Goal: Transaction & Acquisition: Purchase product/service

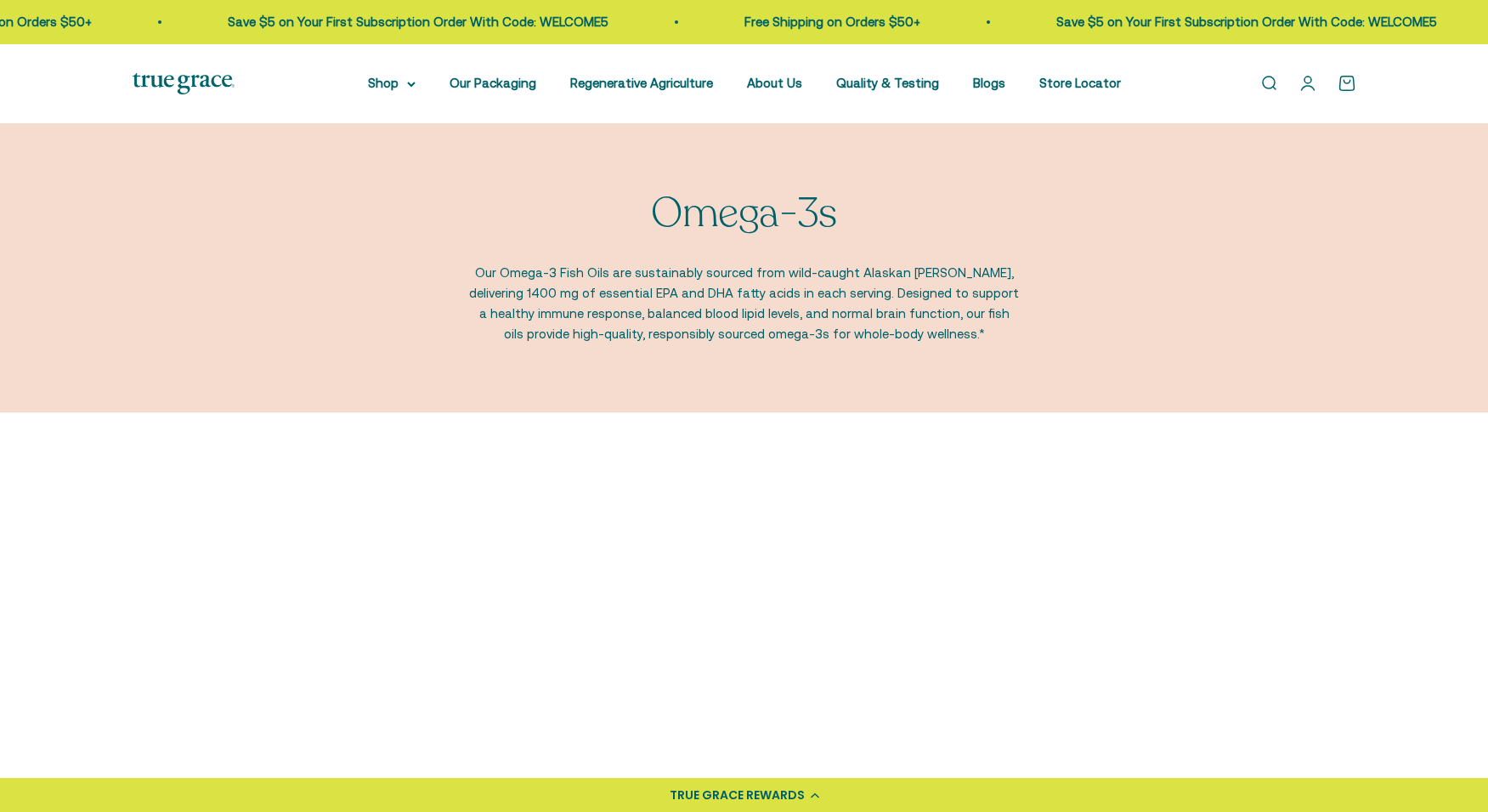
scroll to position [76, 0]
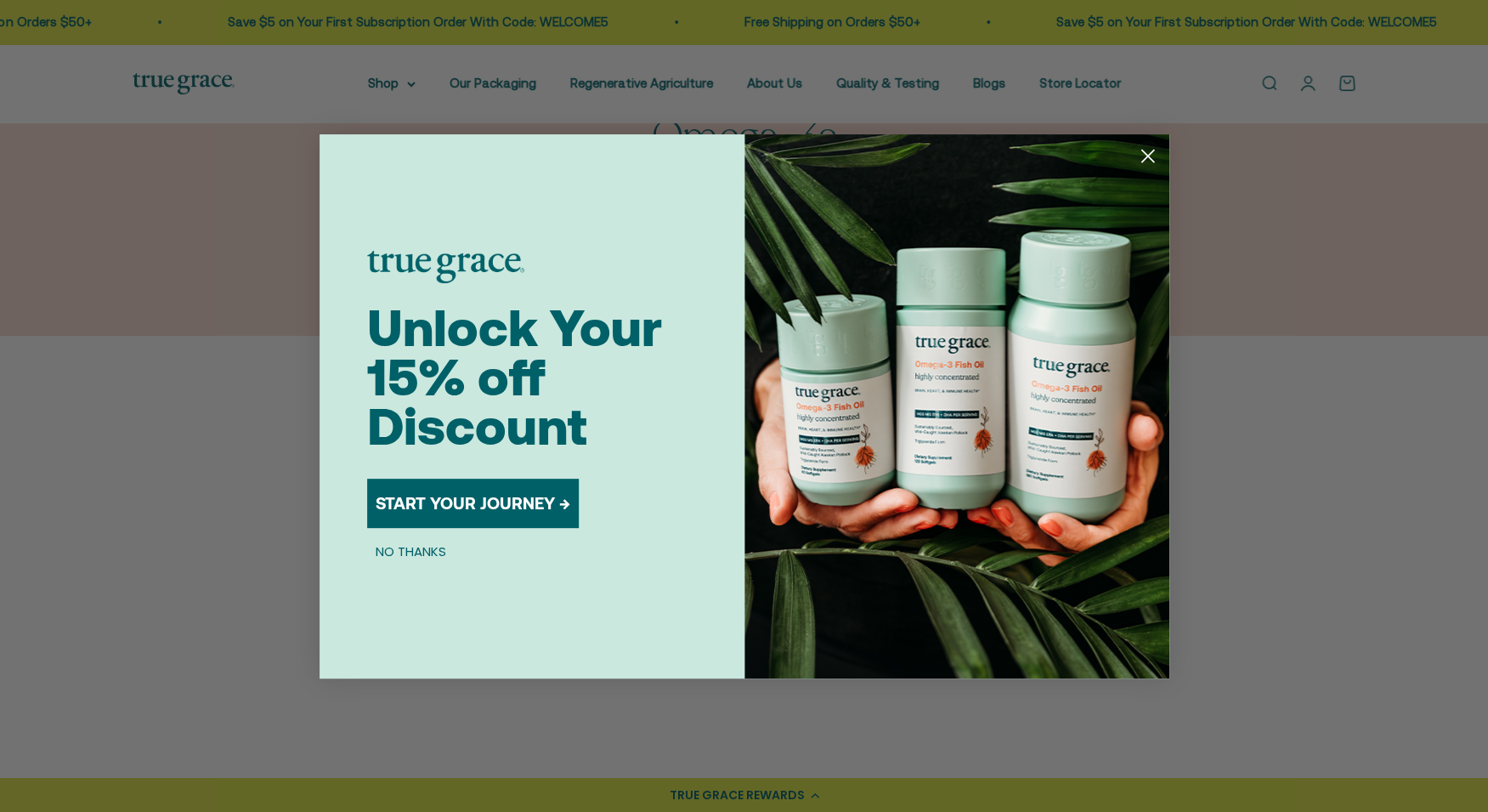
click at [472, 513] on button "START YOUR JOURNEY →" at bounding box center [473, 503] width 211 height 49
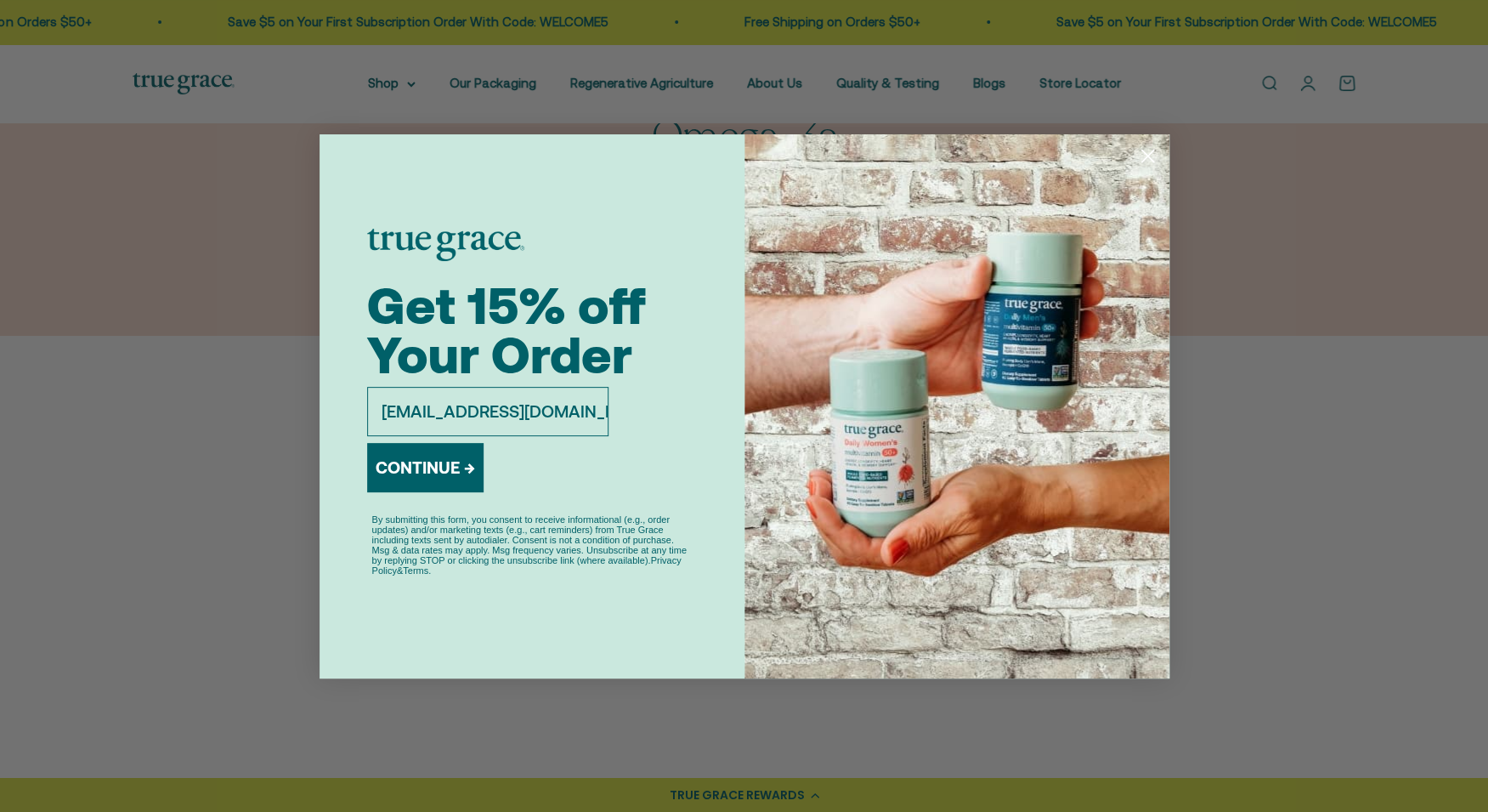
type input "jc999@ymail.com"
click at [460, 482] on button "CONTINUE →" at bounding box center [425, 467] width 117 height 49
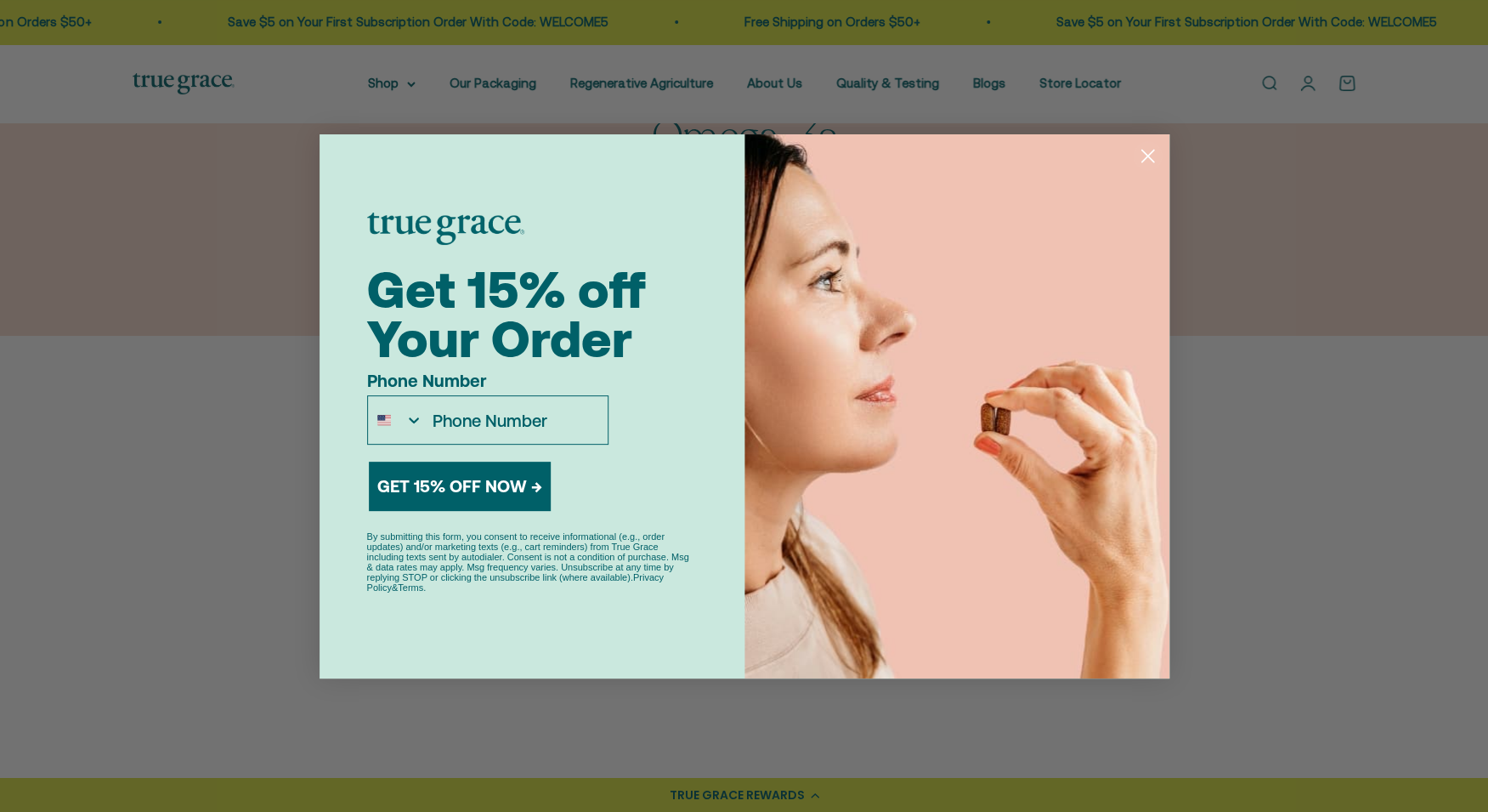
click at [388, 422] on img "United States" at bounding box center [384, 420] width 14 height 14
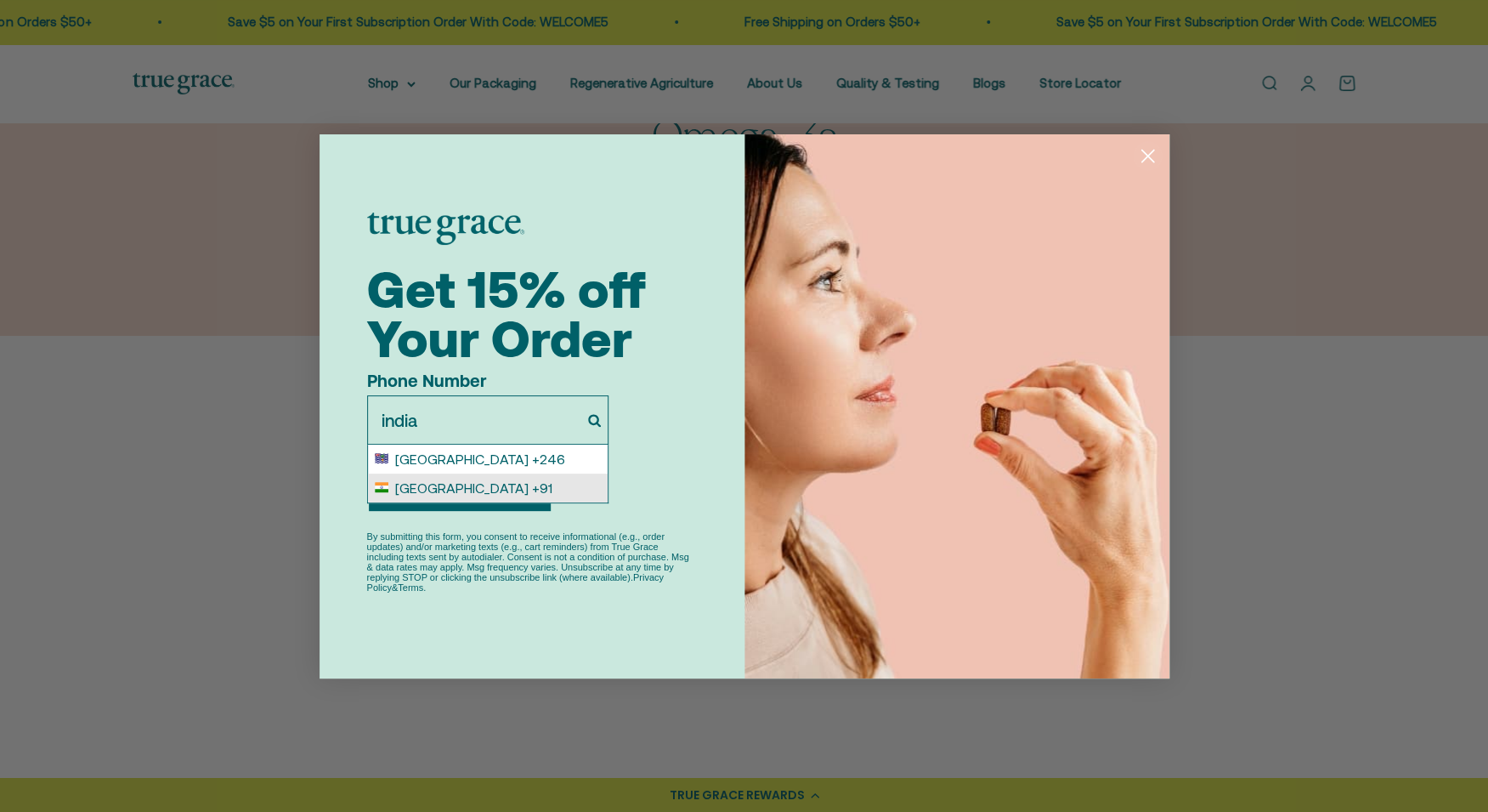
type input "india"
click at [397, 495] on span "India" at bounding box center [462, 488] width 133 height 15
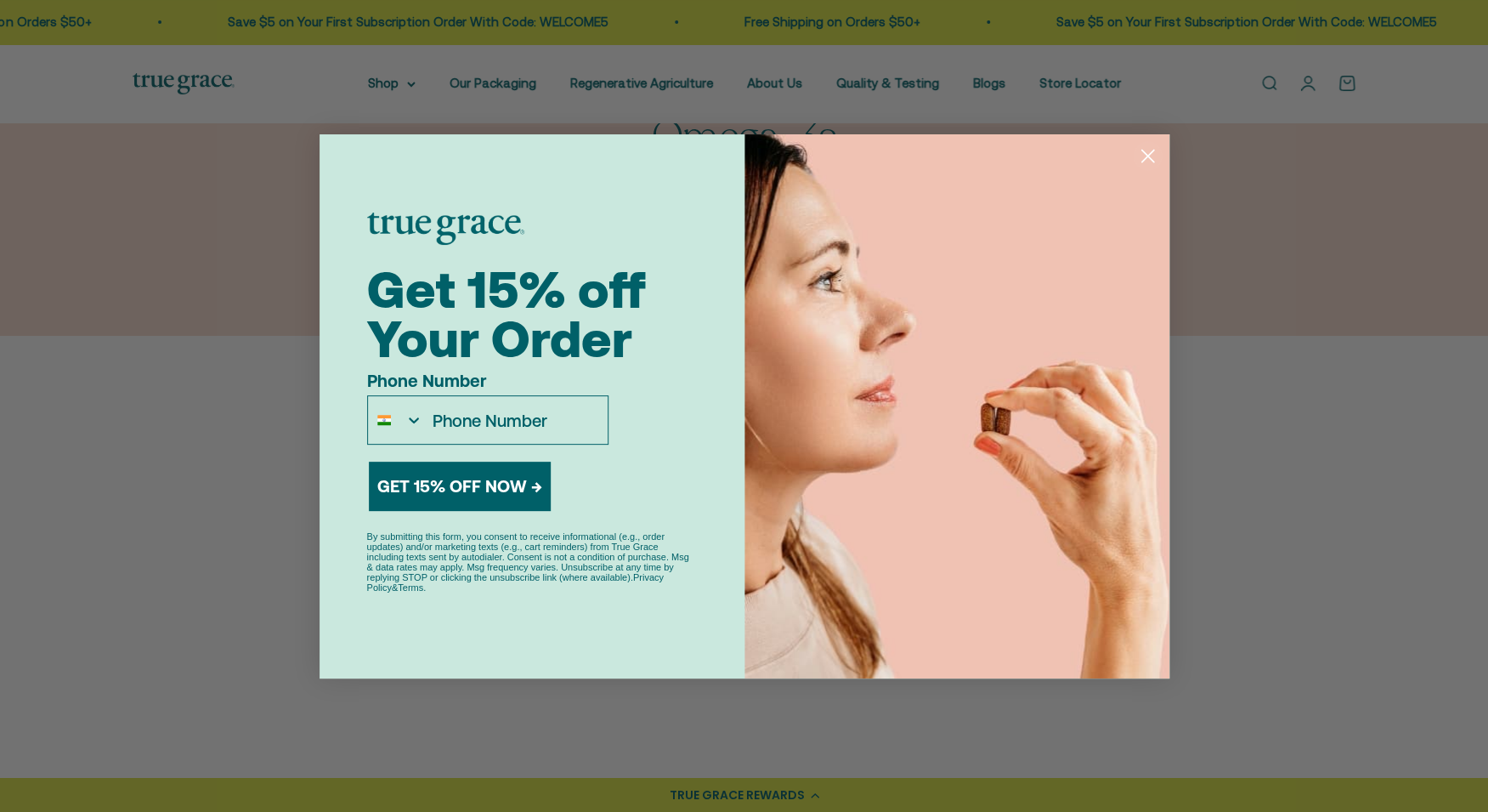
click at [492, 415] on input "Phone Number" at bounding box center [515, 420] width 183 height 47
type input "99999-95889"
click at [453, 483] on button "GET 15% OFF NOW →" at bounding box center [459, 486] width 182 height 49
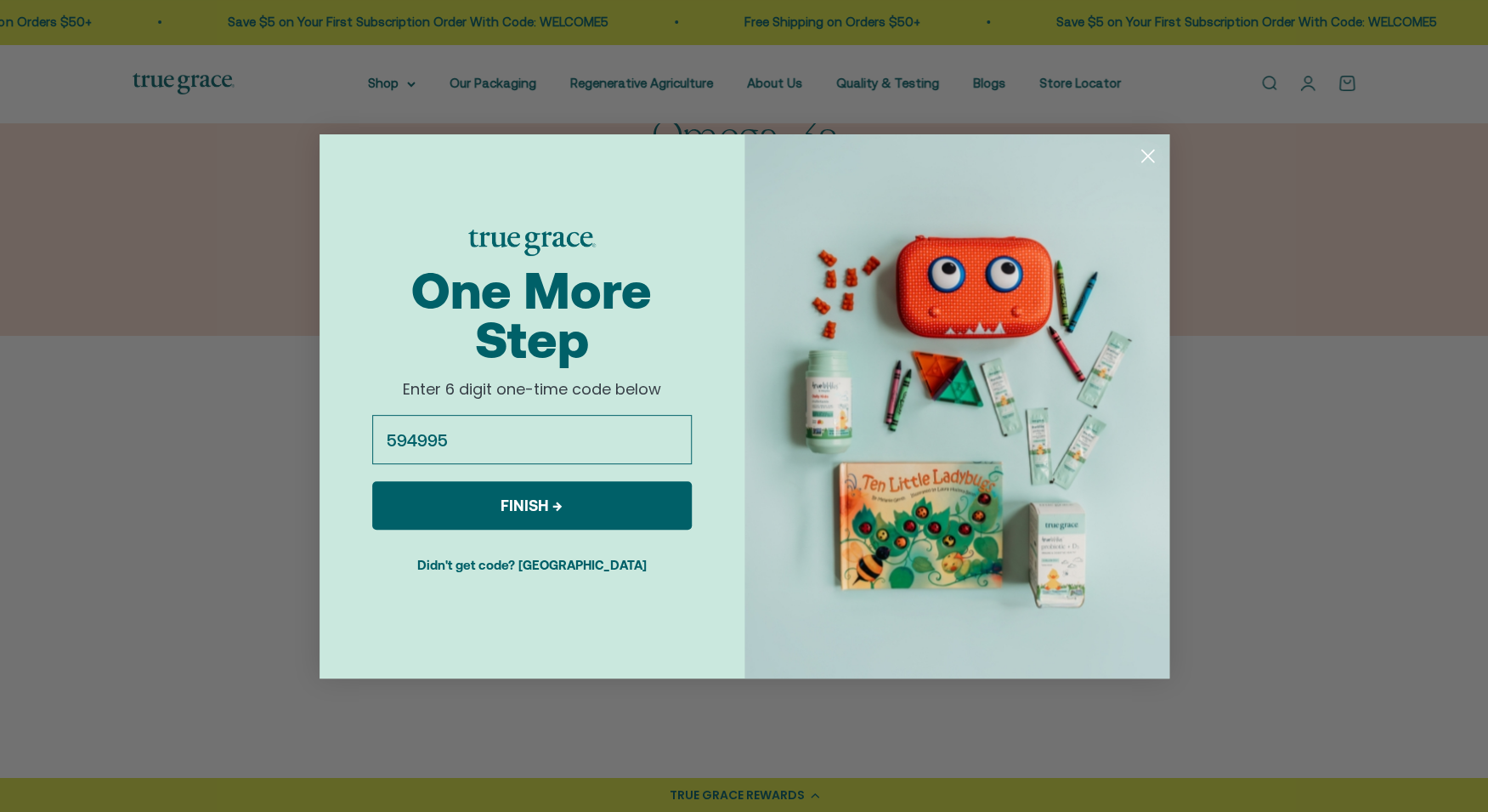
type input "594995"
click at [476, 521] on button "FINISH →" at bounding box center [531, 505] width 319 height 48
click at [513, 569] on button "Didn't get code? Resend" at bounding box center [531, 564] width 319 height 42
click at [516, 430] on input "594995" at bounding box center [531, 439] width 319 height 49
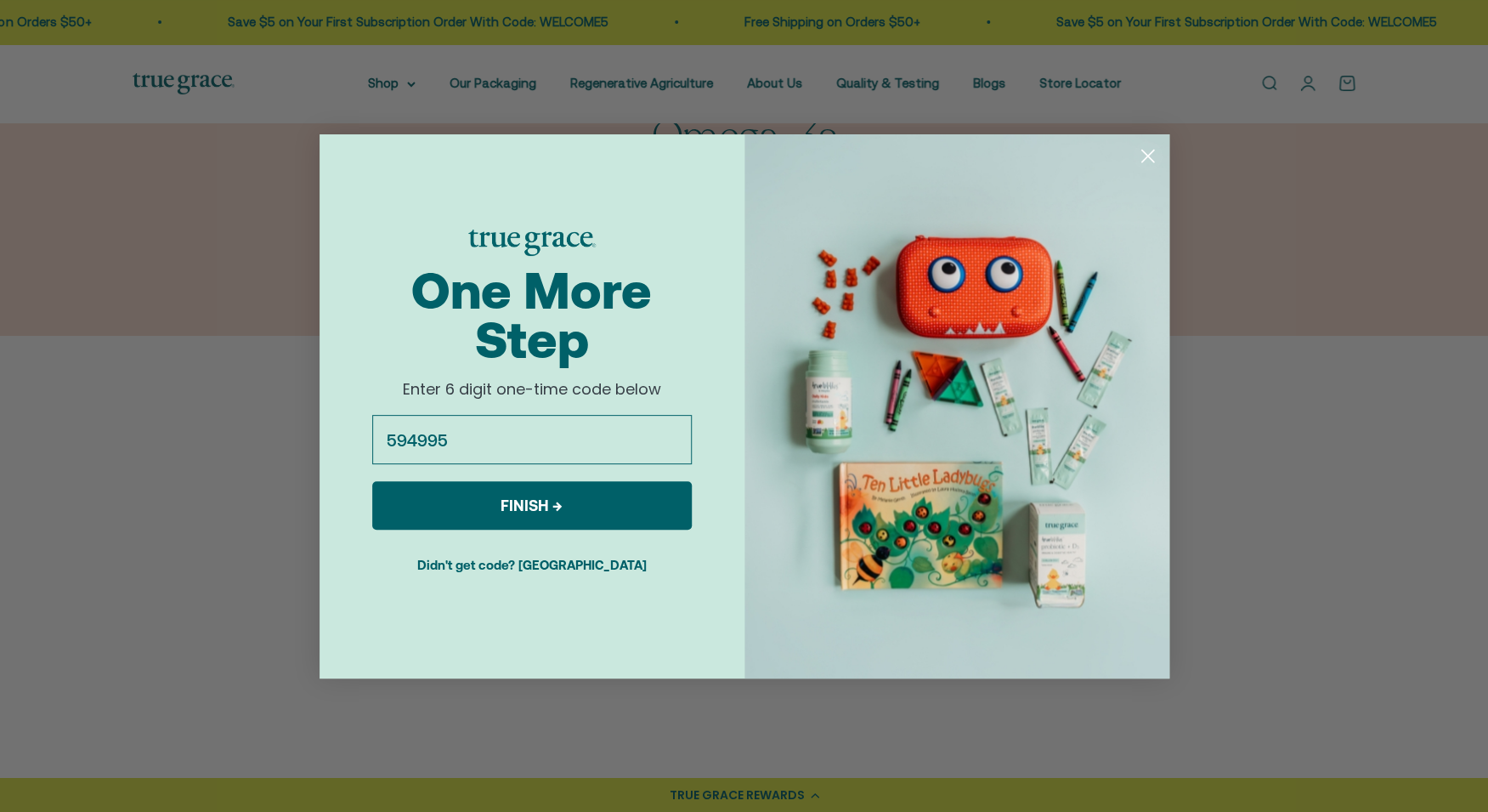
click at [516, 430] on input "594995" at bounding box center [531, 439] width 319 height 49
click at [554, 565] on button "Didn't get code? Resend" at bounding box center [531, 564] width 319 height 42
click at [581, 568] on button "Didn't get code? Resend" at bounding box center [531, 564] width 319 height 42
click at [1139, 155] on circle "Close dialog" at bounding box center [1147, 155] width 28 height 28
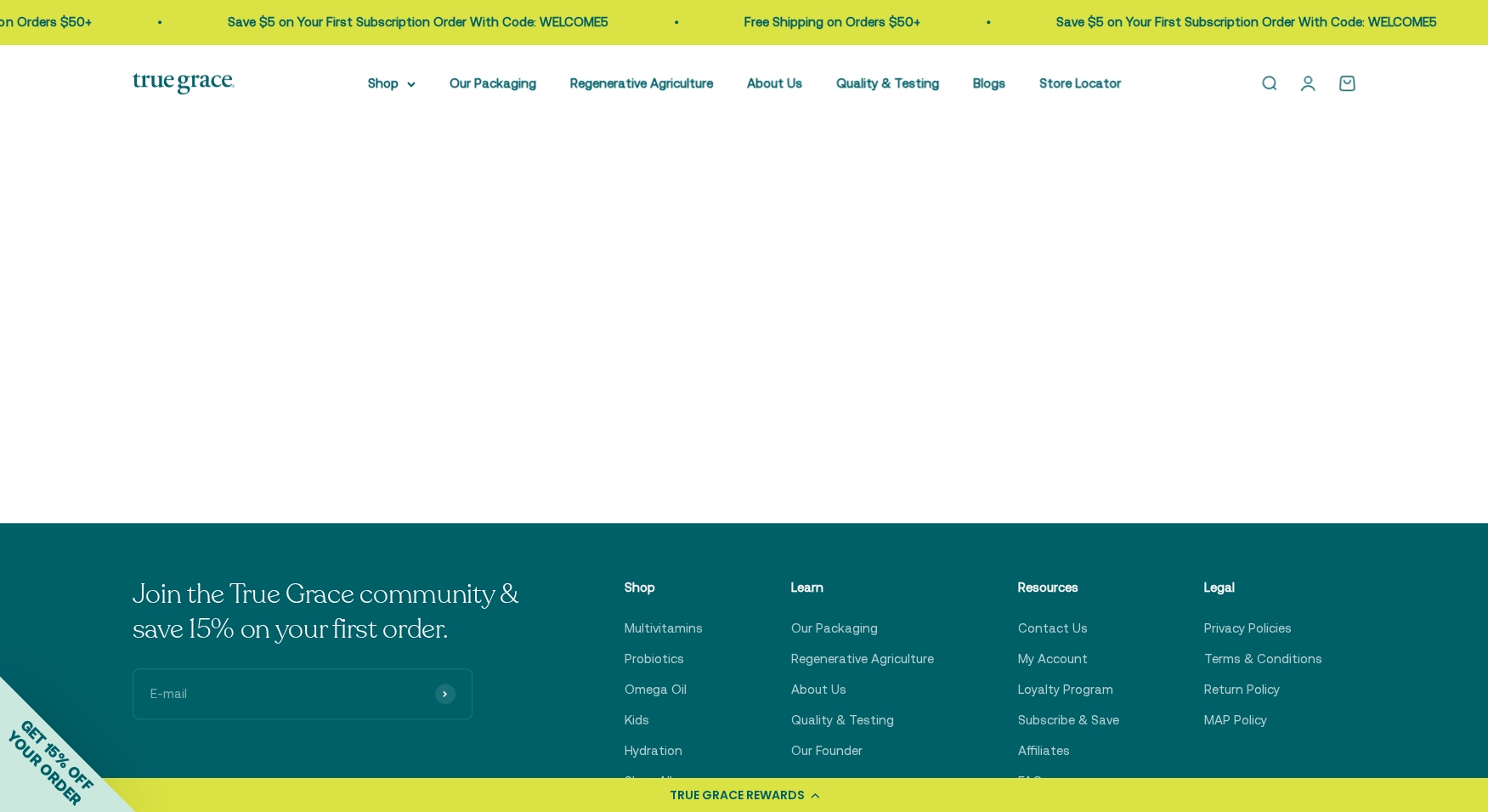
scroll to position [451, 0]
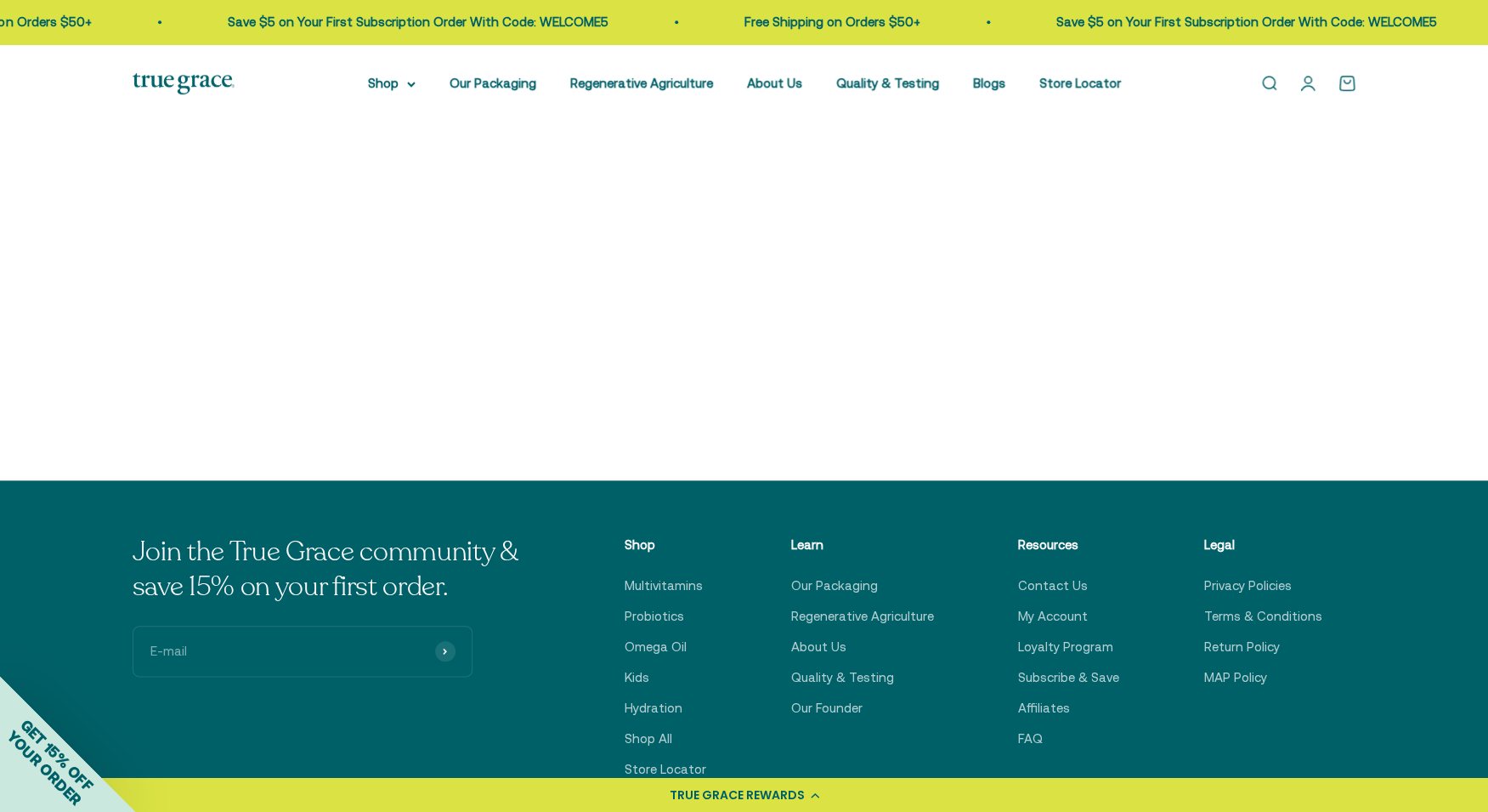
click at [596, 202] on img at bounding box center [588, 175] width 290 height 290
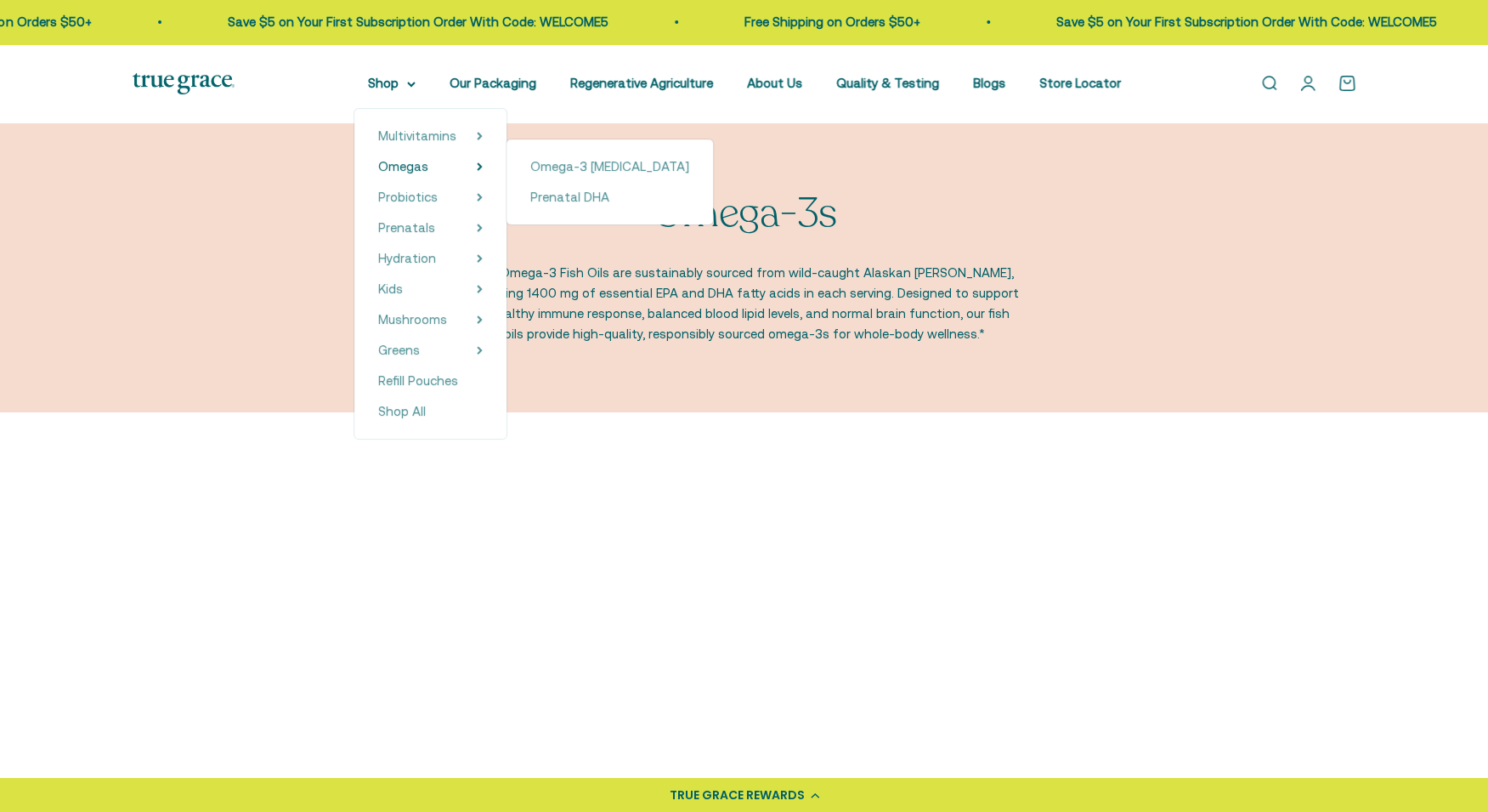
click at [809, 371] on div "Omega-3s Our Omega-3 Fish Oils are sustainably sourced from wild-caught Alaskan…" at bounding box center [744, 268] width 1488 height 289
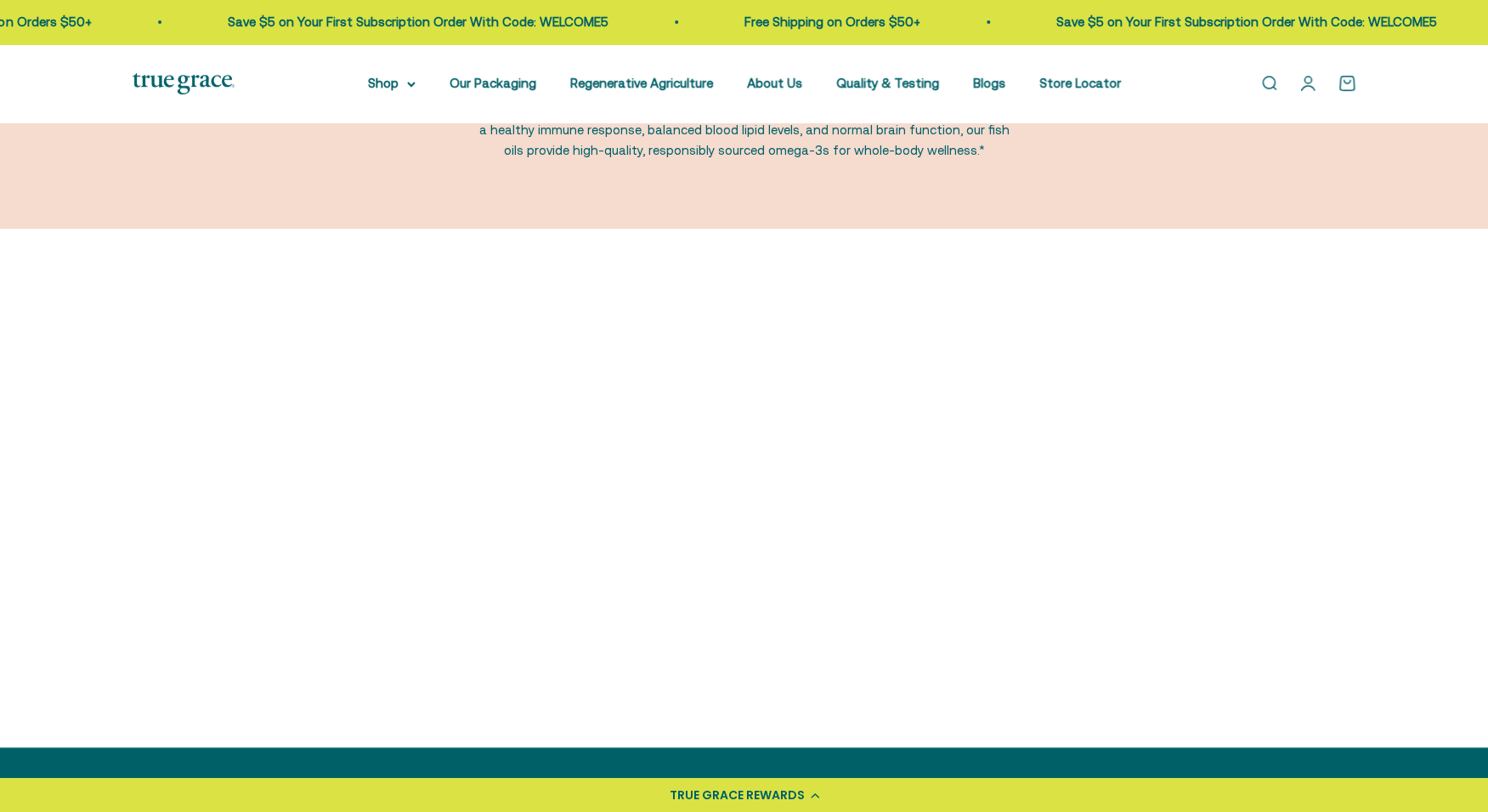
scroll to position [187, 0]
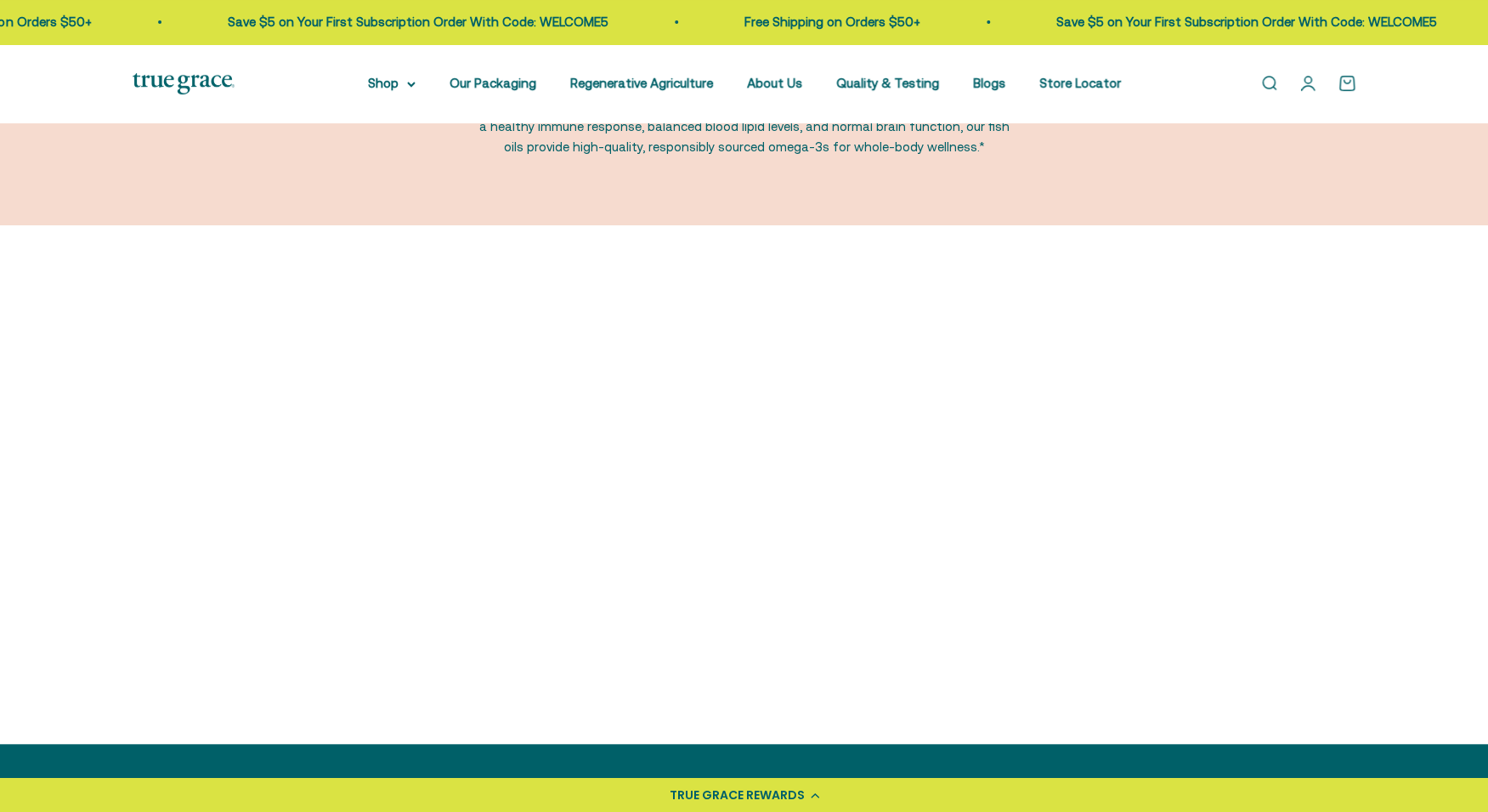
click at [616, 465] on img at bounding box center [588, 438] width 290 height 290
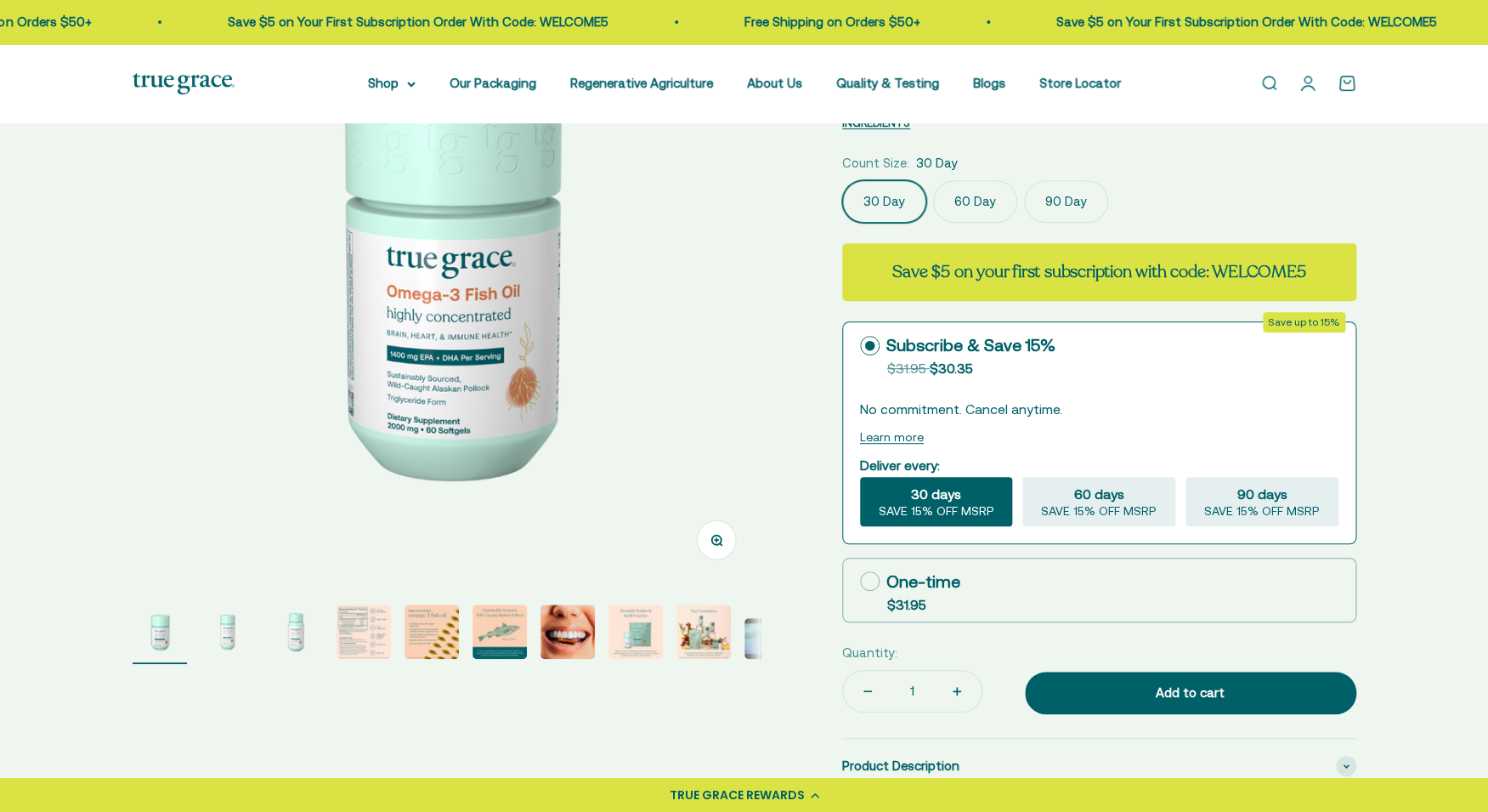
scroll to position [233, 0]
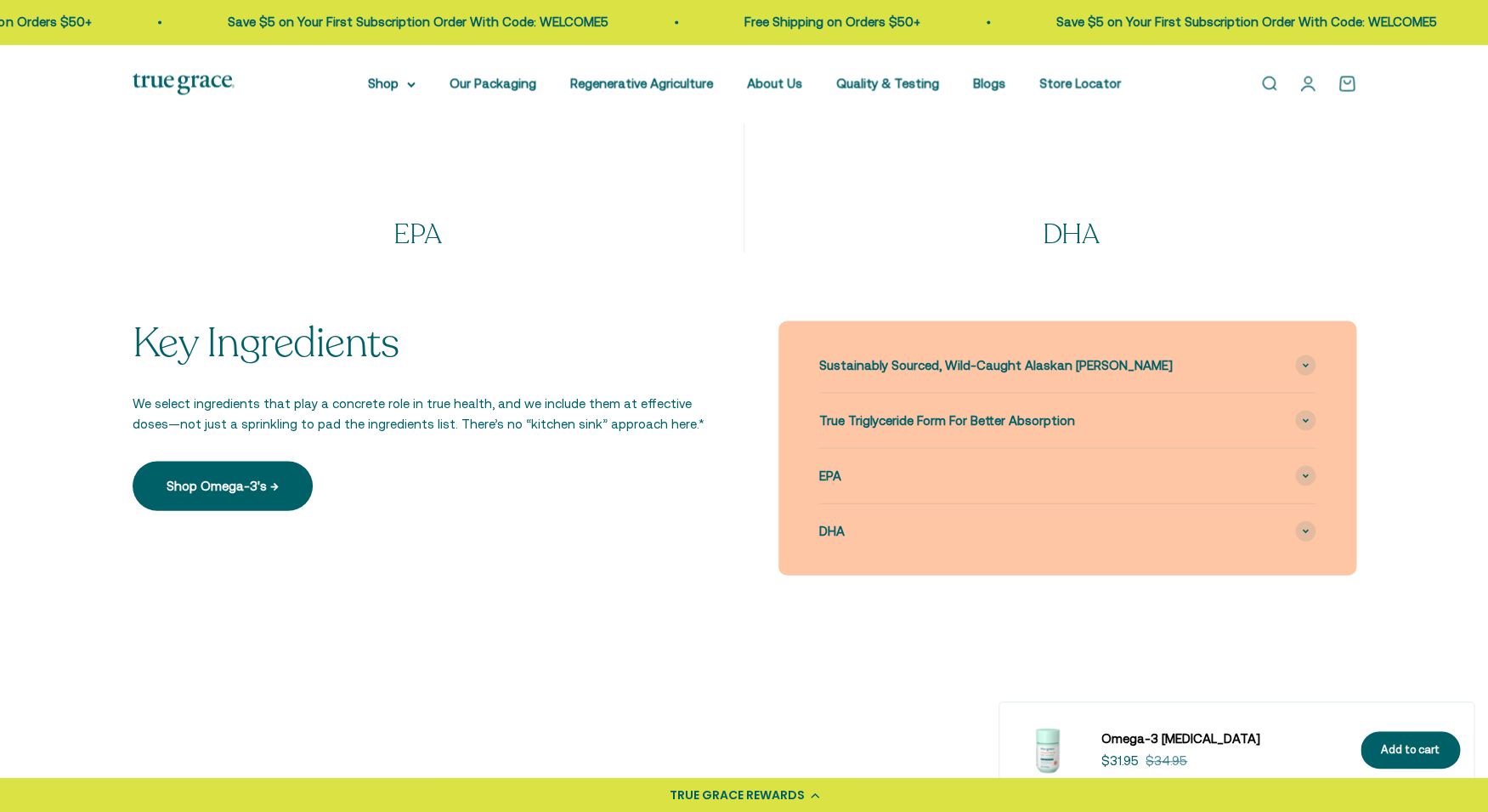
select select "3"
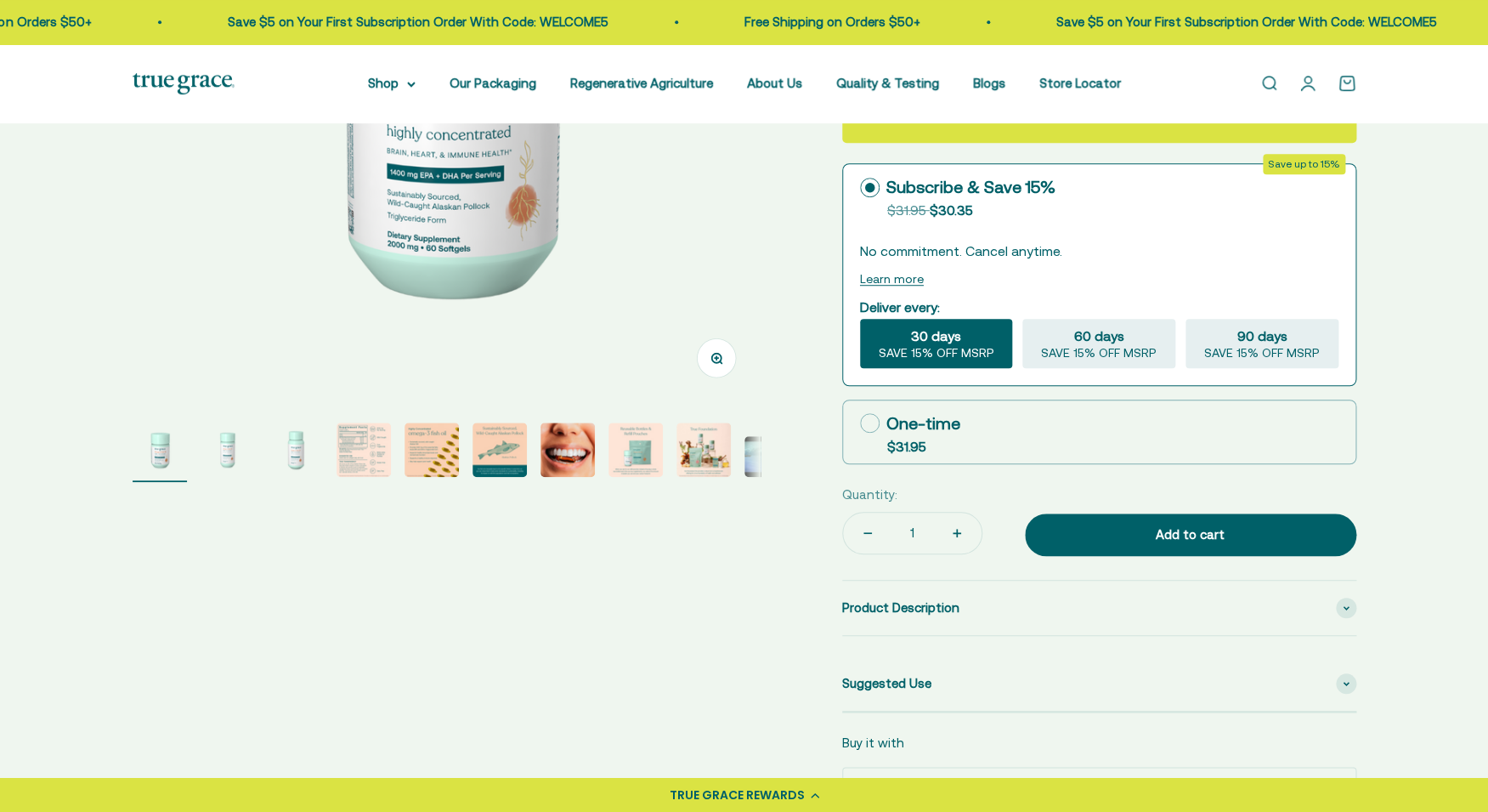
scroll to position [442, 0]
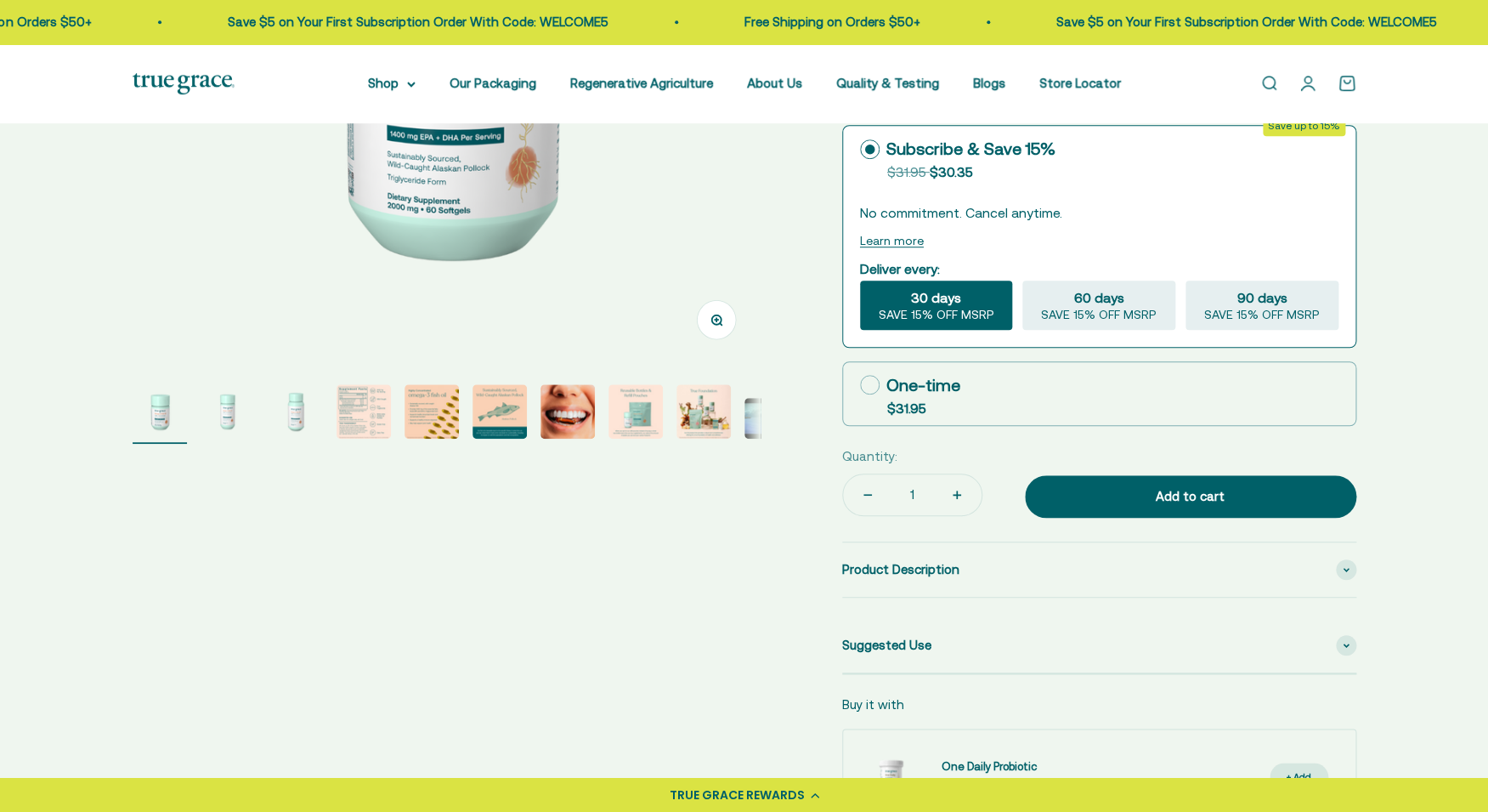
click at [345, 411] on img "Go to item 4" at bounding box center [364, 411] width 54 height 54
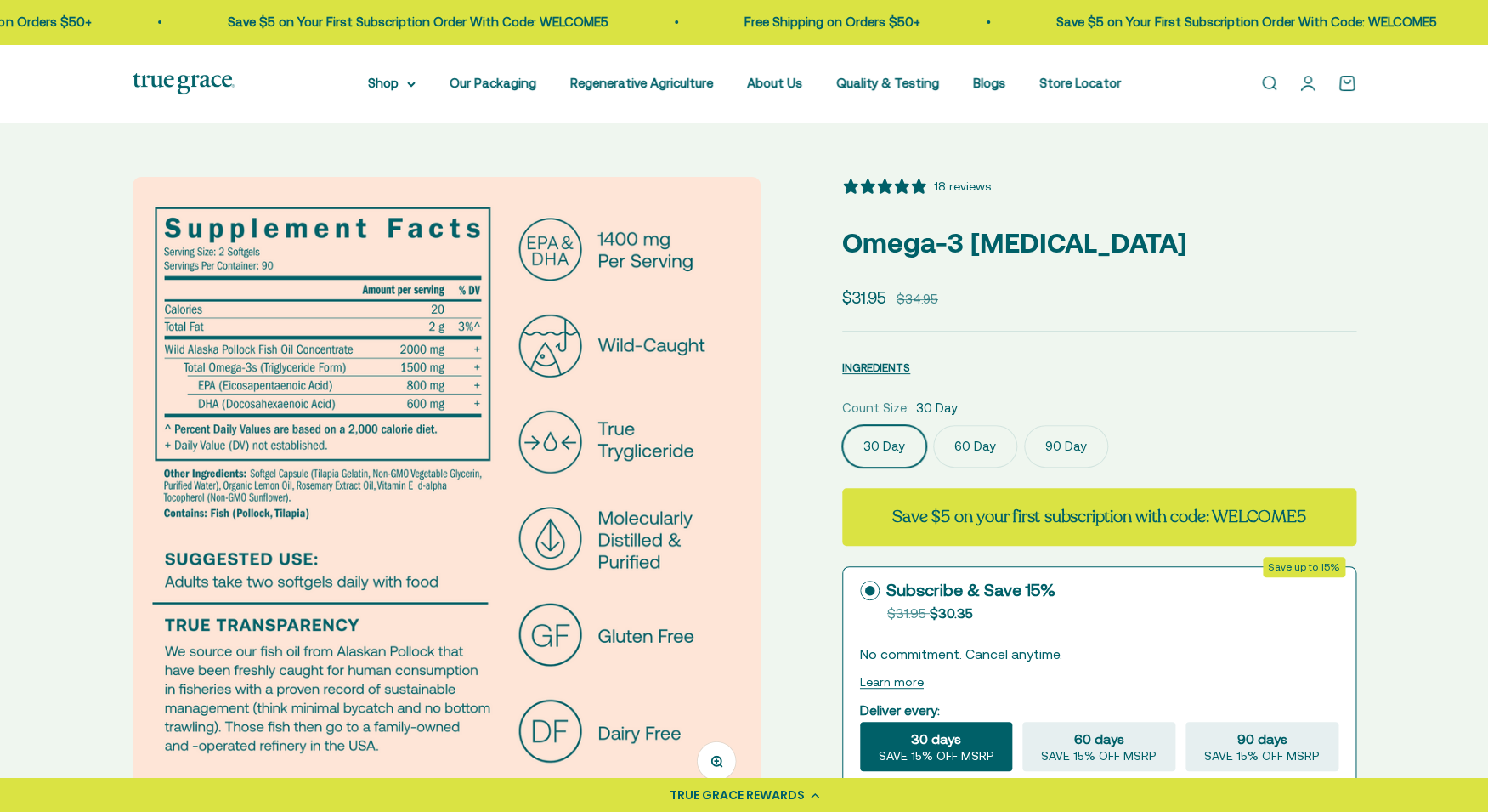
scroll to position [0, 0]
click at [883, 134] on div "Zoom Go to item 1 Go to item 2 Go to item 3 Go to item 4 Go to item 5 Go to ite…" at bounding box center [744, 723] width 1488 height 1199
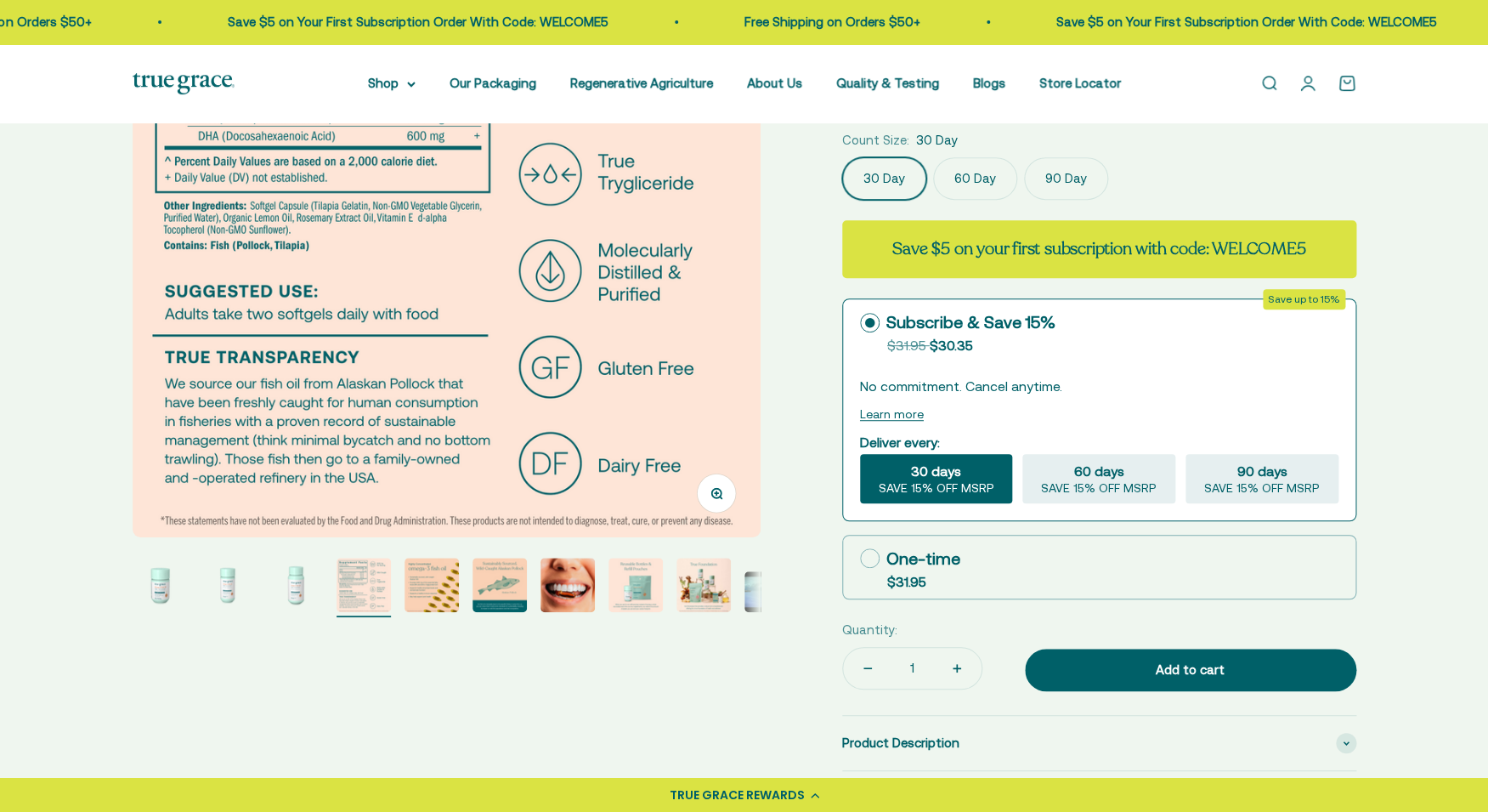
scroll to position [262, 0]
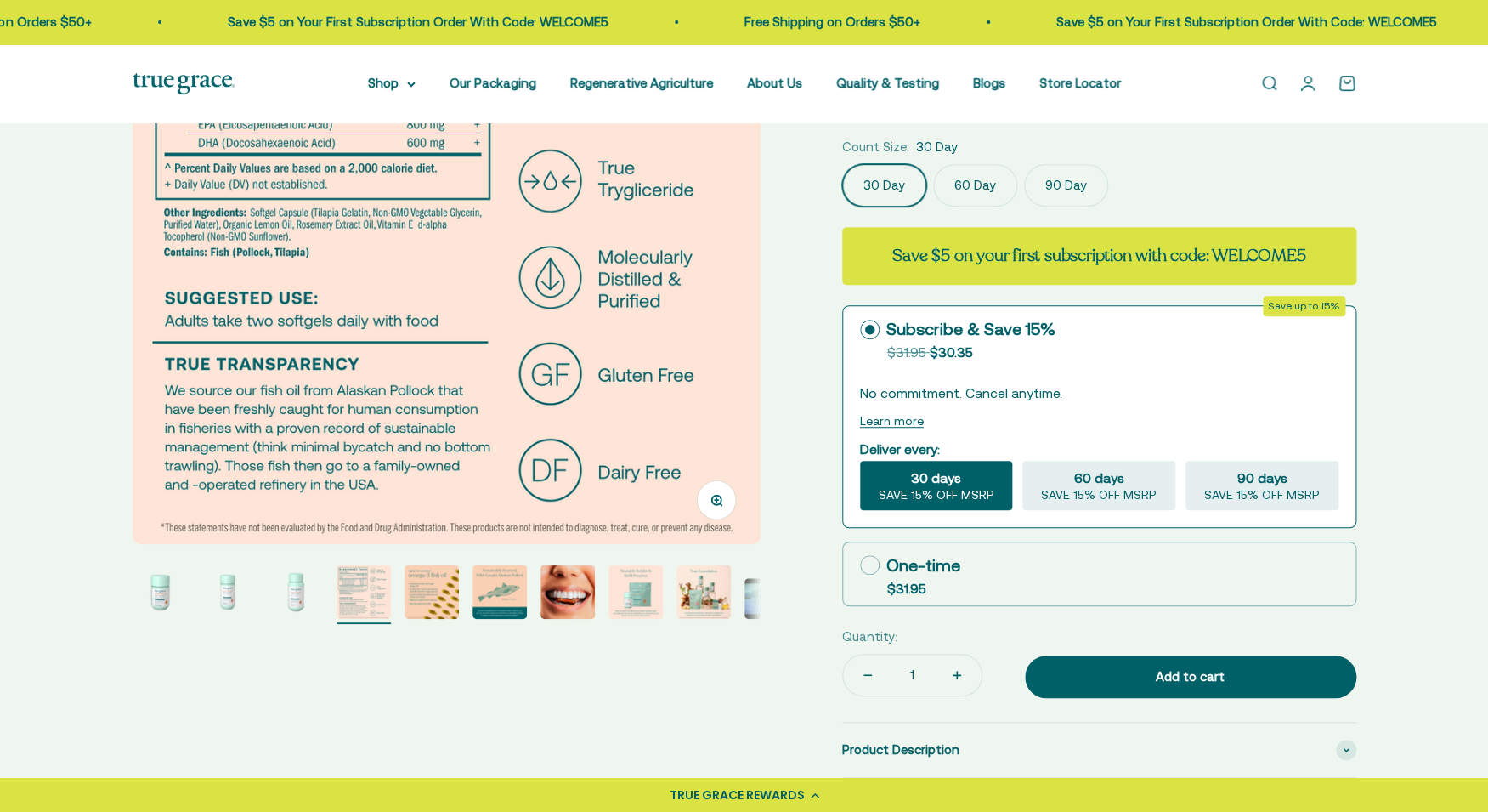
click at [1064, 200] on label "90 Day" at bounding box center [1066, 185] width 84 height 42
click at [842, 164] on input "90 Day" at bounding box center [841, 163] width 1 height 1
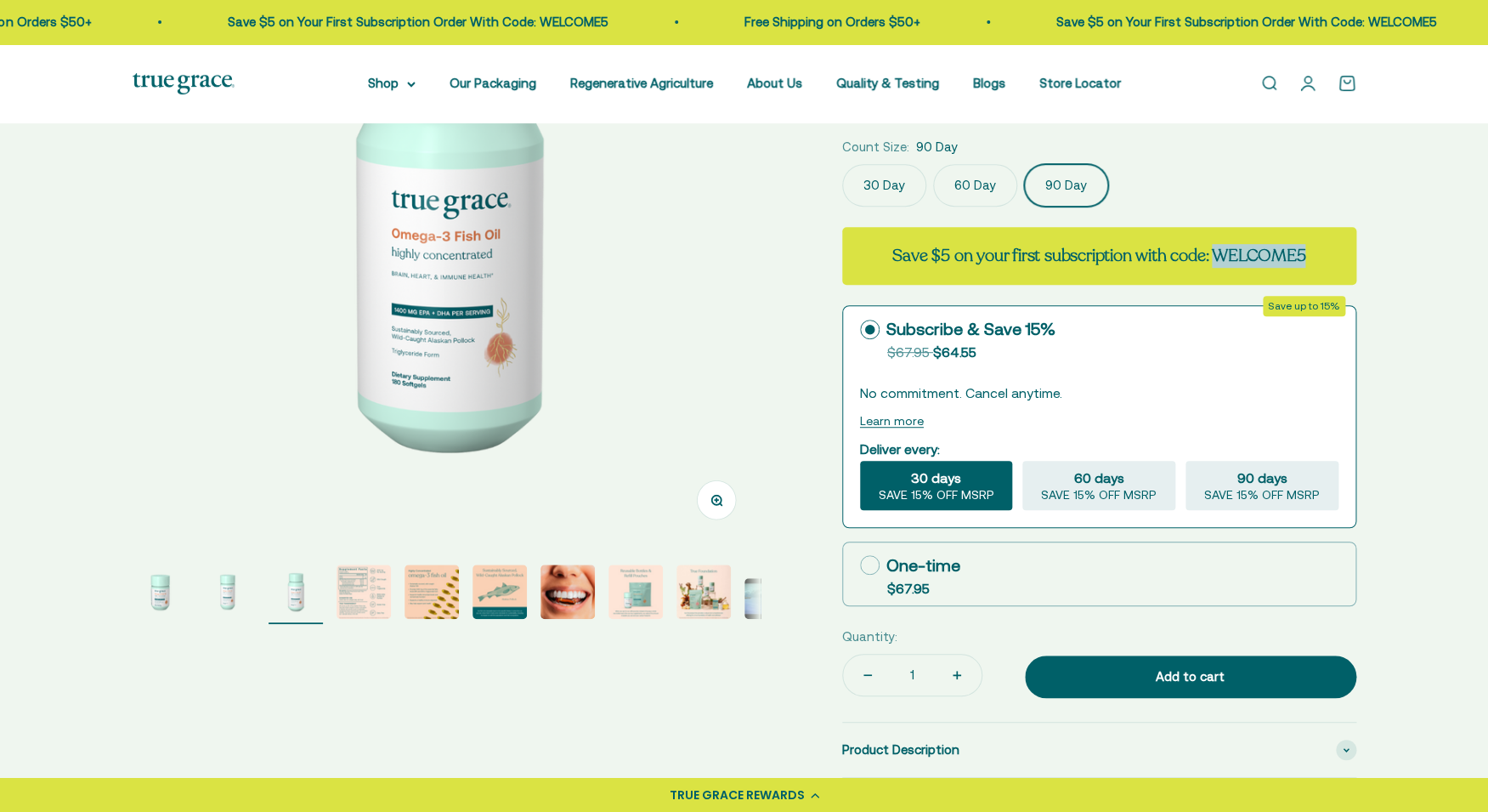
drag, startPoint x: 1222, startPoint y: 254, endPoint x: 1325, endPoint y: 259, distance: 103.1
click at [1325, 259] on div "Save $5 on your first subscription with code: WELCOME5" at bounding box center [1099, 256] width 514 height 58
copy strong "WELCOME5"
click at [1229, 502] on span "SAVE 15% OFF MSRP" at bounding box center [1262, 495] width 116 height 15
click at [1185, 460] on input "90 days SAVE 15% OFF MSRP" at bounding box center [1185, 459] width 1 height 1
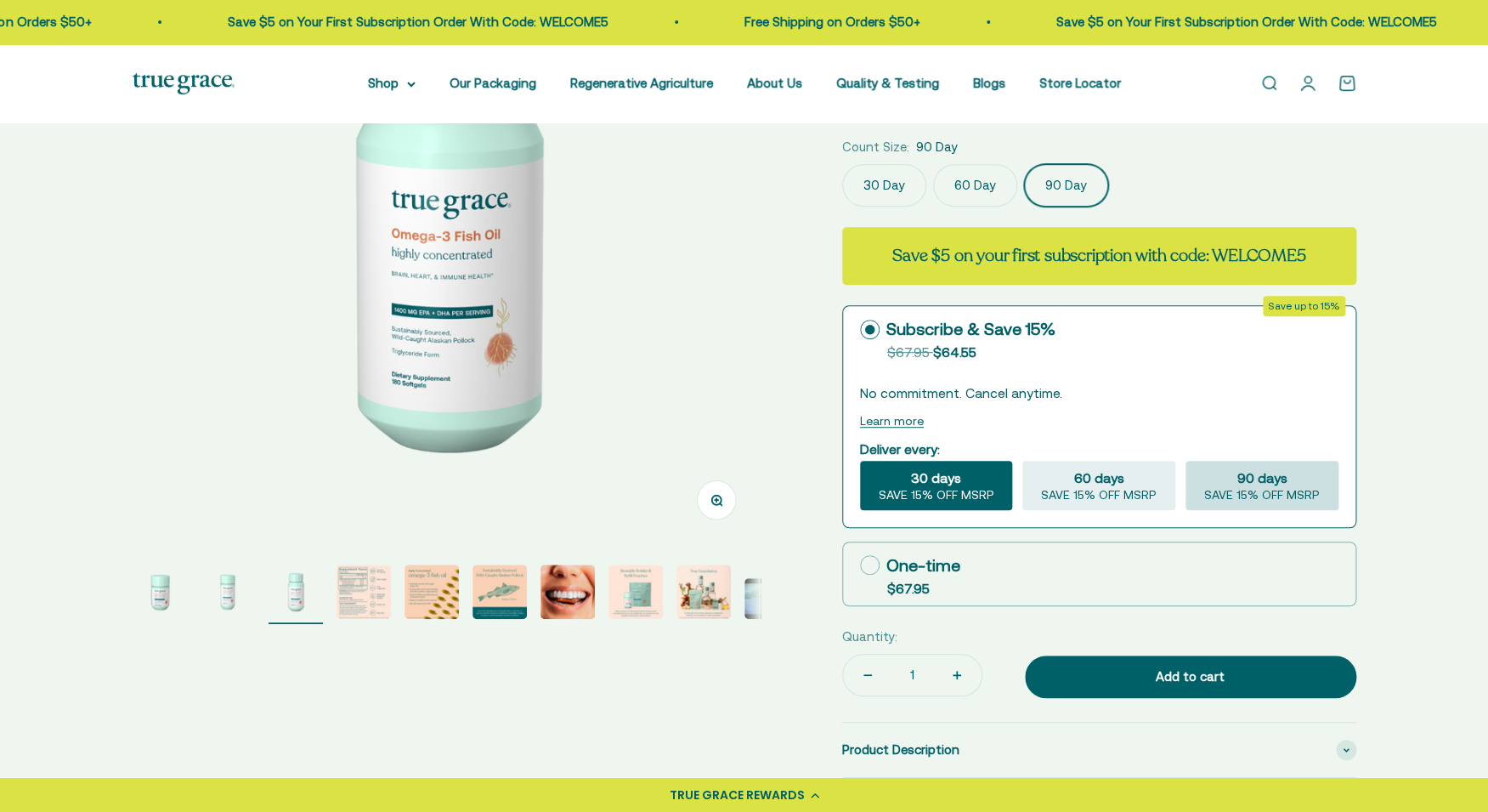
radio input "true"
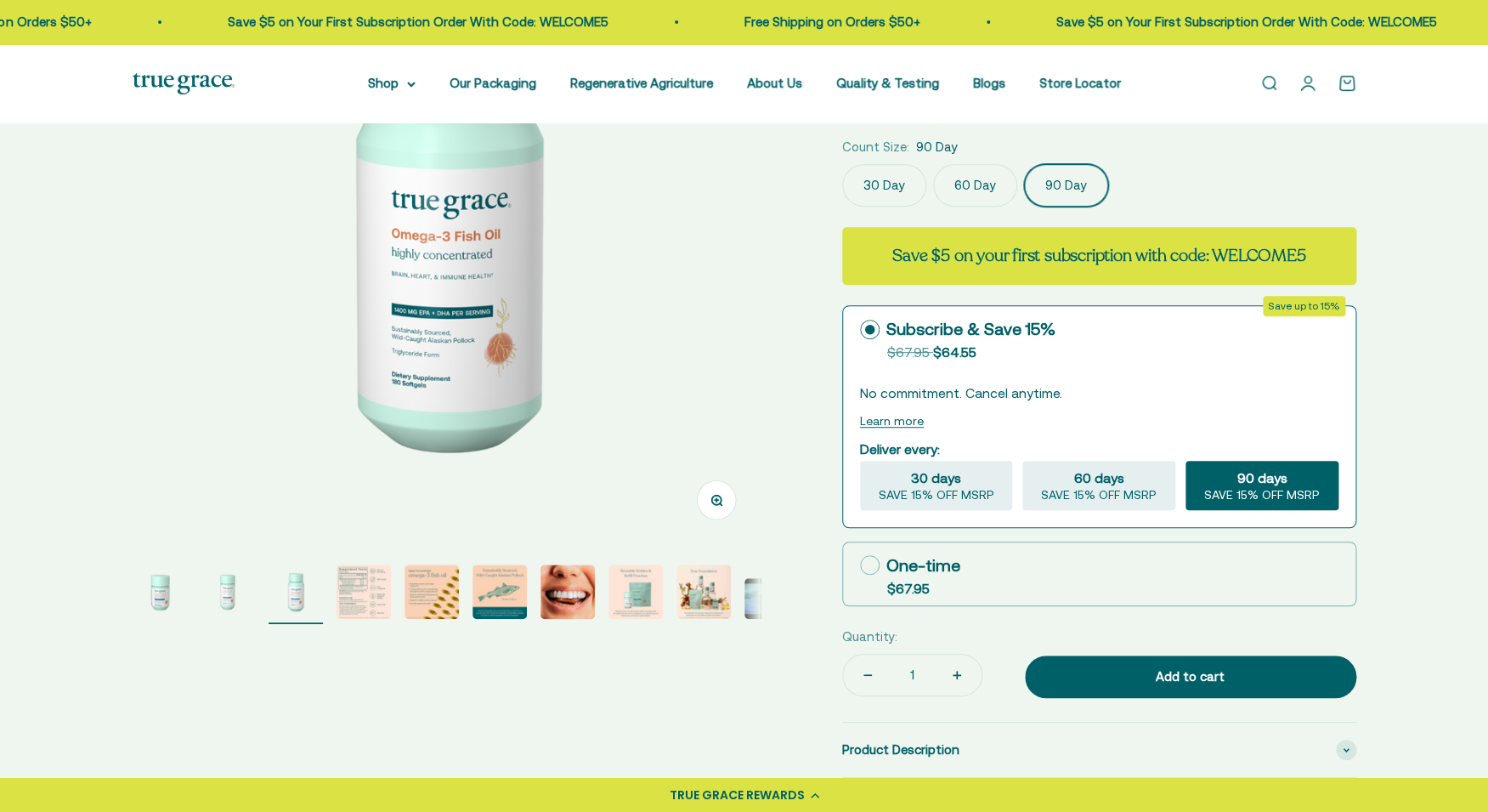
click at [1021, 551] on label "One-time $67.95" at bounding box center [1099, 573] width 512 height 63
click at [860, 565] on input "One-time $67.95" at bounding box center [859, 565] width 1 height 1
radio input "true"
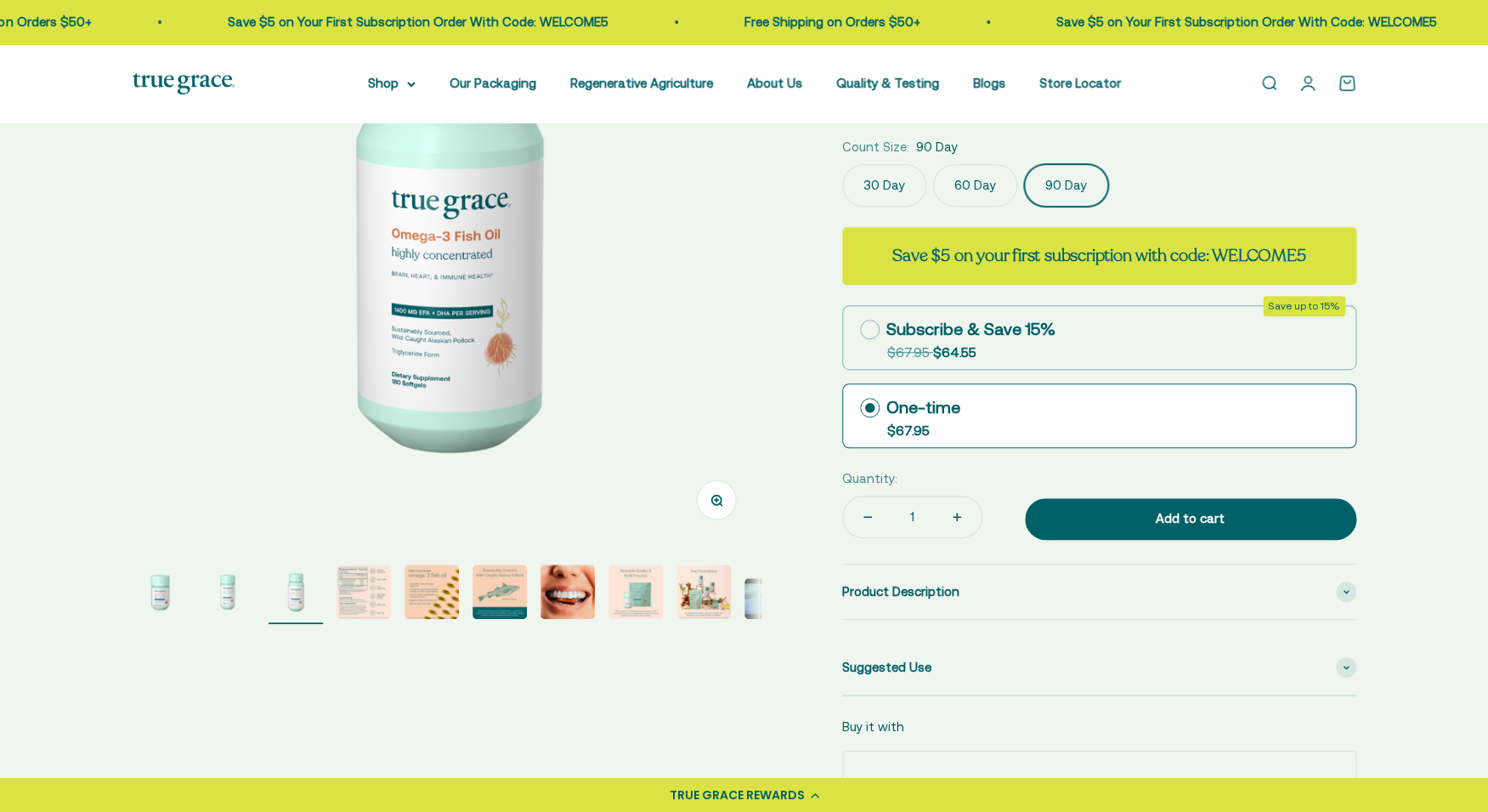
click at [898, 331] on div "Subscribe & Save 15%" at bounding box center [958, 329] width 196 height 25
click at [860, 330] on input "Subscribe & Save 15% Original price strikethrough: $67.95 , Discounted price: $…" at bounding box center [859, 329] width 1 height 1
radio input "true"
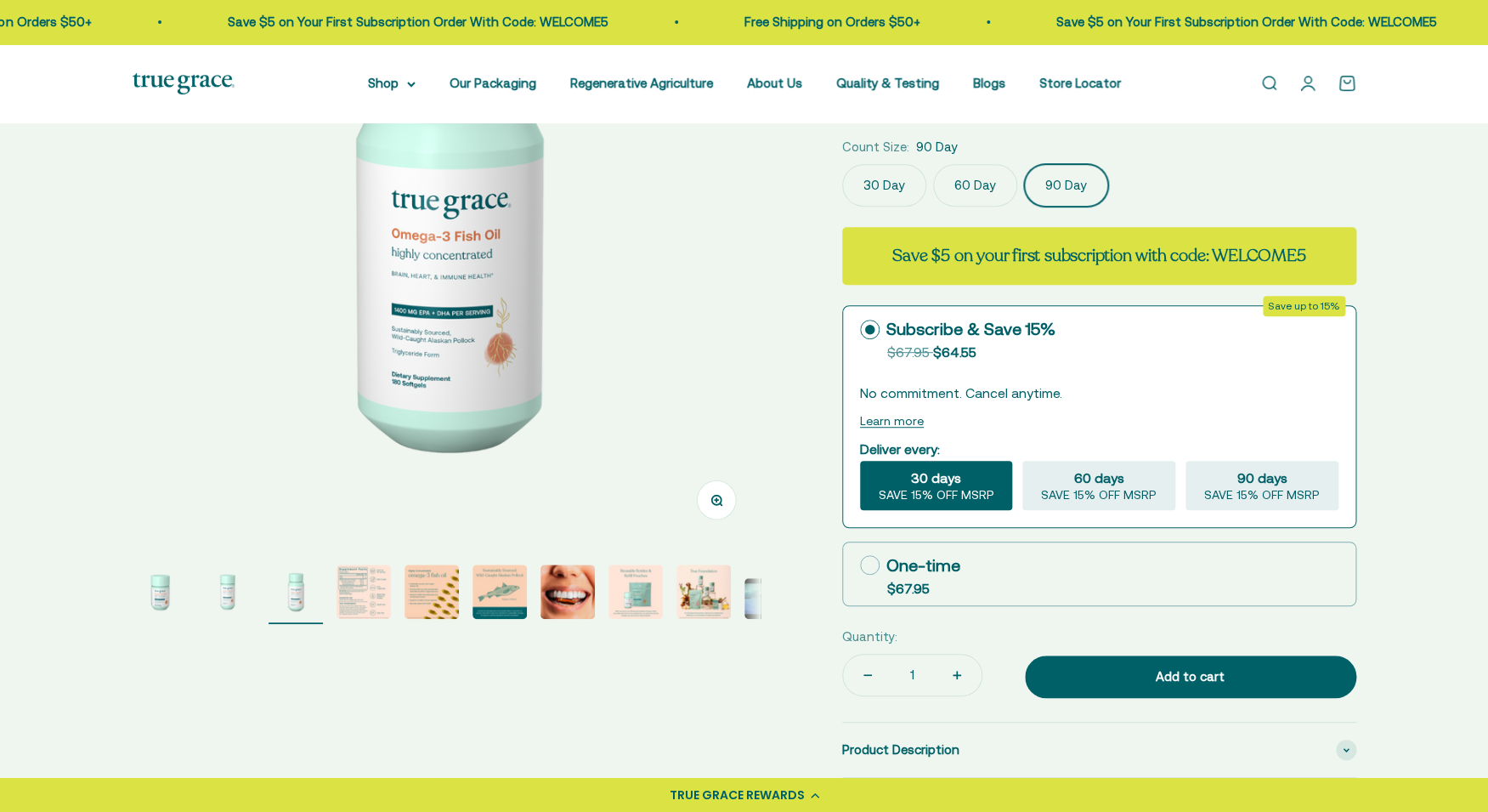
click at [863, 573] on icon at bounding box center [870, 565] width 19 height 19
click at [860, 565] on input "One-time $67.95" at bounding box center [859, 565] width 1 height 1
radio input "true"
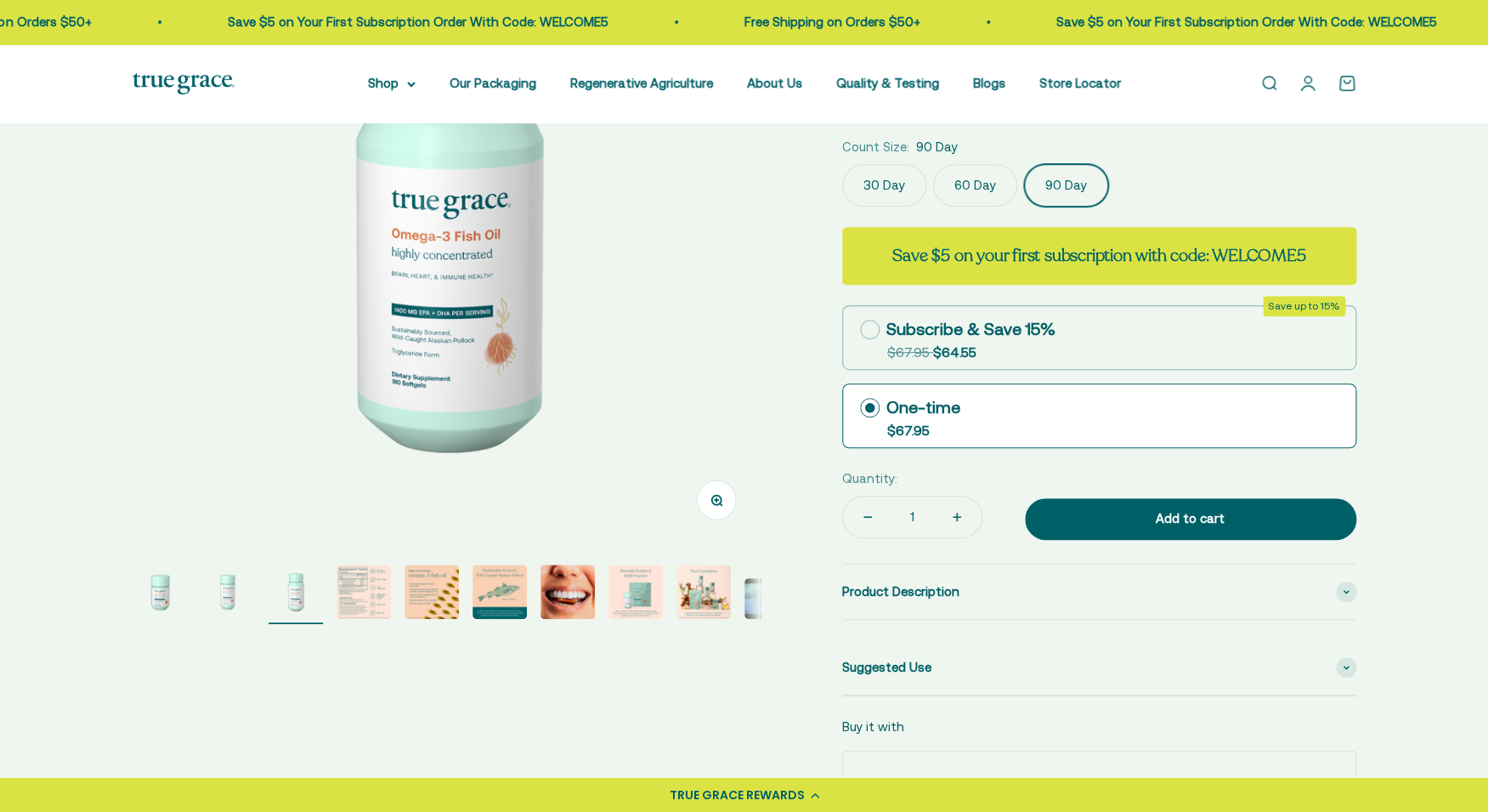
click at [894, 195] on label "30 Day" at bounding box center [884, 185] width 84 height 42
click at [842, 164] on input "30 Day" at bounding box center [841, 163] width 1 height 1
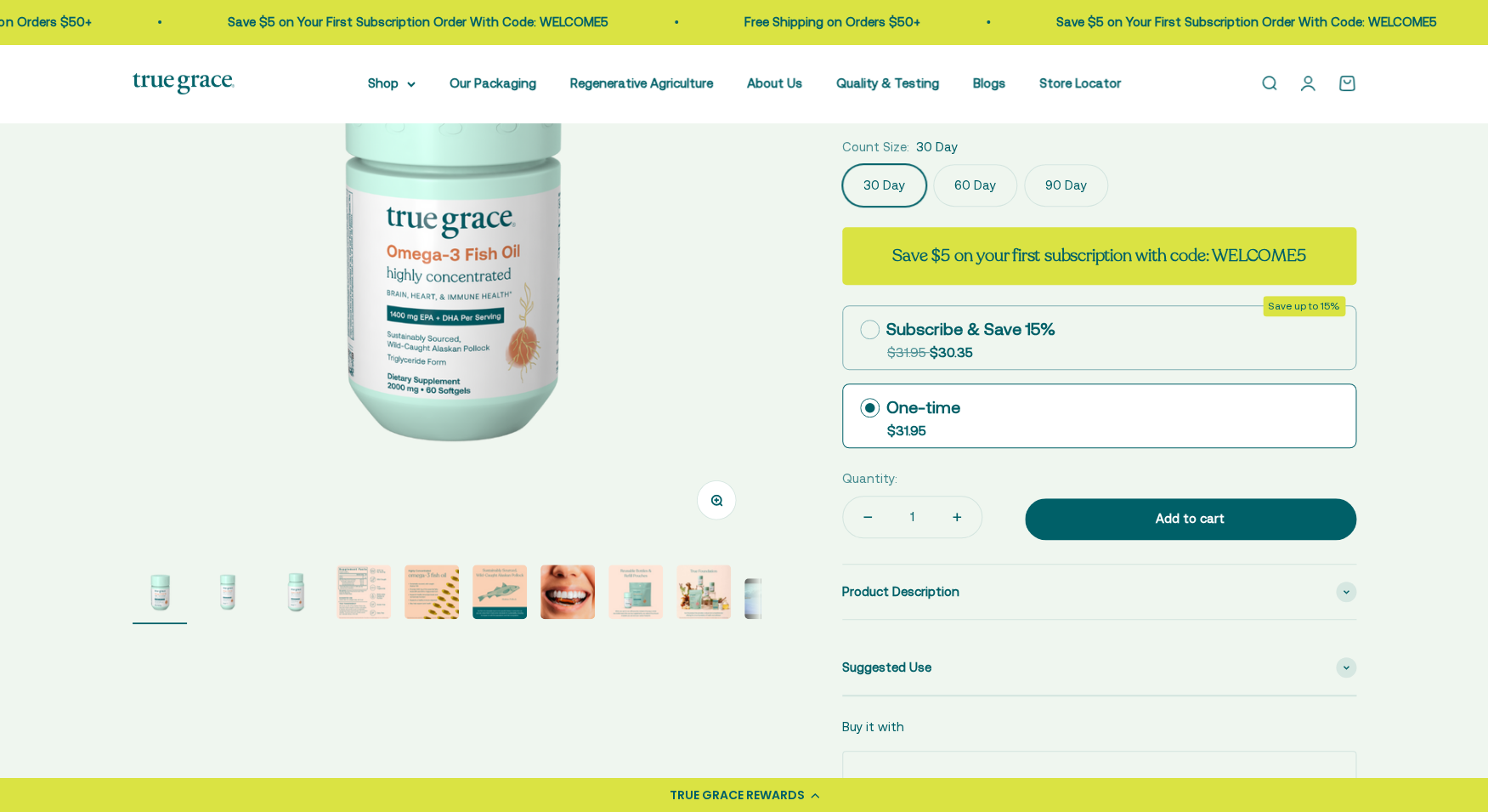
click at [868, 331] on icon at bounding box center [870, 329] width 19 height 19
click at [860, 330] on input "Subscribe & Save 15% Original price strikethrough: $31.95 , Discounted price: $…" at bounding box center [859, 329] width 1 height 1
radio input "true"
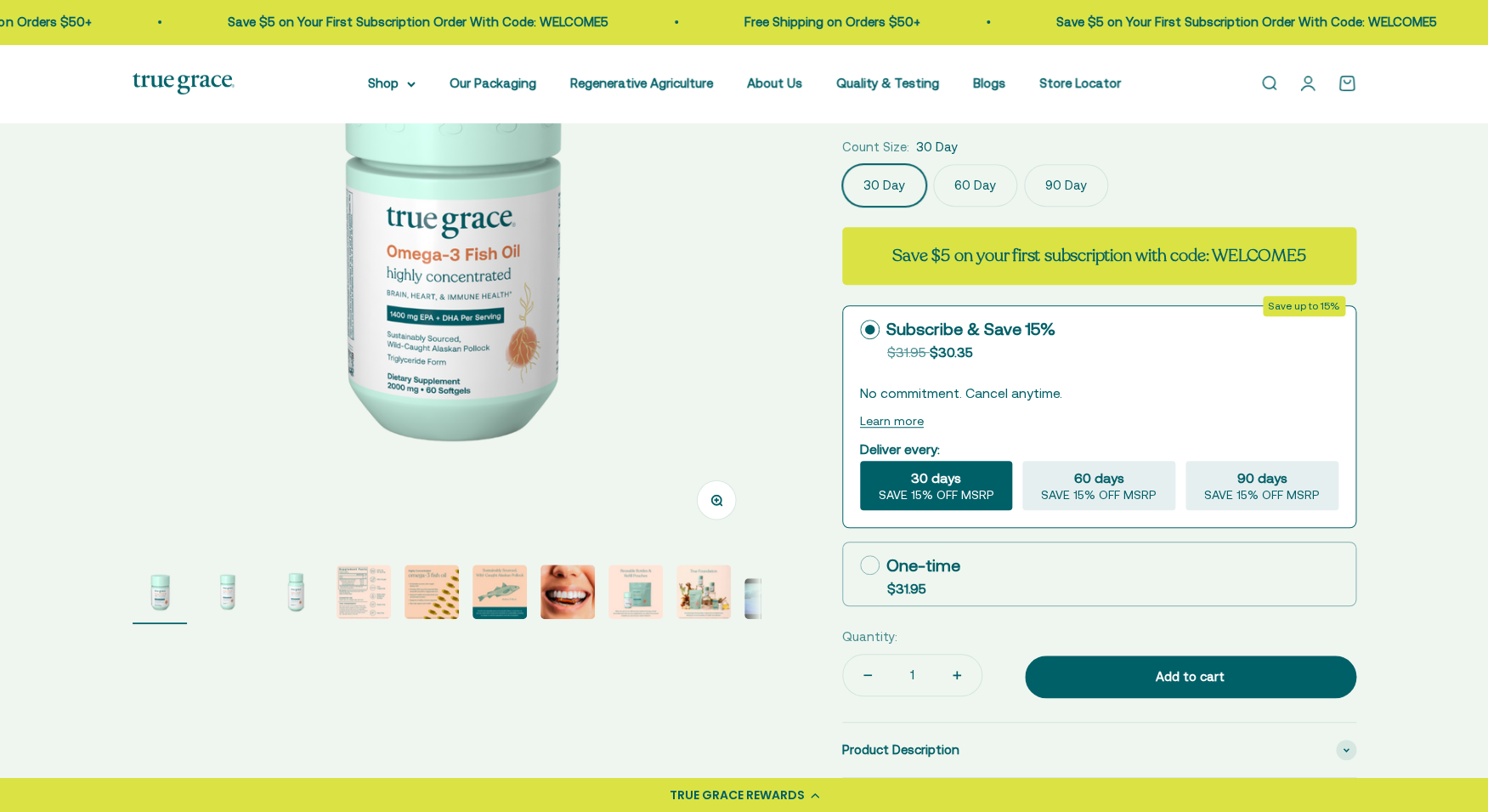
click at [865, 572] on icon at bounding box center [870, 565] width 19 height 19
click at [860, 565] on input "One-time $31.95" at bounding box center [859, 565] width 1 height 1
radio input "true"
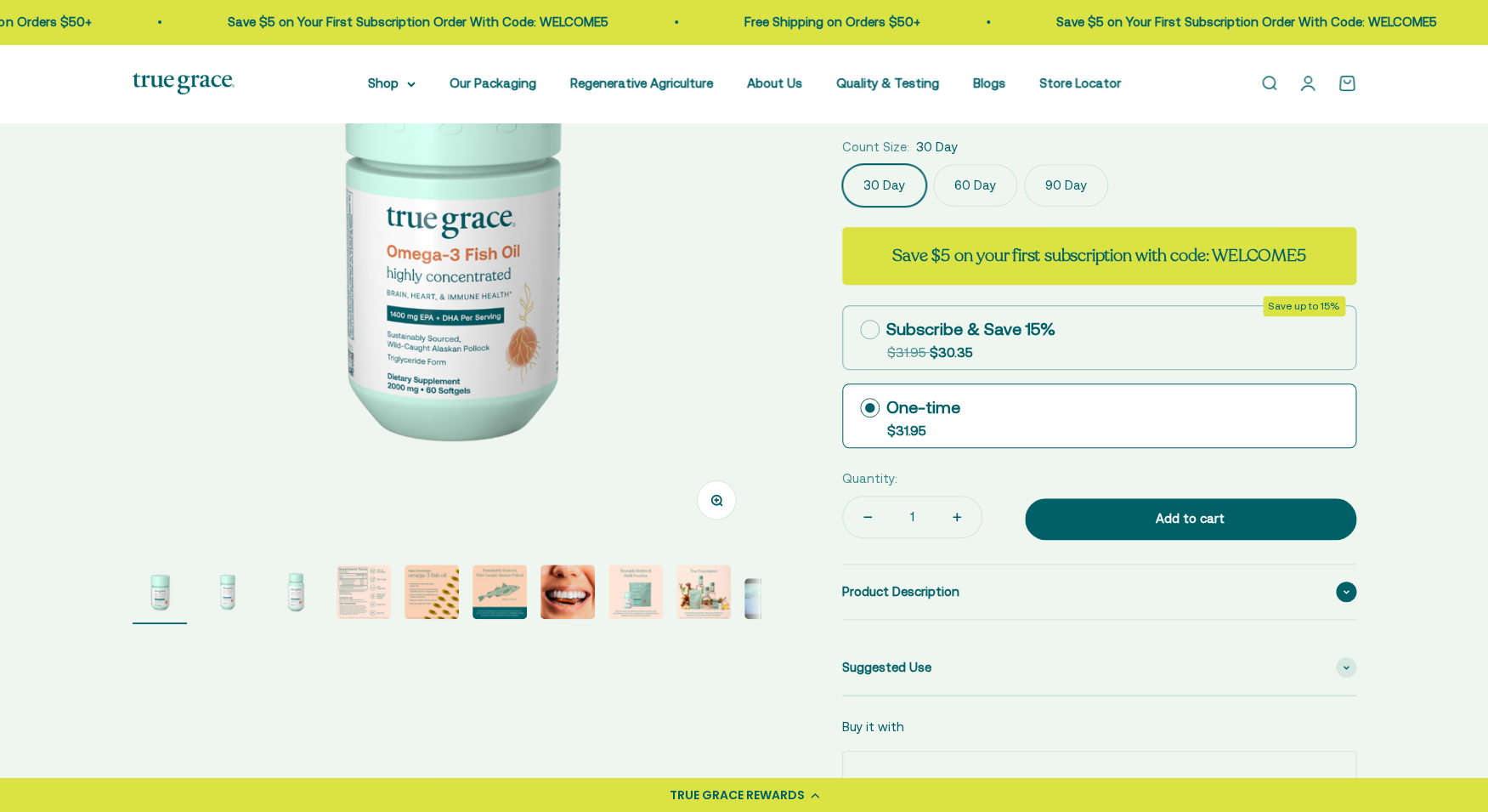
click at [952, 595] on span "Product Description" at bounding box center [901, 591] width 117 height 20
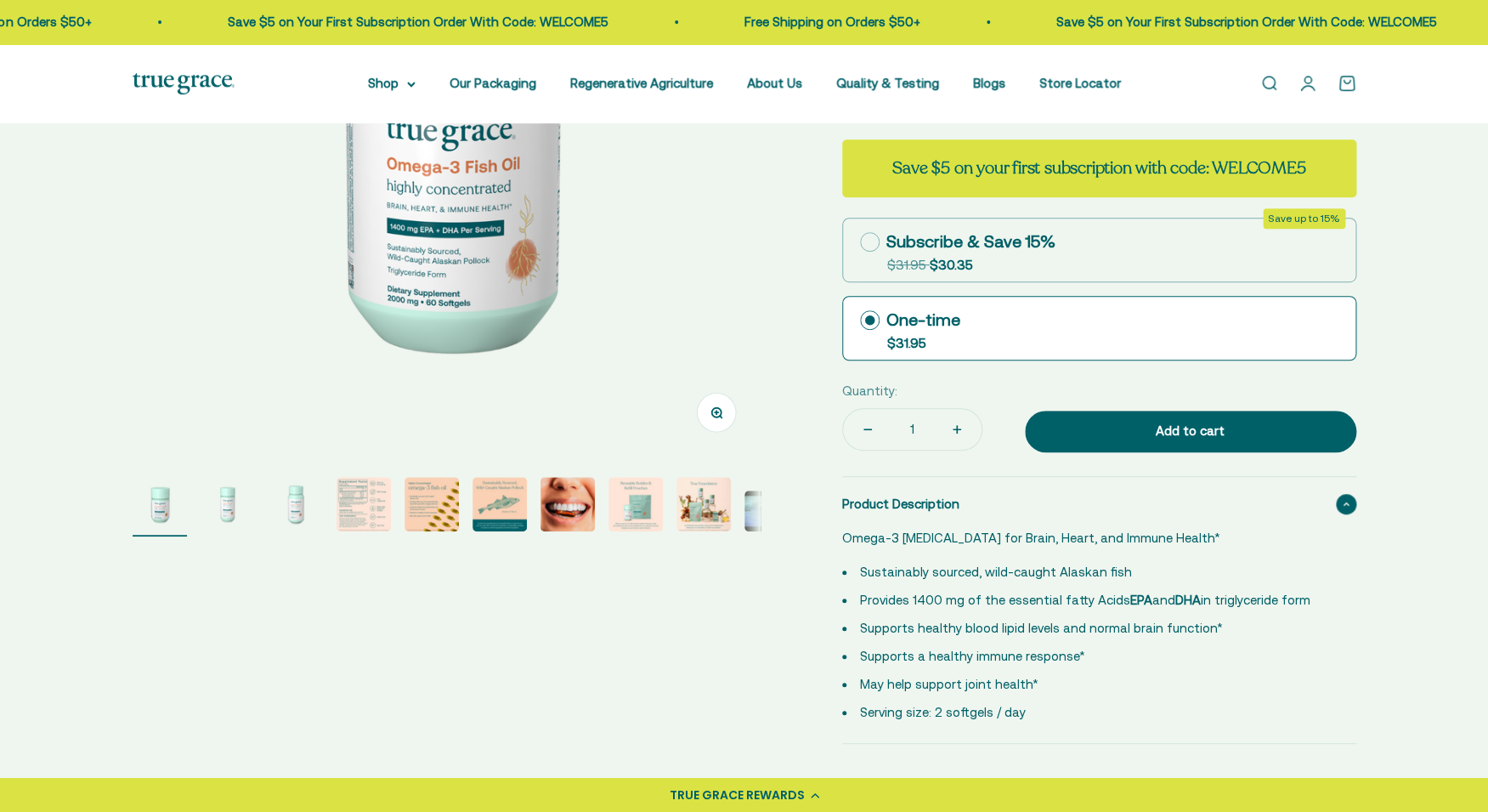
scroll to position [362, 0]
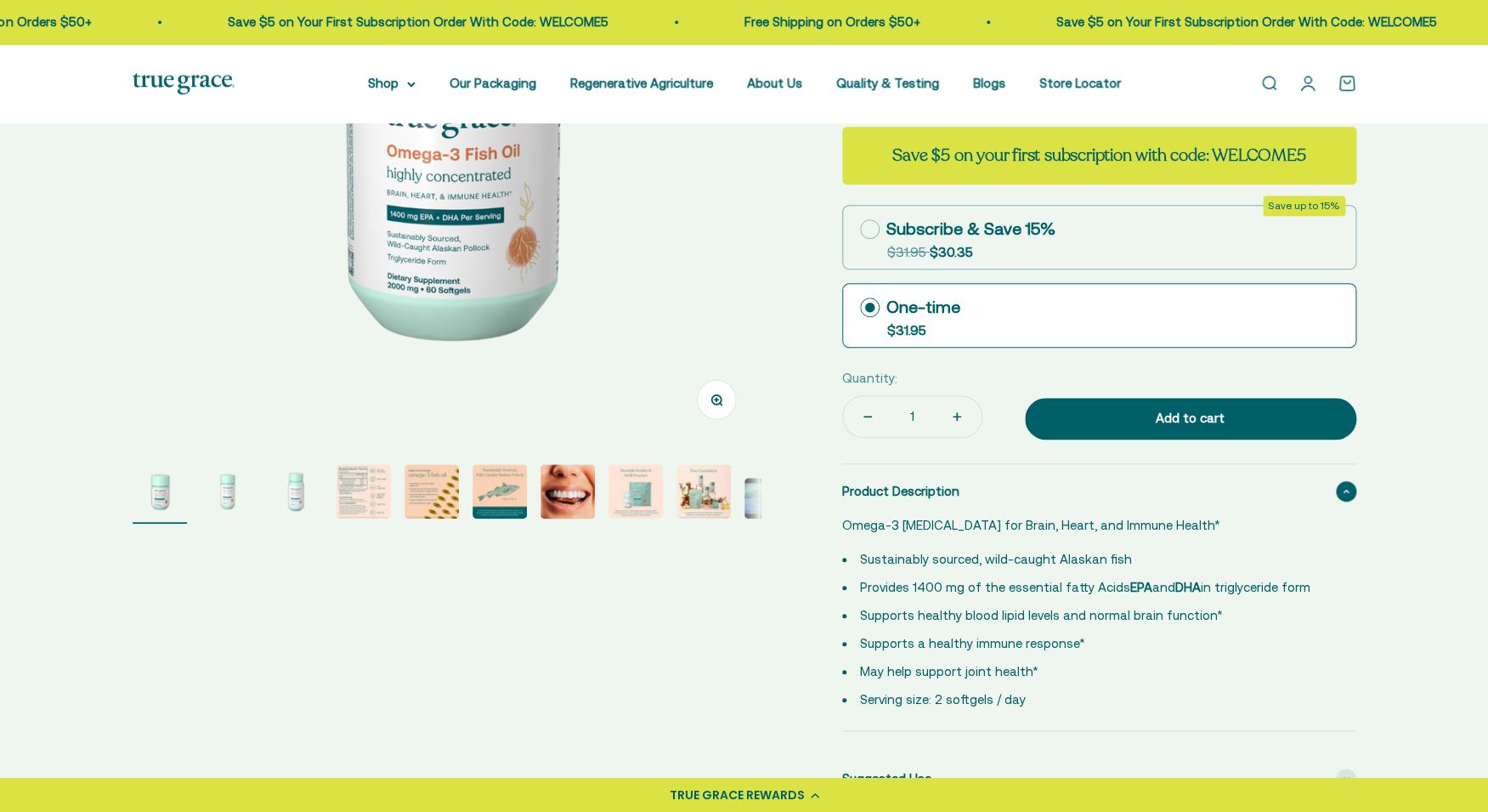
click at [969, 482] on div "Product Description" at bounding box center [1099, 491] width 514 height 54
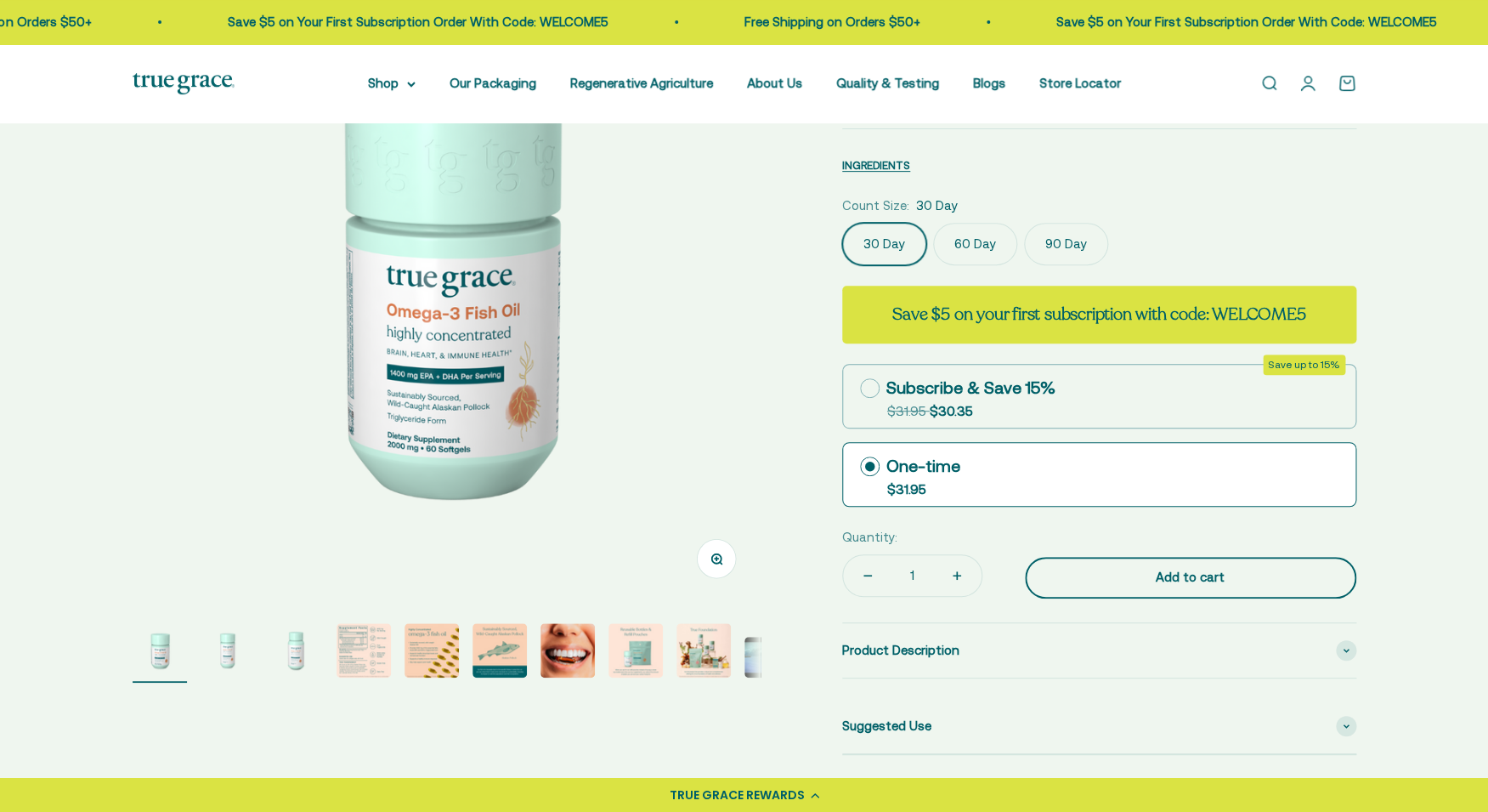
scroll to position [191, 0]
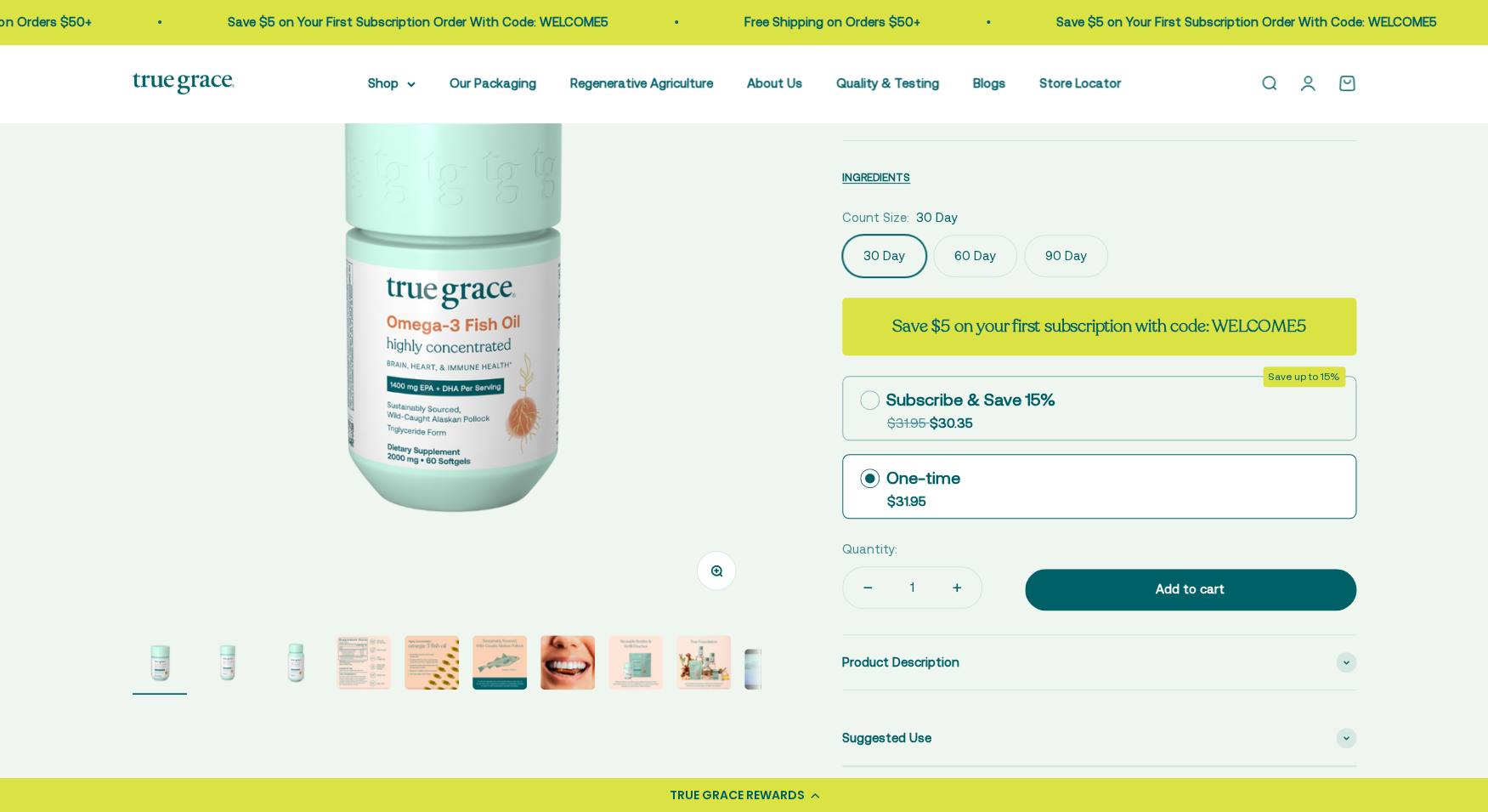
click at [1033, 253] on label "90 Day" at bounding box center [1066, 255] width 84 height 42
click at [842, 234] on input "90 Day" at bounding box center [841, 234] width 1 height 1
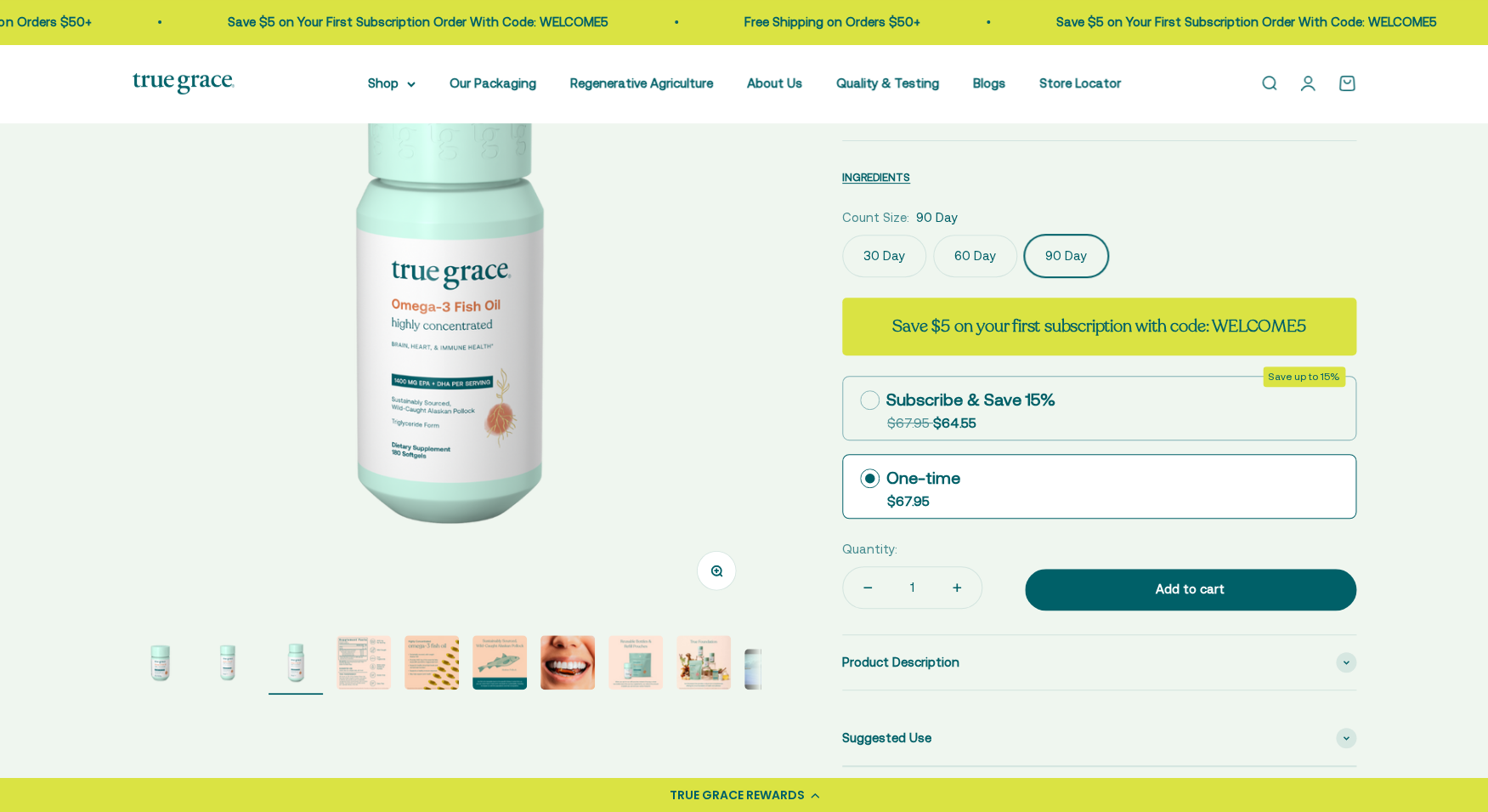
click at [870, 404] on icon at bounding box center [870, 400] width 19 height 19
click at [860, 400] on input "Subscribe & Save 15% Original price strikethrough: $67.95 , Discounted price: $…" at bounding box center [859, 400] width 1 height 1
radio input "true"
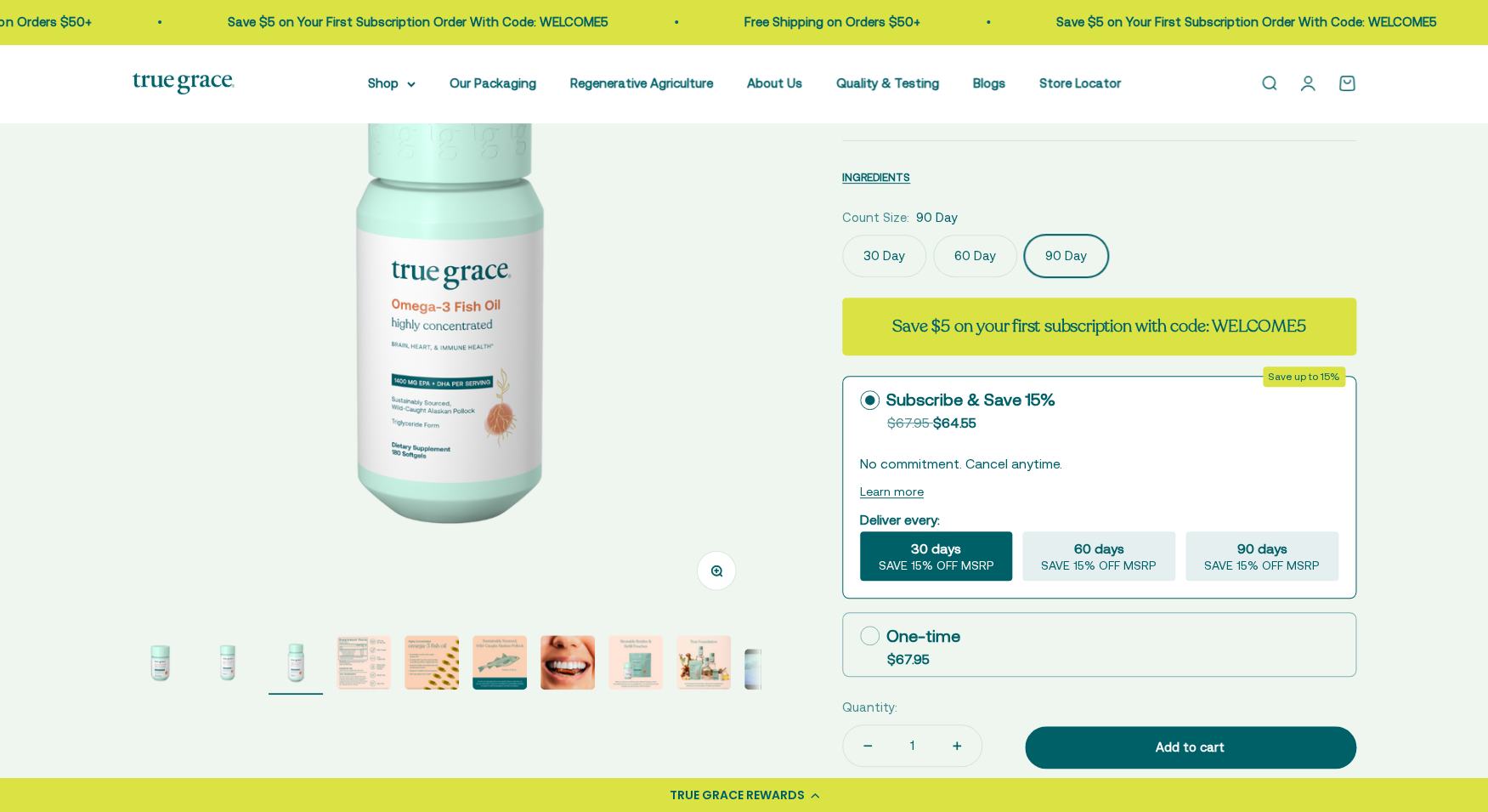
click at [882, 648] on label "One-time $67.95" at bounding box center [1099, 645] width 512 height 63
click at [860, 636] on input "One-time $67.95" at bounding box center [859, 635] width 1 height 1
radio input "true"
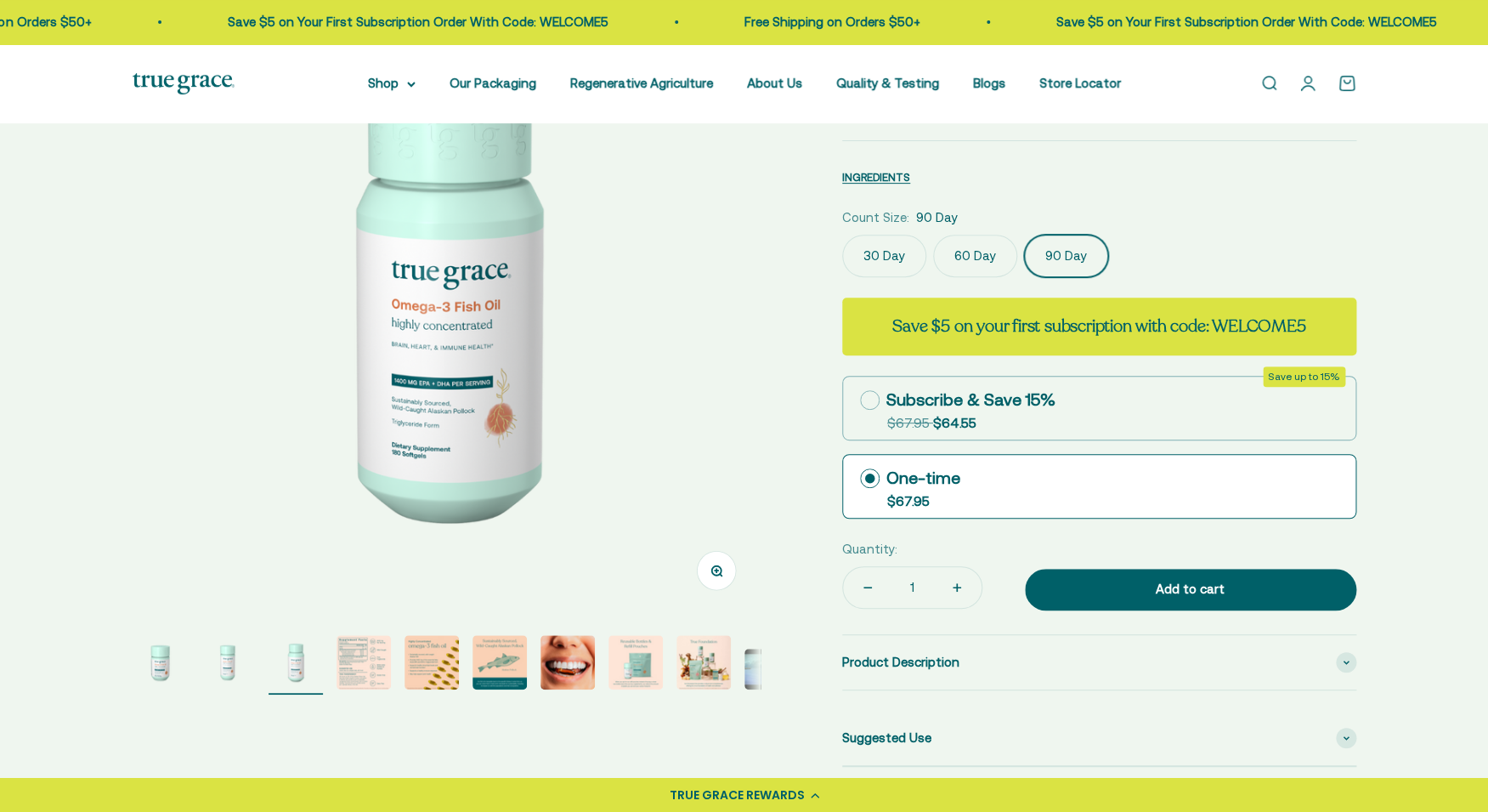
click at [878, 403] on icon at bounding box center [870, 400] width 19 height 19
click at [860, 400] on input "Subscribe & Save 15% Original price strikethrough: $67.95 , Discounted price: $…" at bounding box center [859, 400] width 1 height 1
radio input "true"
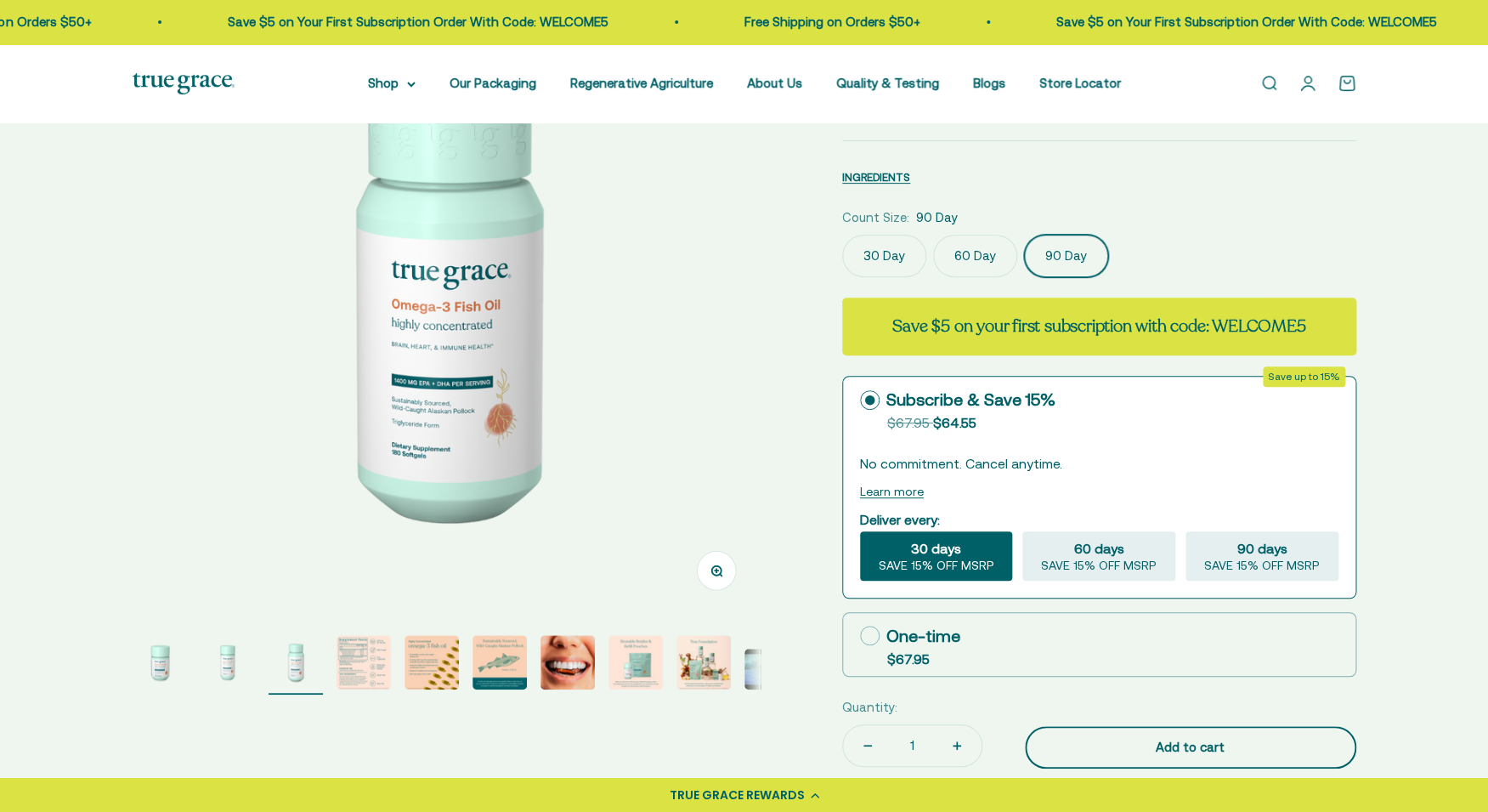
click at [1136, 730] on button "Add to cart" at bounding box center [1191, 747] width 331 height 42
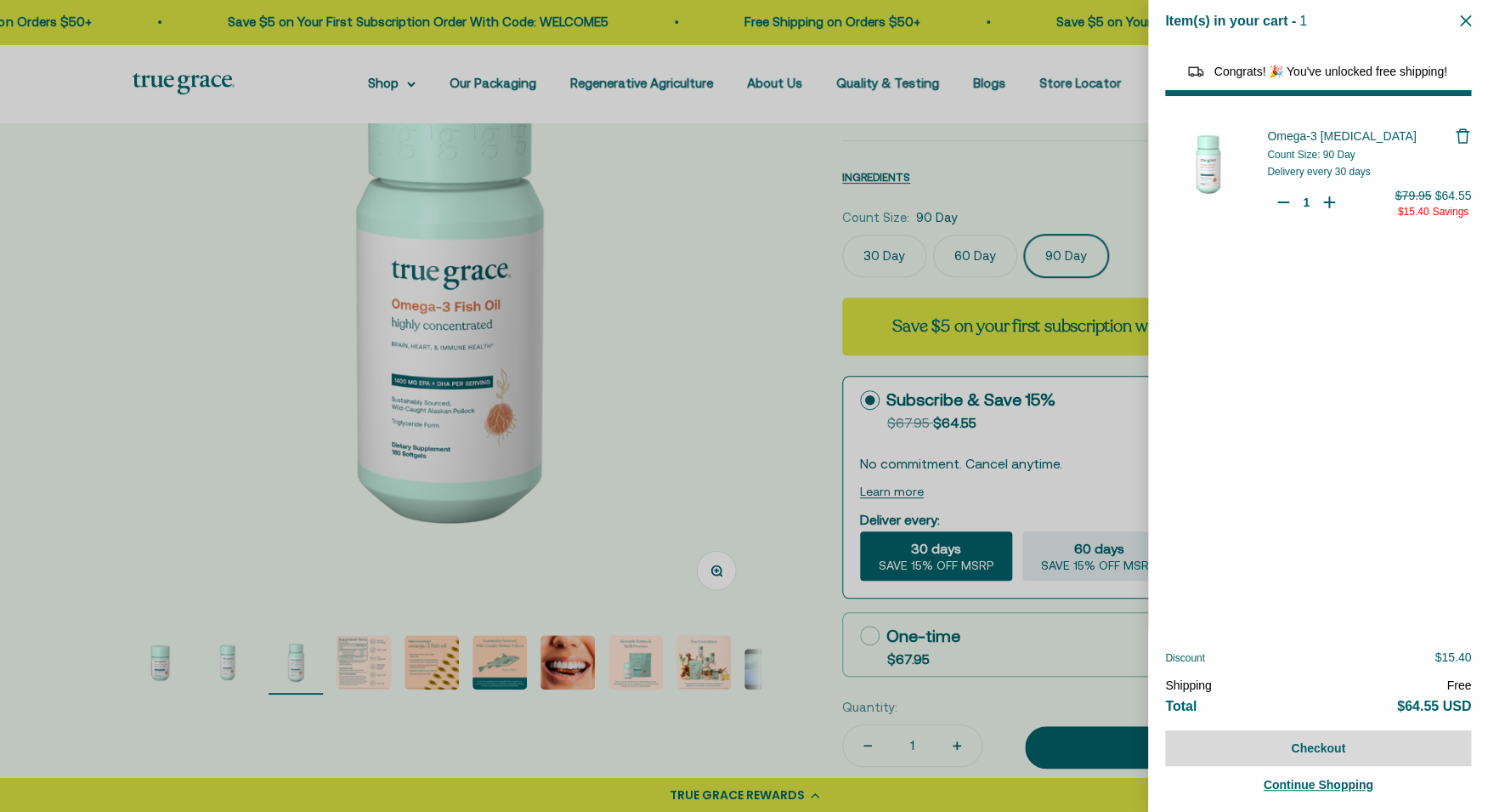
select select "44878154563798"
select select "40058346897600"
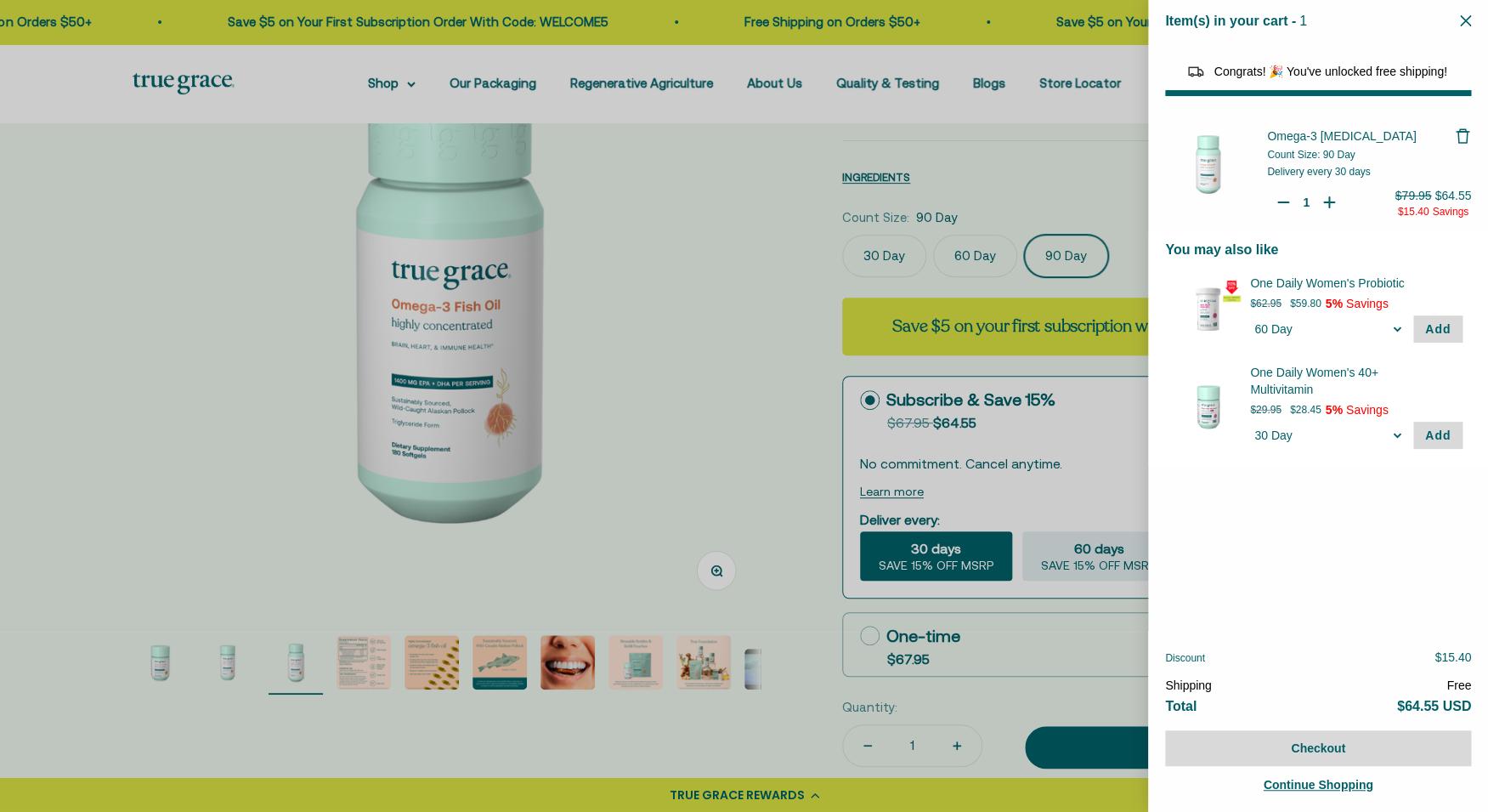
click at [1073, 666] on div at bounding box center [744, 406] width 1488 height 812
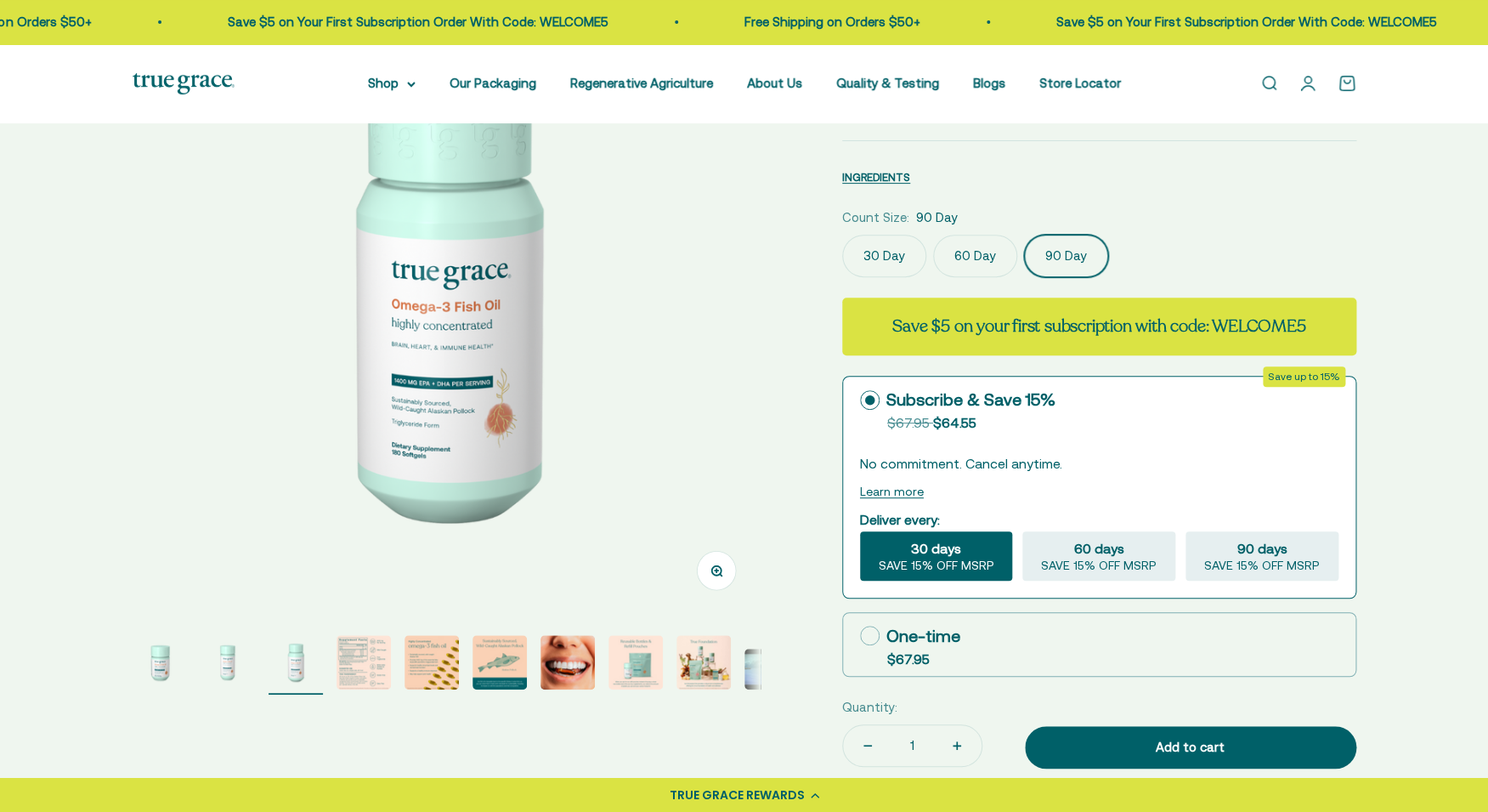
click at [869, 622] on label "One-time $67.95" at bounding box center [1099, 645] width 512 height 63
click at [860, 635] on input "One-time $67.95" at bounding box center [859, 635] width 1 height 1
radio input "true"
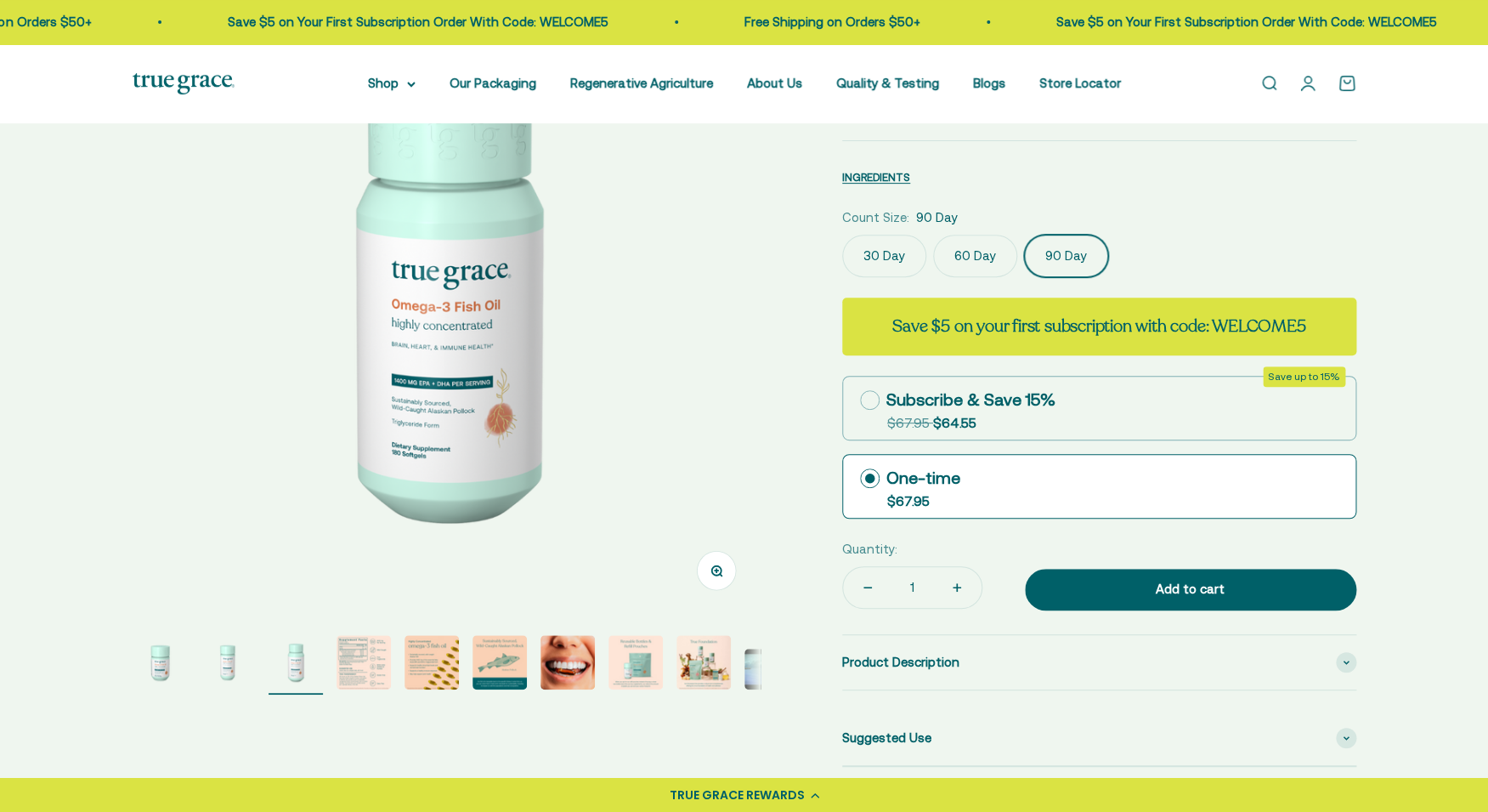
click at [1121, 565] on div "Quantity: 1 Add to cart" at bounding box center [1099, 575] width 514 height 75
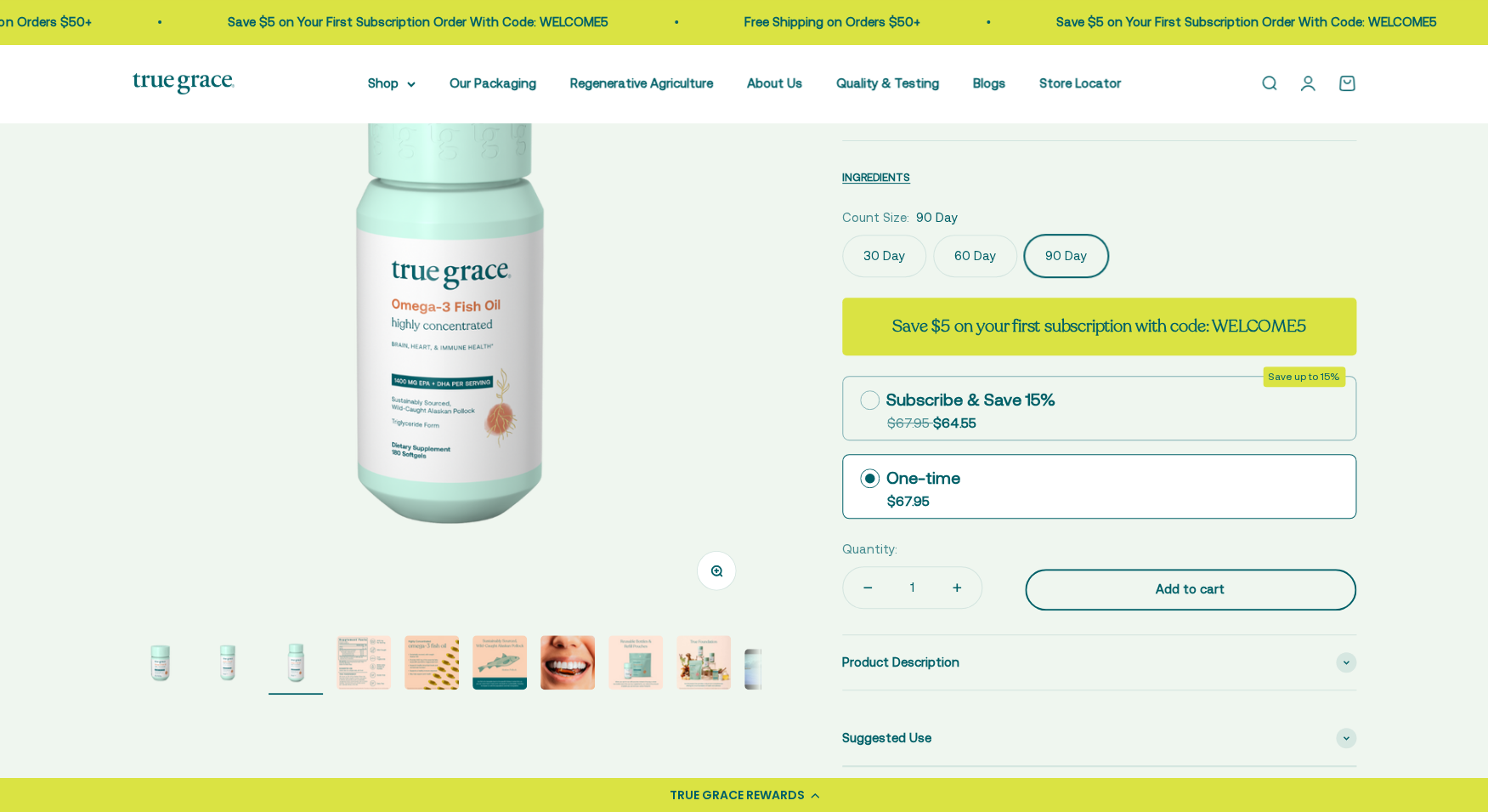
click at [1119, 581] on div "Add to cart" at bounding box center [1191, 588] width 263 height 20
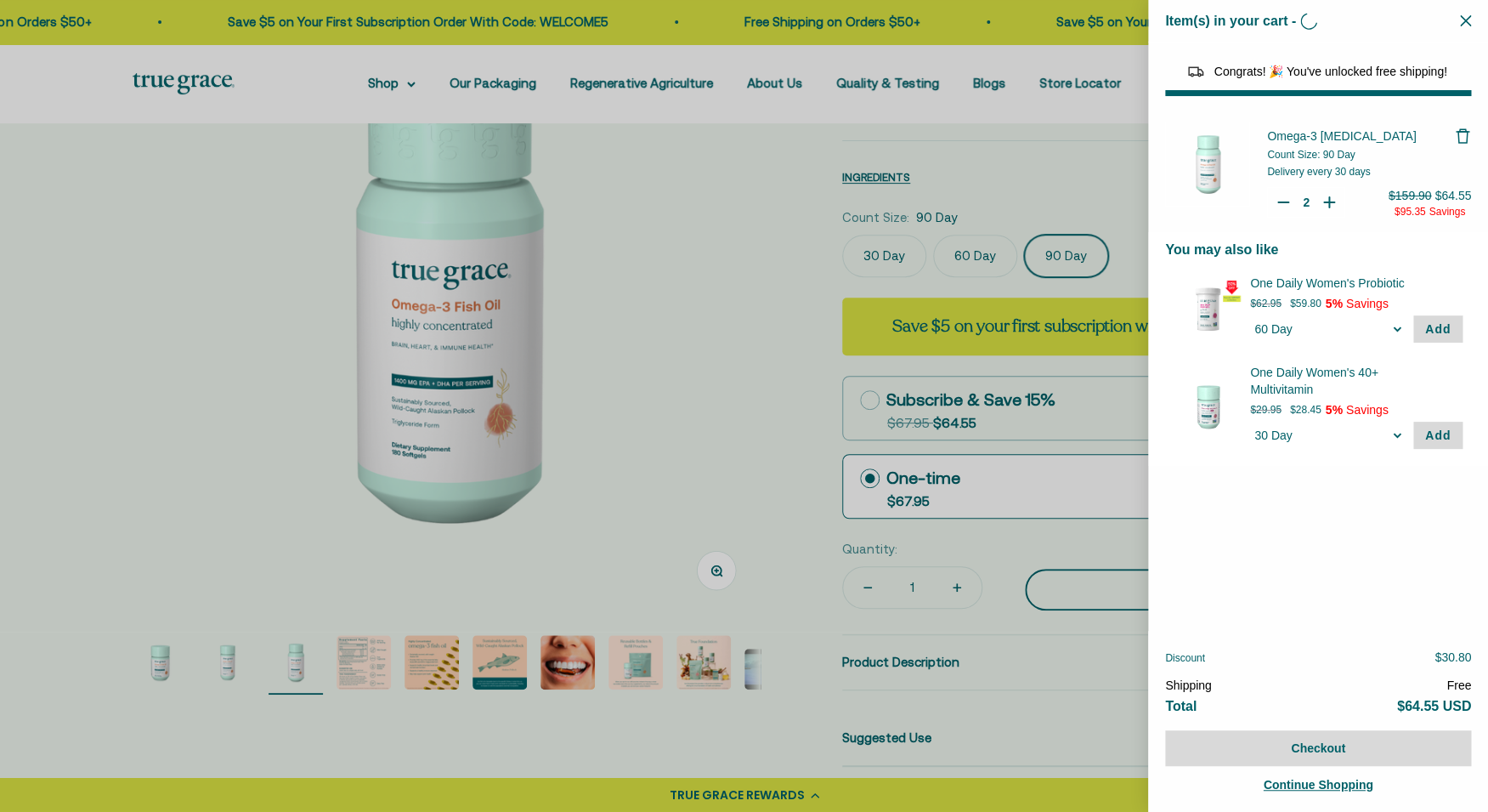
type input "1"
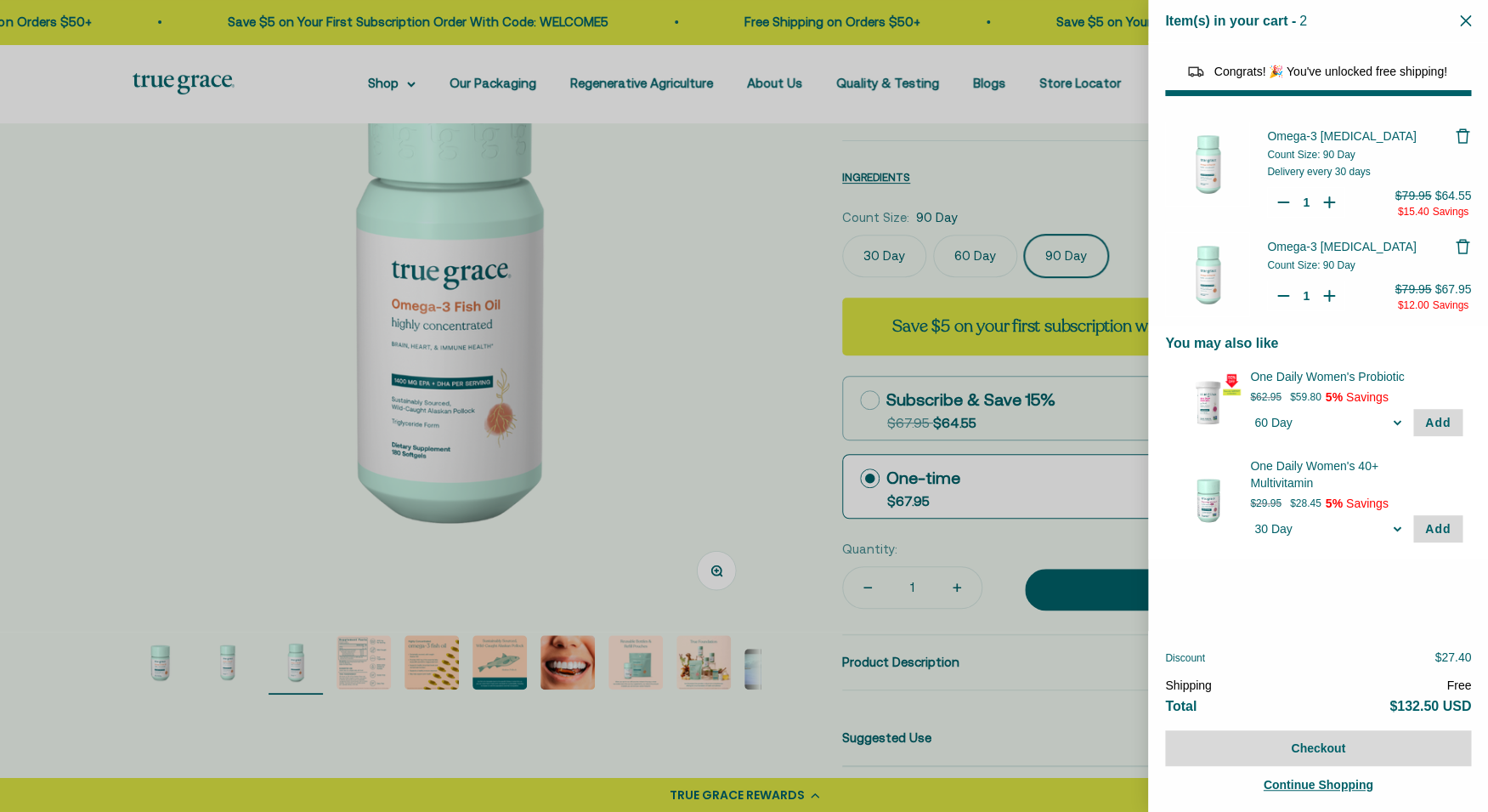
click at [996, 595] on div at bounding box center [744, 406] width 1488 height 812
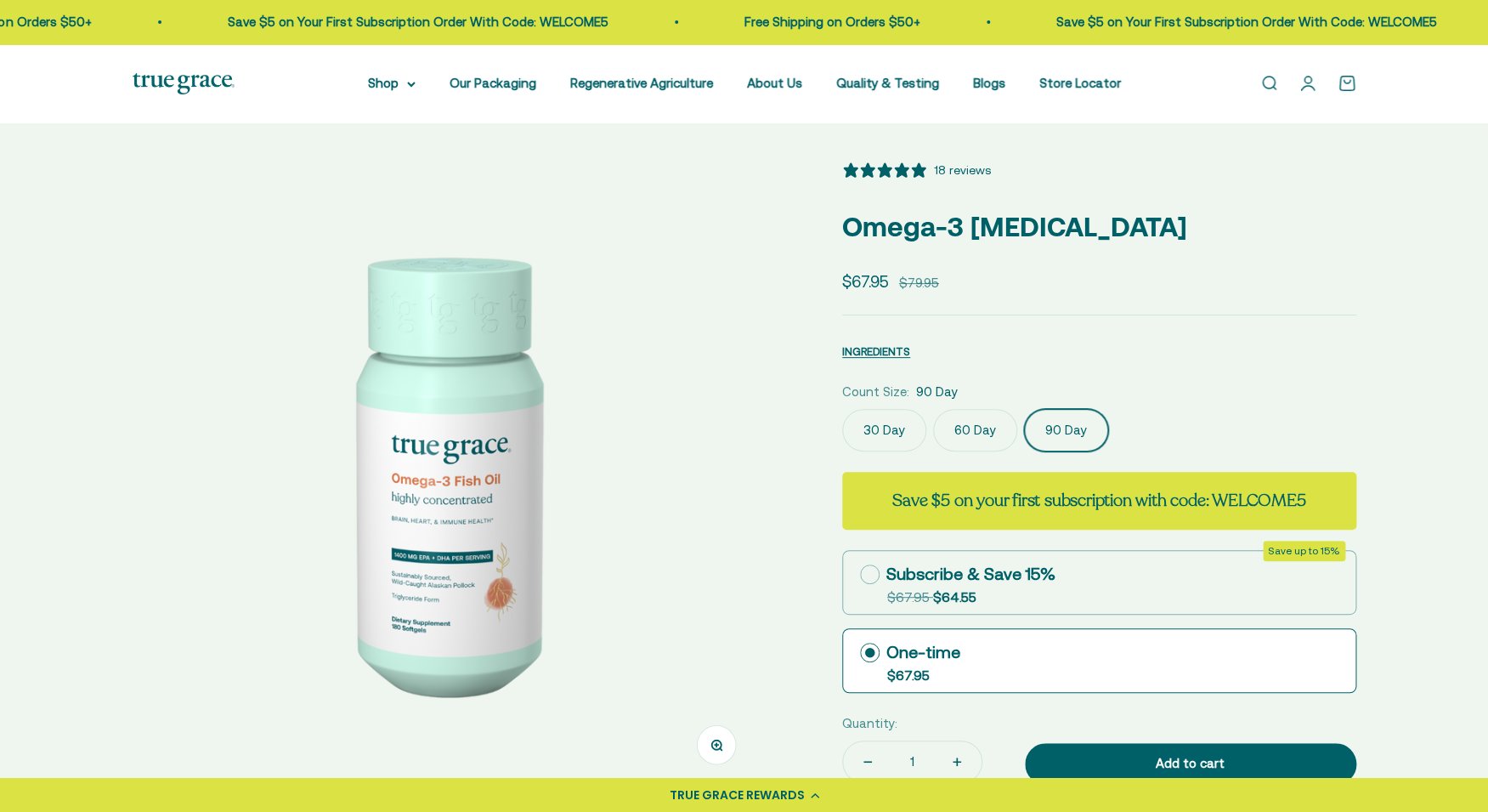
scroll to position [0, 0]
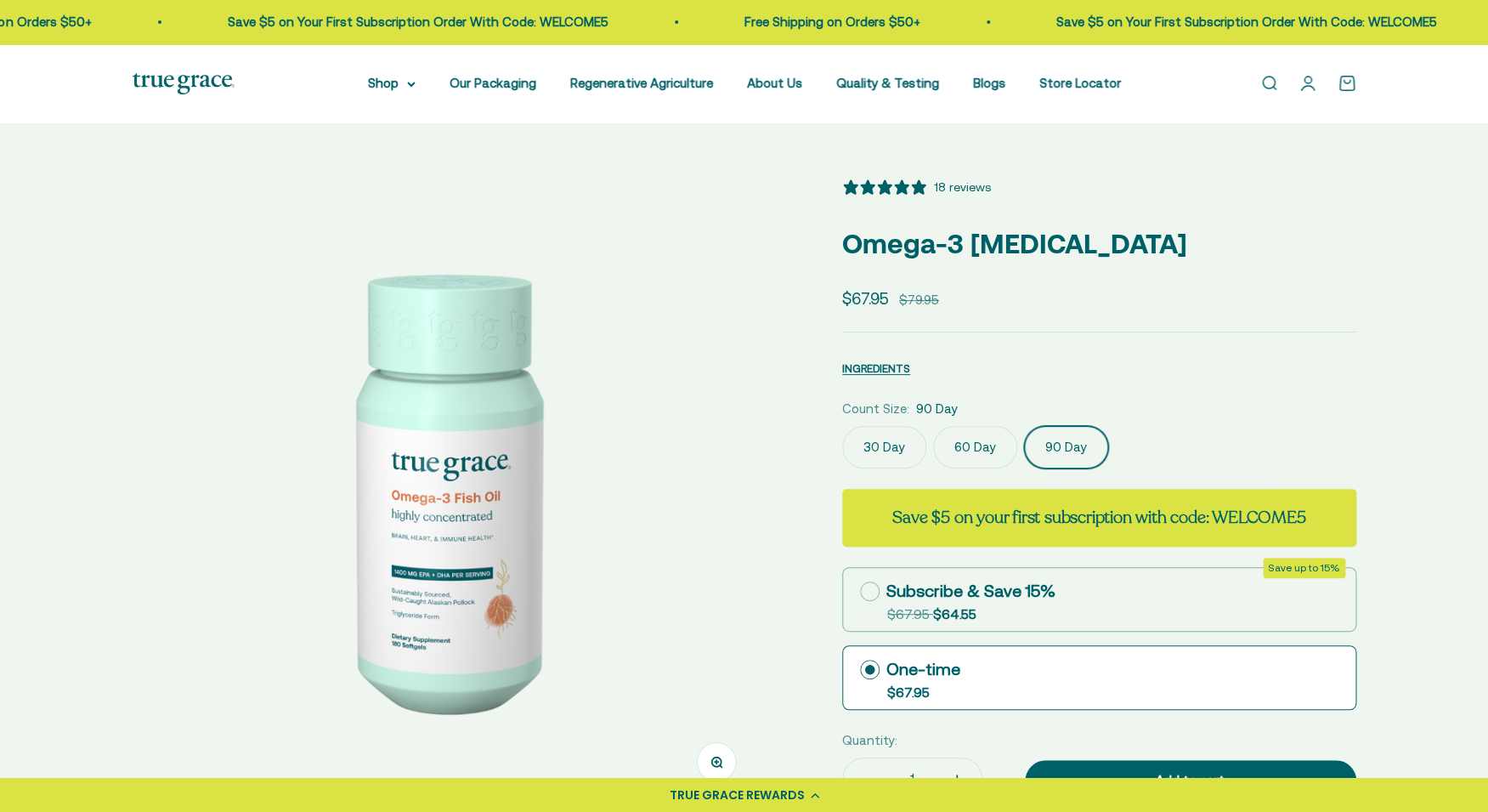
click at [1356, 89] on link "Open cart 0" at bounding box center [1346, 82] width 18 height 18
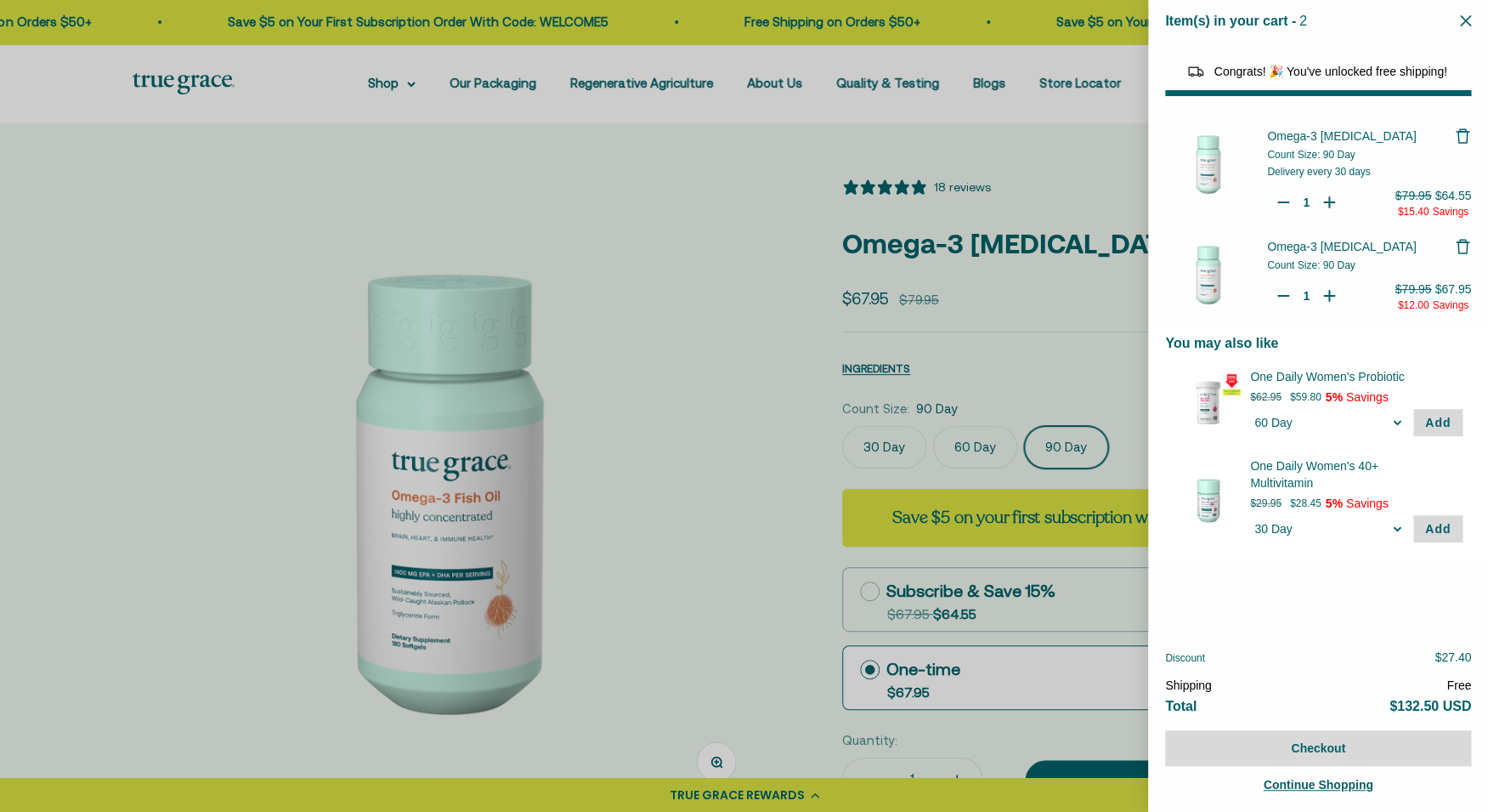
click at [1466, 134] on icon "Remove Omega-3 Fish Oil" at bounding box center [1462, 135] width 17 height 17
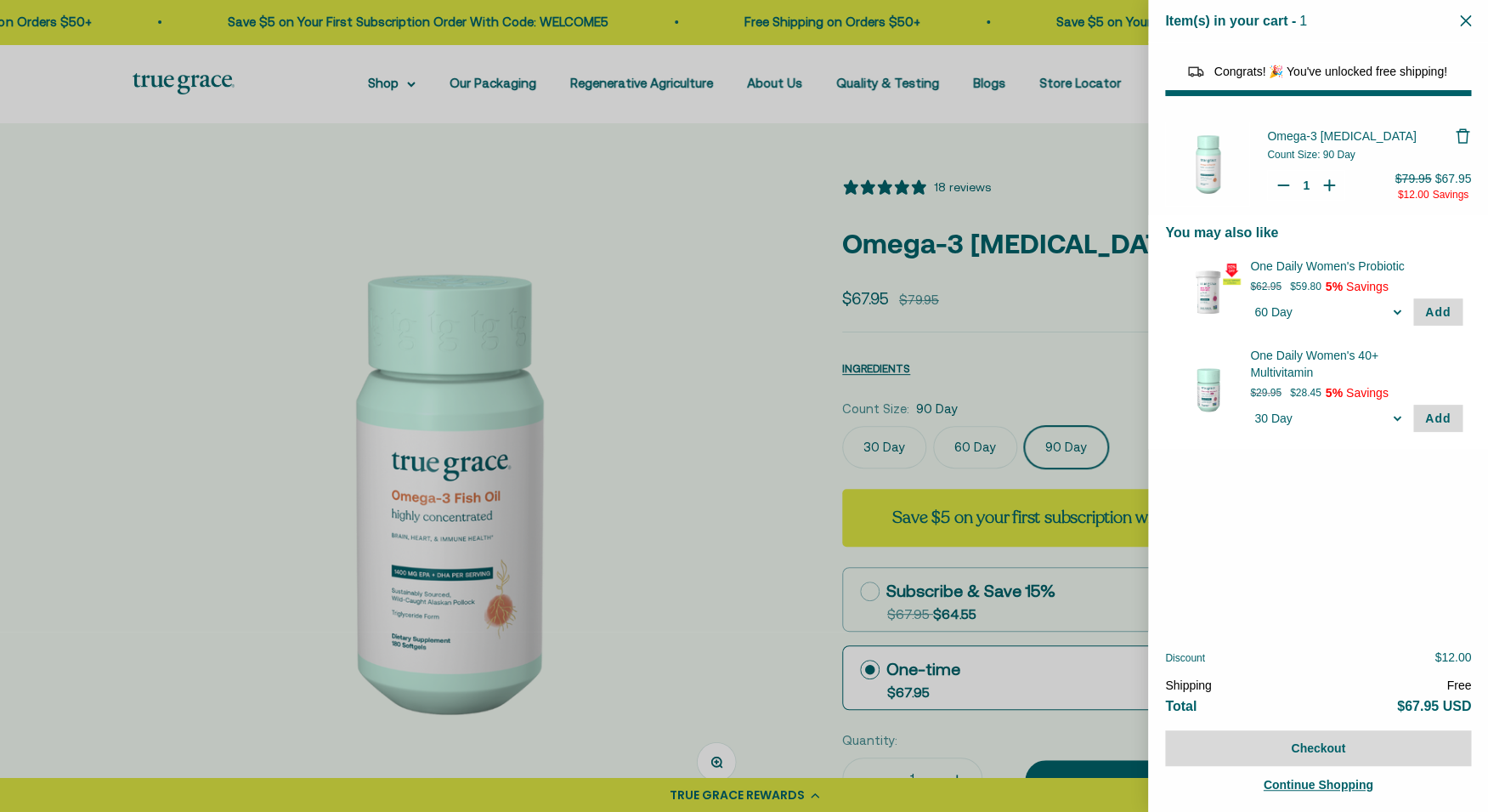
click at [763, 353] on div at bounding box center [744, 406] width 1488 height 812
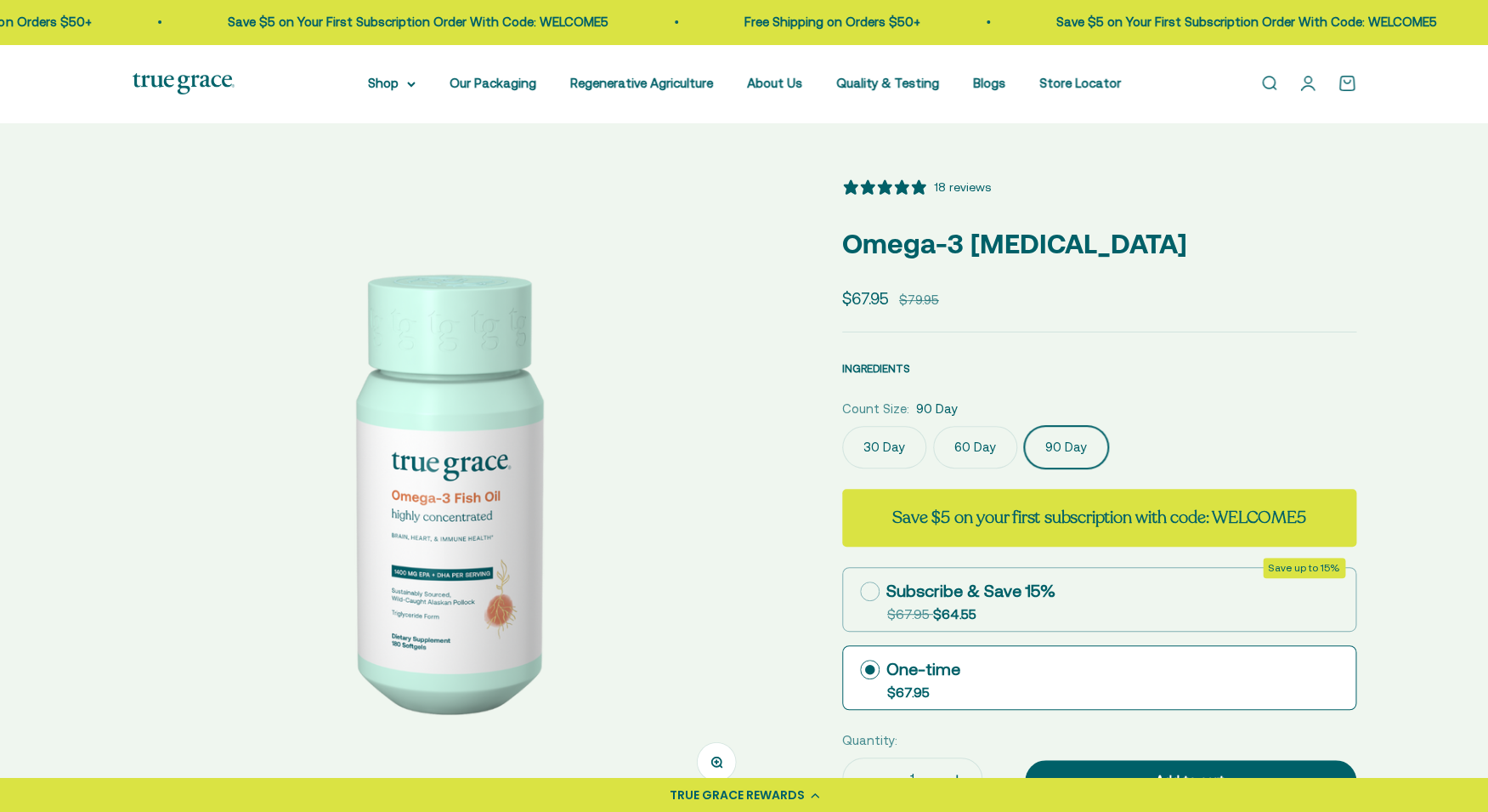
click at [894, 370] on span "INGREDIENTS" at bounding box center [876, 368] width 68 height 13
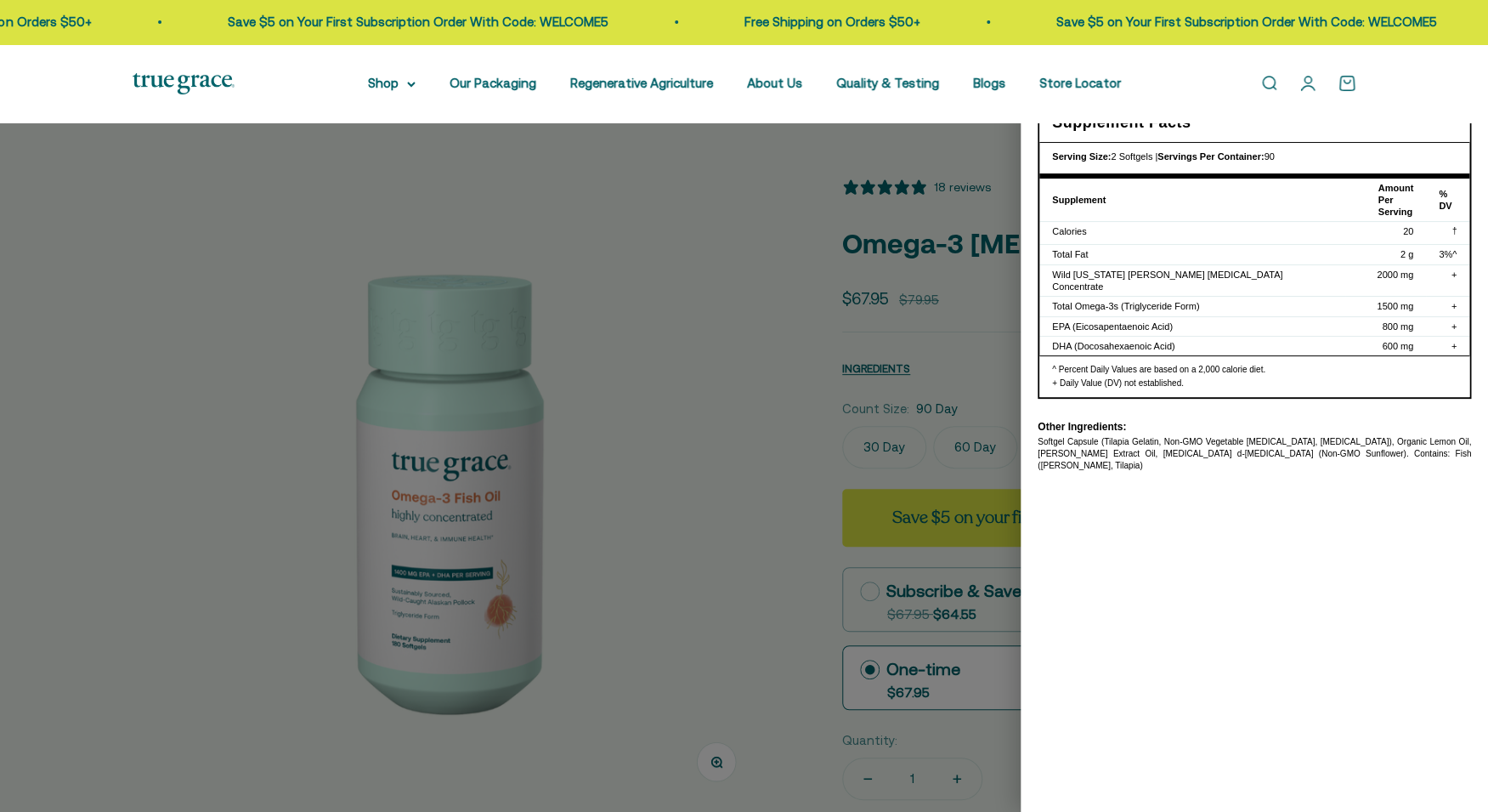
click at [694, 407] on div at bounding box center [744, 406] width 1488 height 812
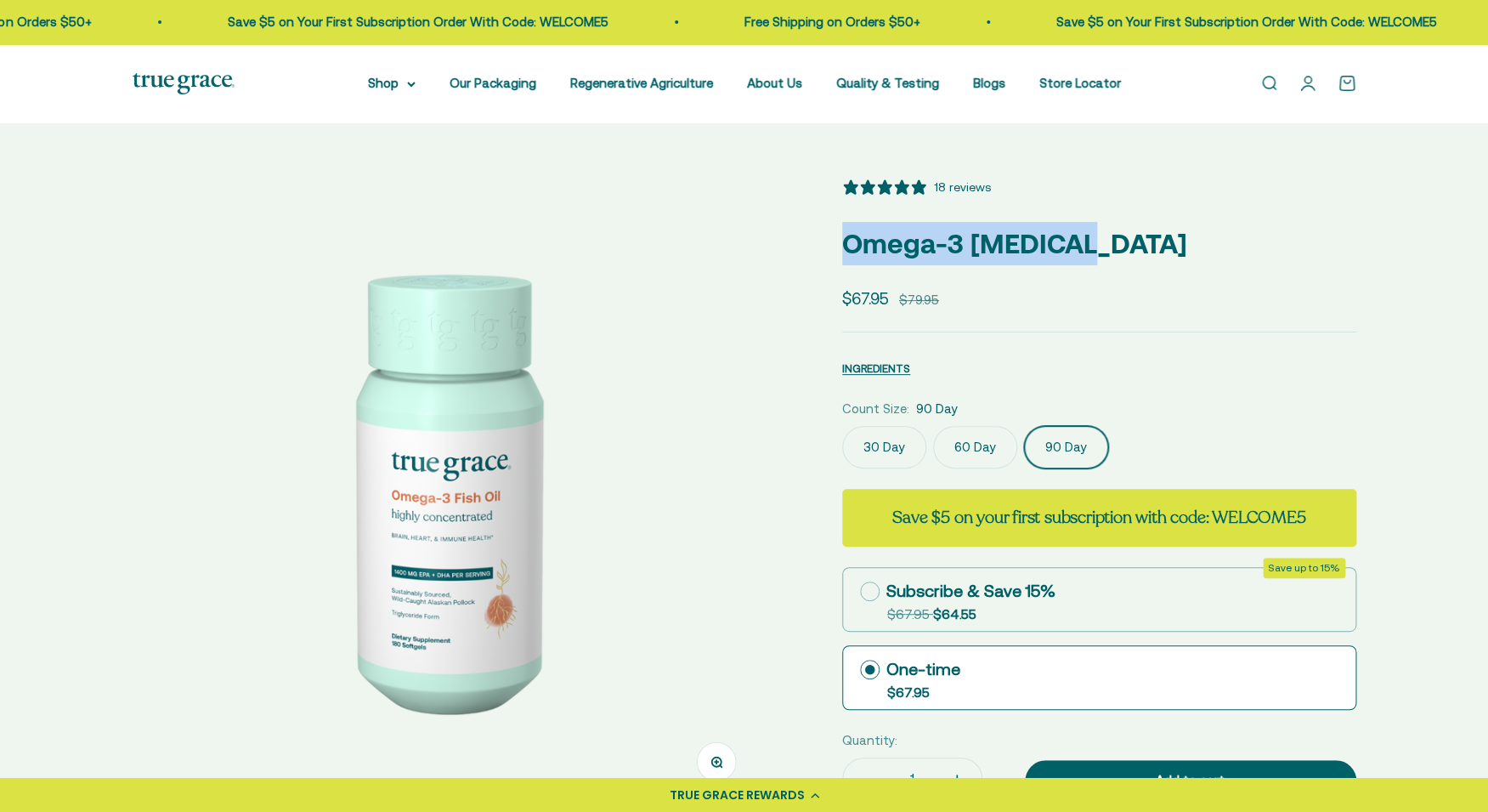
drag, startPoint x: 1079, startPoint y: 235, endPoint x: 841, endPoint y: 235, distance: 238.0
click at [841, 235] on div "Zoom Go to item 1 Go to item 2 Go to item 3 Go to item 4 Go to item 5 Go to ite…" at bounding box center [744, 644] width 1224 height 932
copy p "Omega-3 [MEDICAL_DATA]"
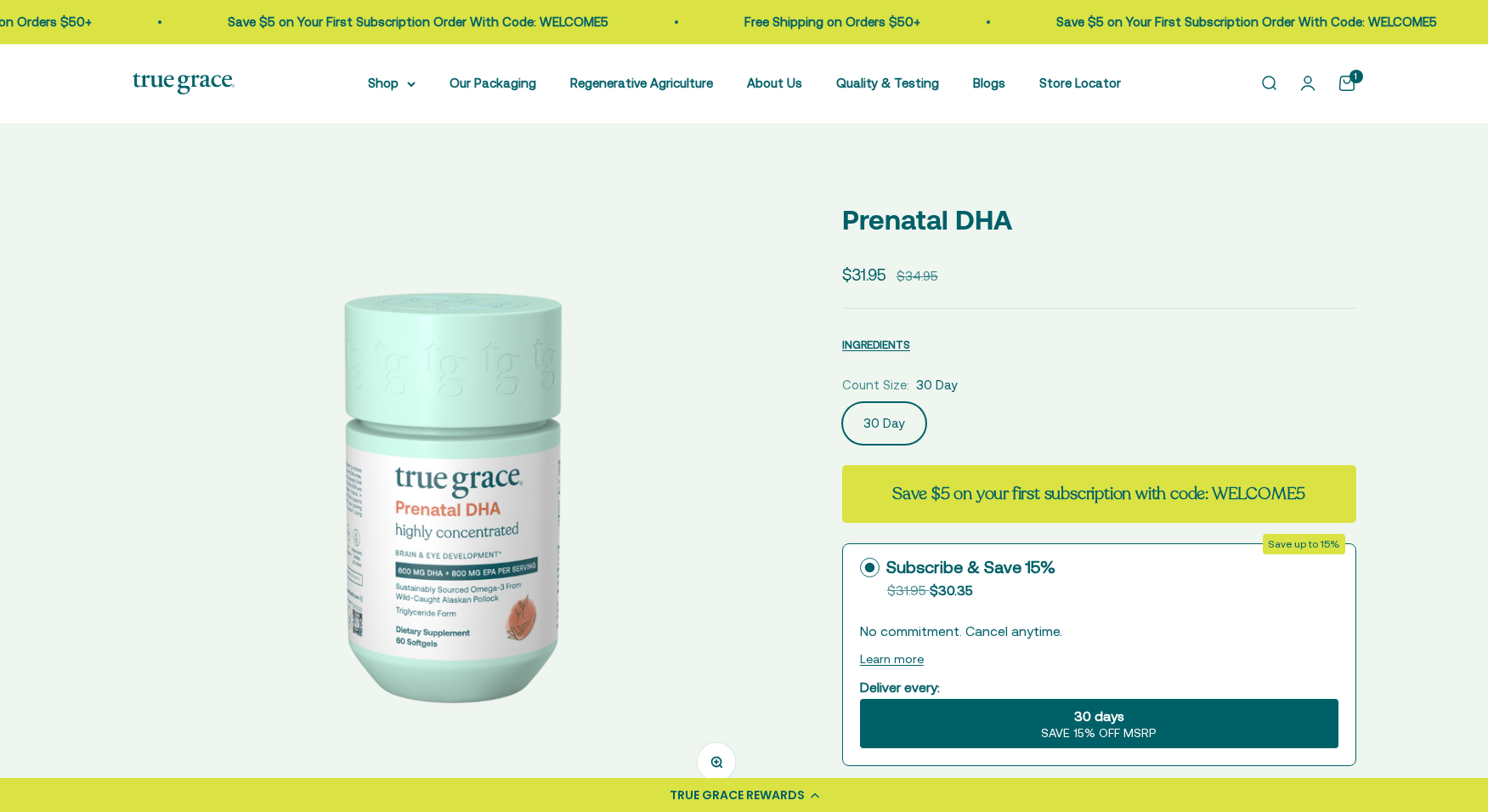
scroll to position [88, 0]
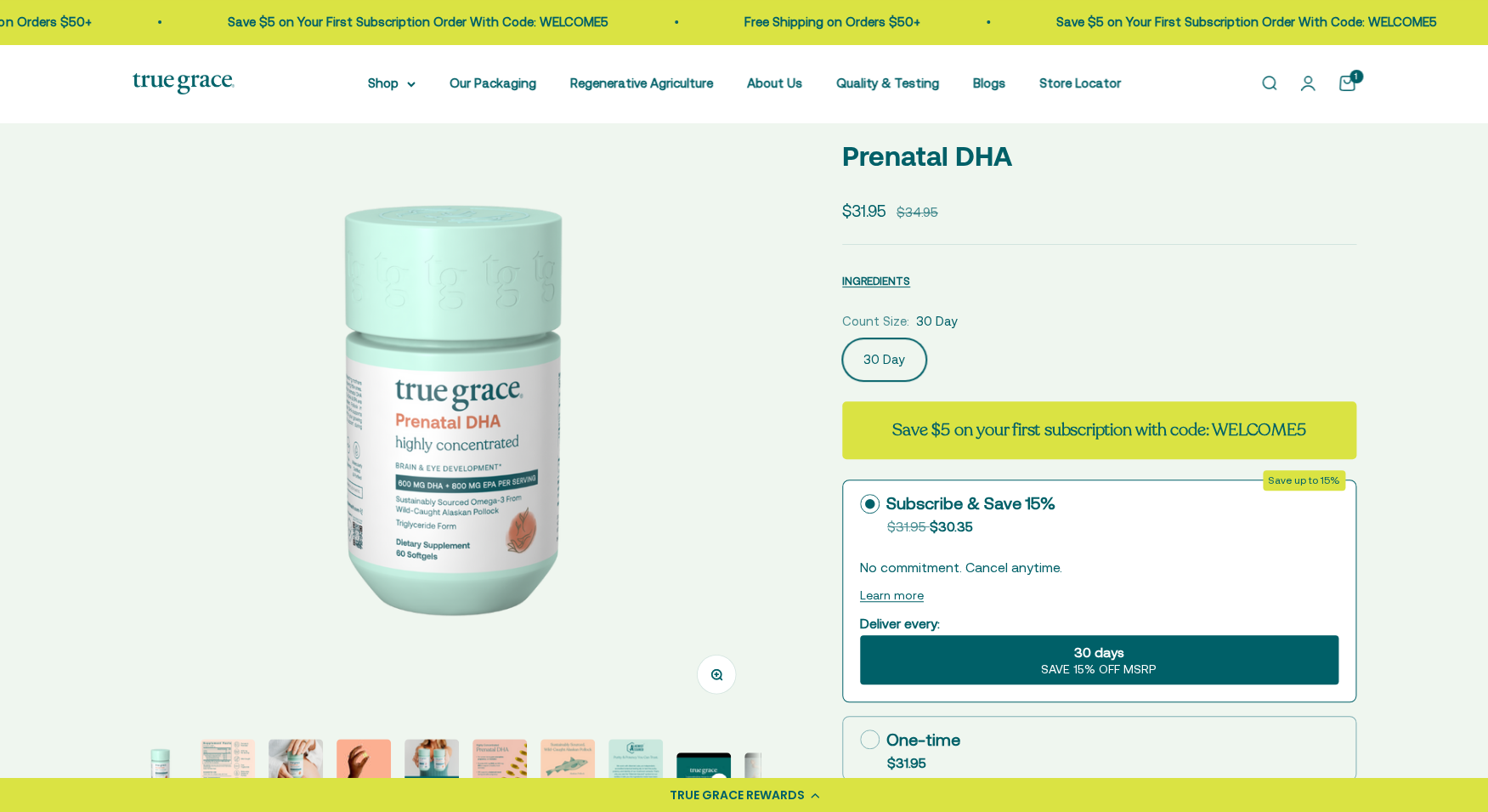
select select "3"
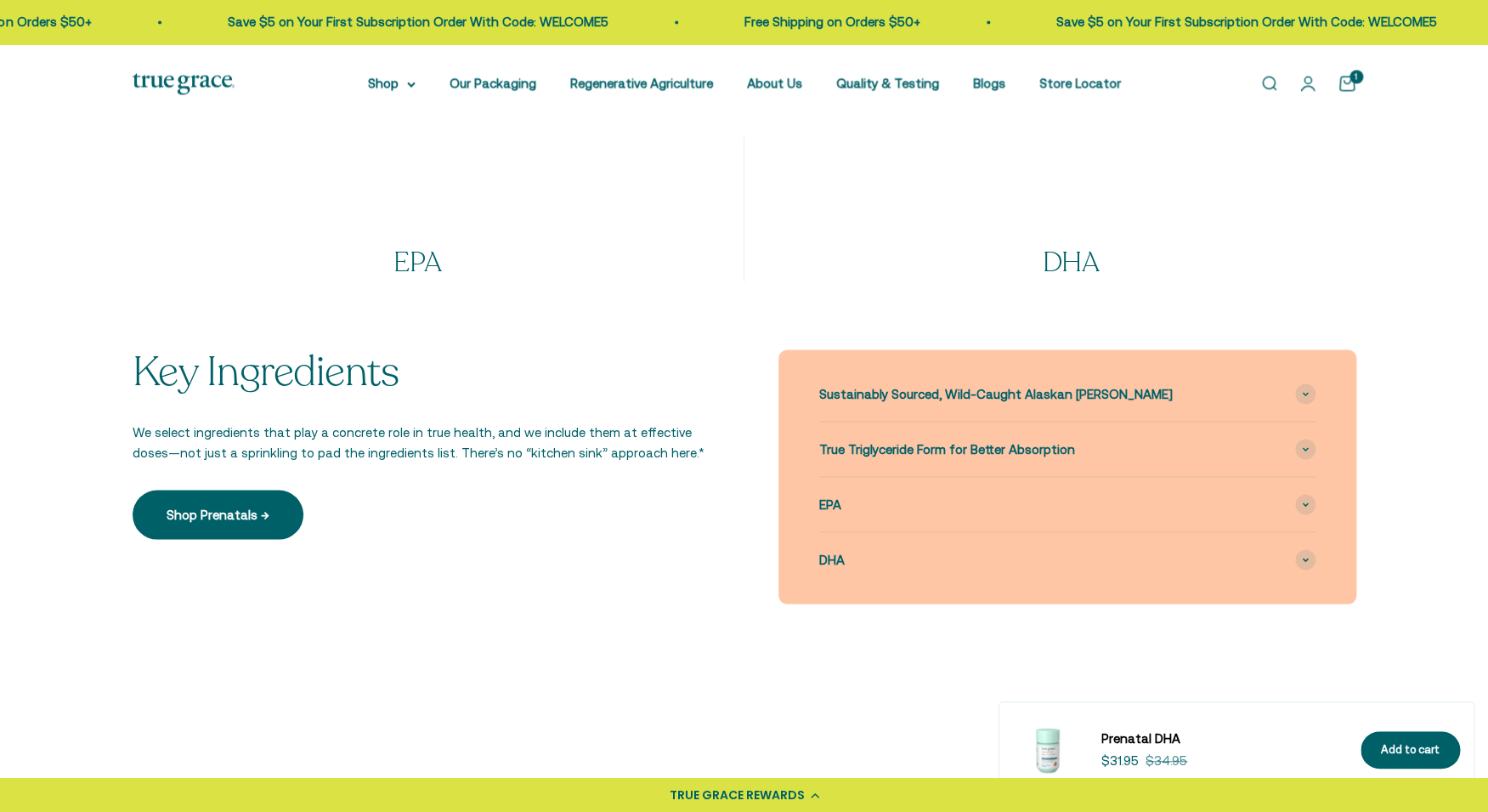
scroll to position [1213, 0]
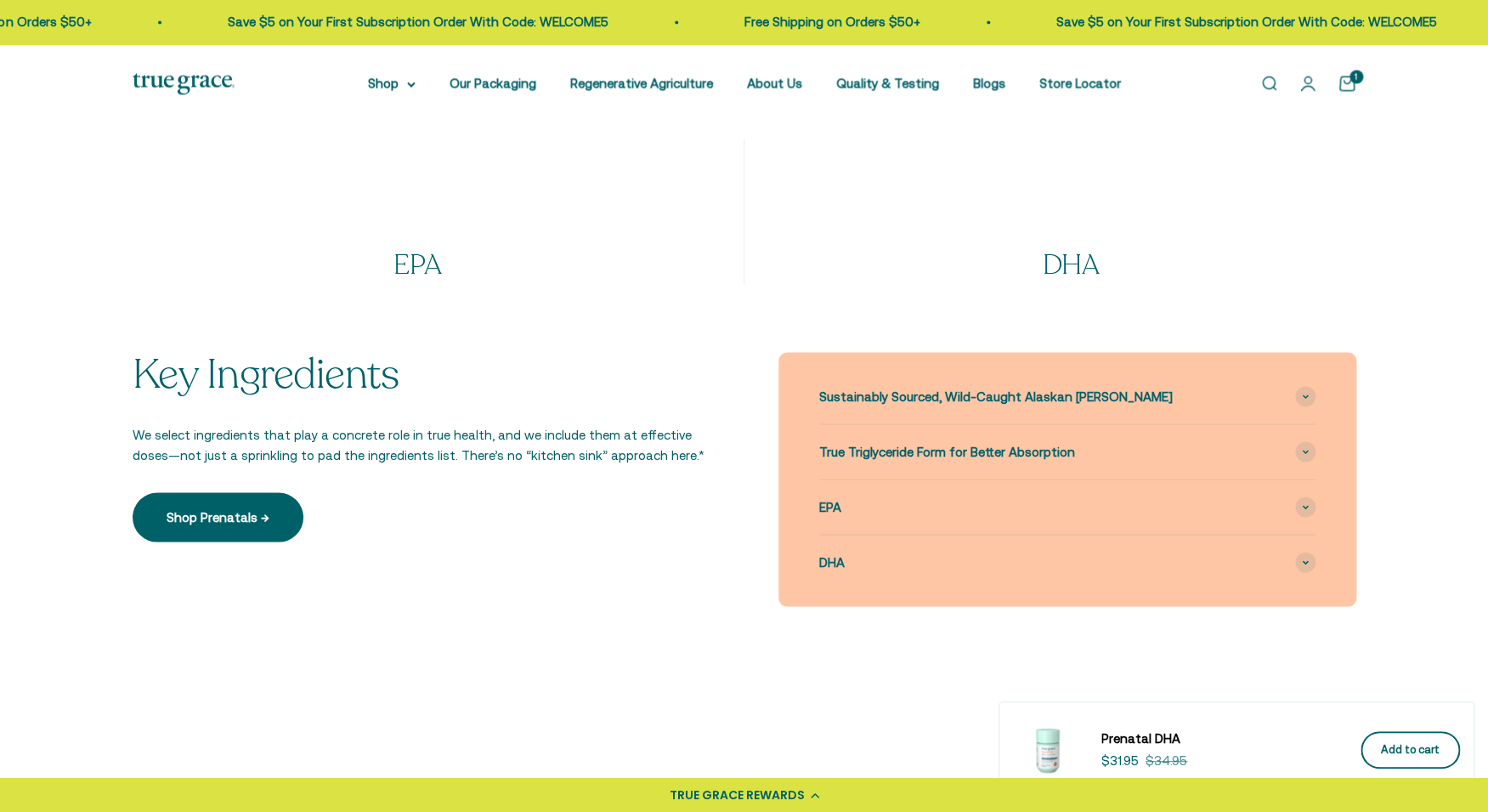
click at [1396, 745] on div "Add to cart" at bounding box center [1410, 750] width 59 height 18
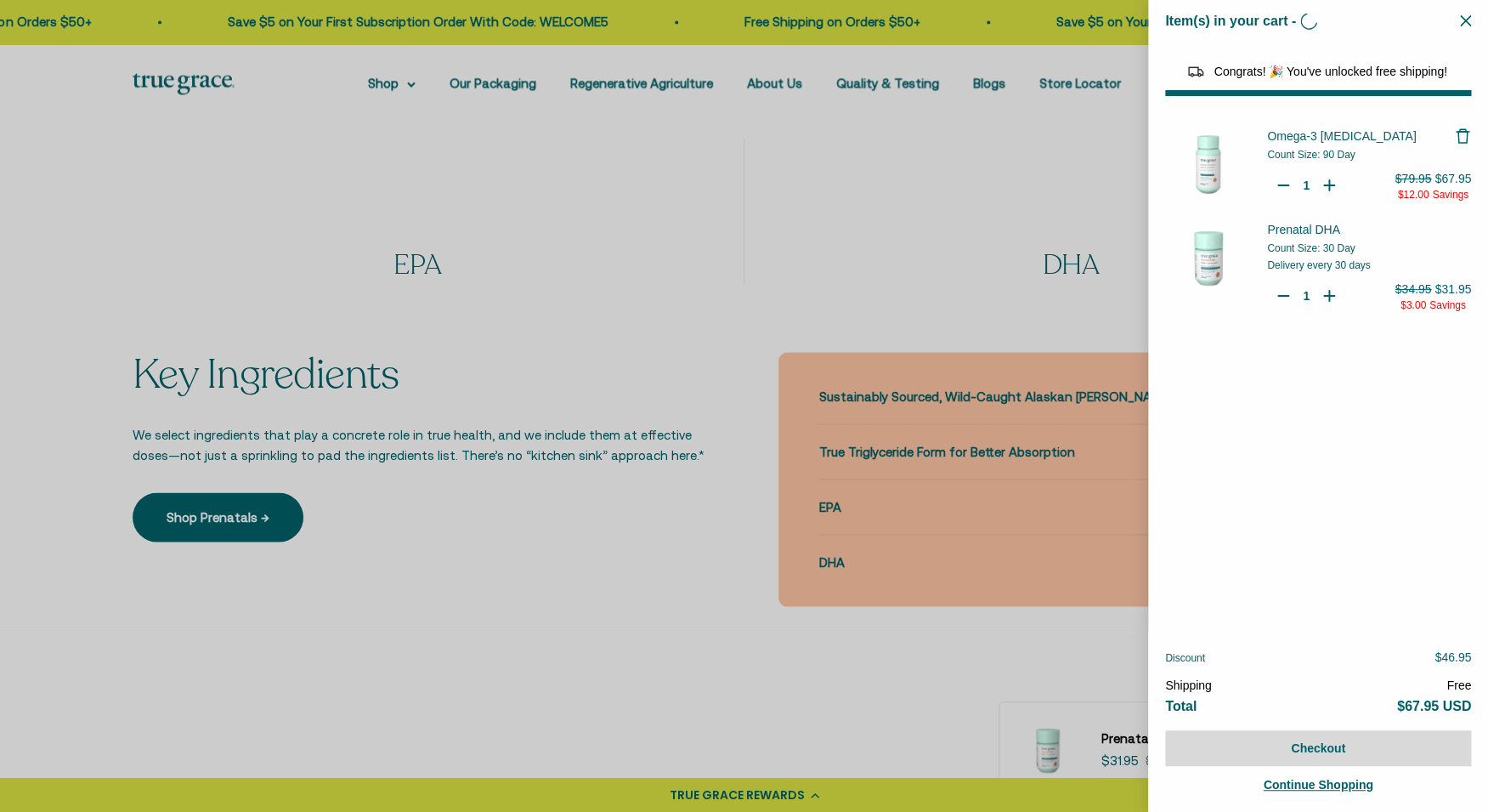
click at [1084, 659] on div at bounding box center [744, 406] width 1488 height 812
select select "44878154563798"
select select "40058346897600"
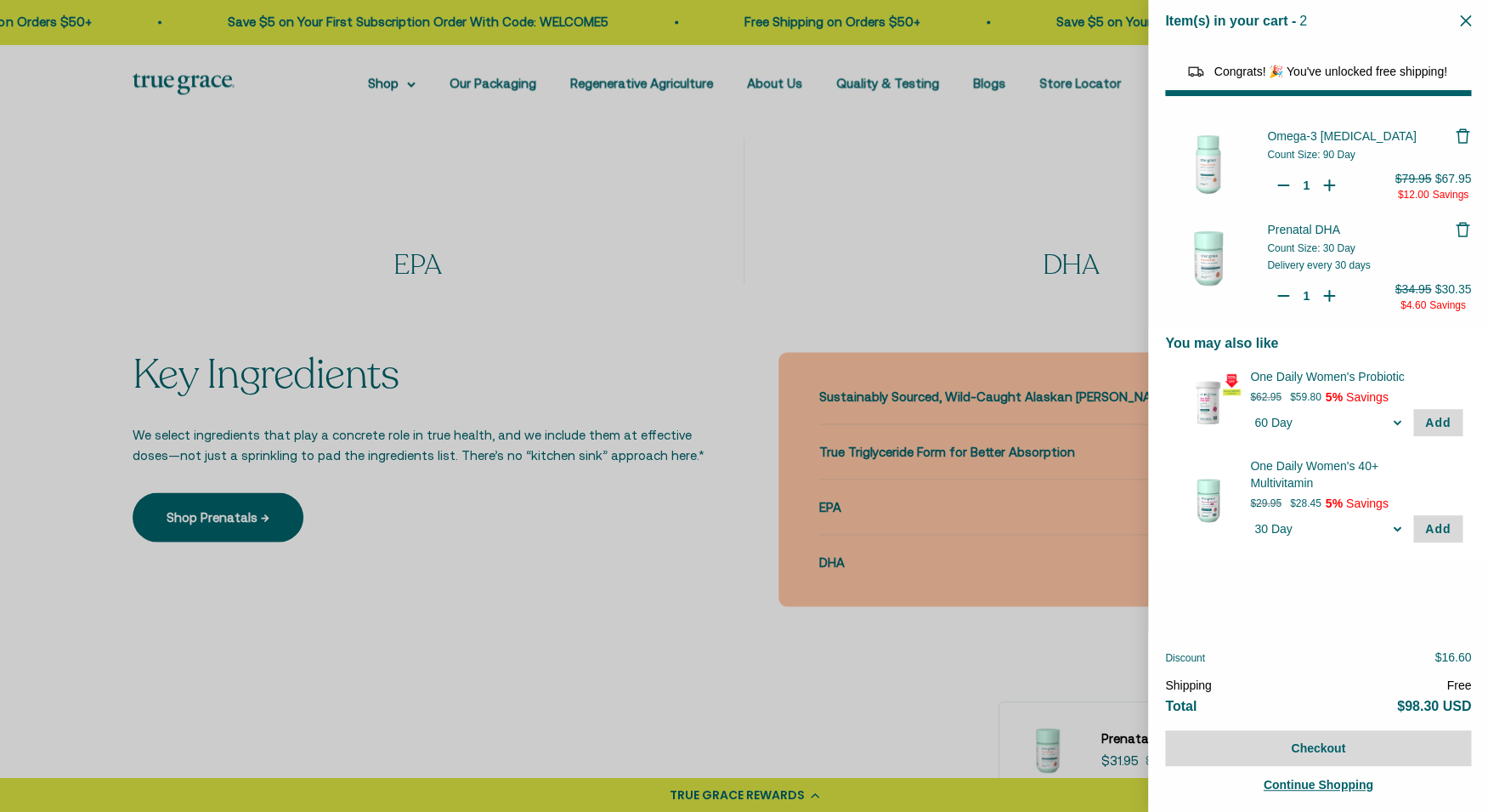
click at [1467, 31] on div "Item(s) in your cart - 2 items 2" at bounding box center [1318, 21] width 340 height 42
click at [1461, 22] on icon "Close" at bounding box center [1465, 20] width 11 height 11
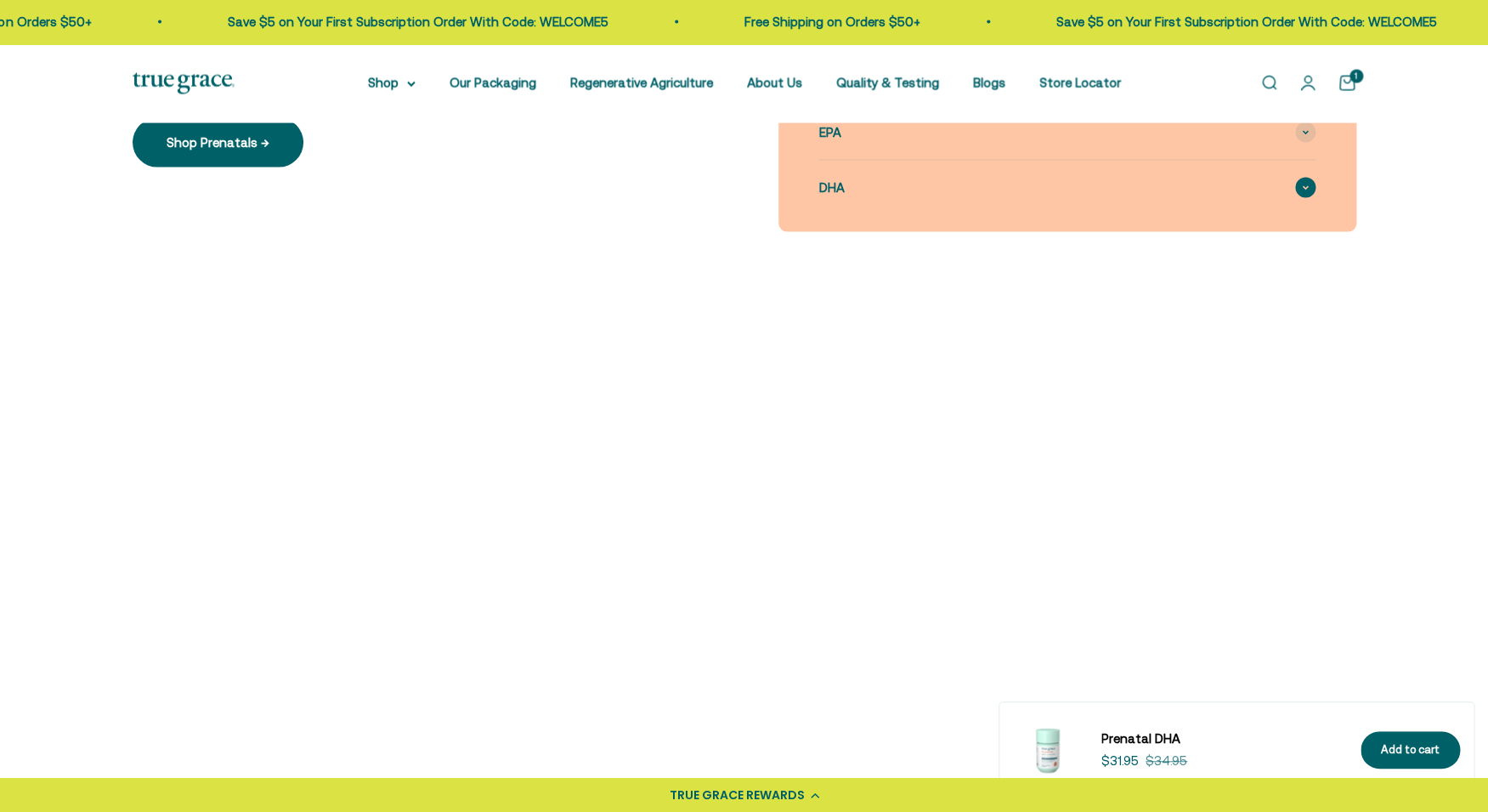
scroll to position [1578, 0]
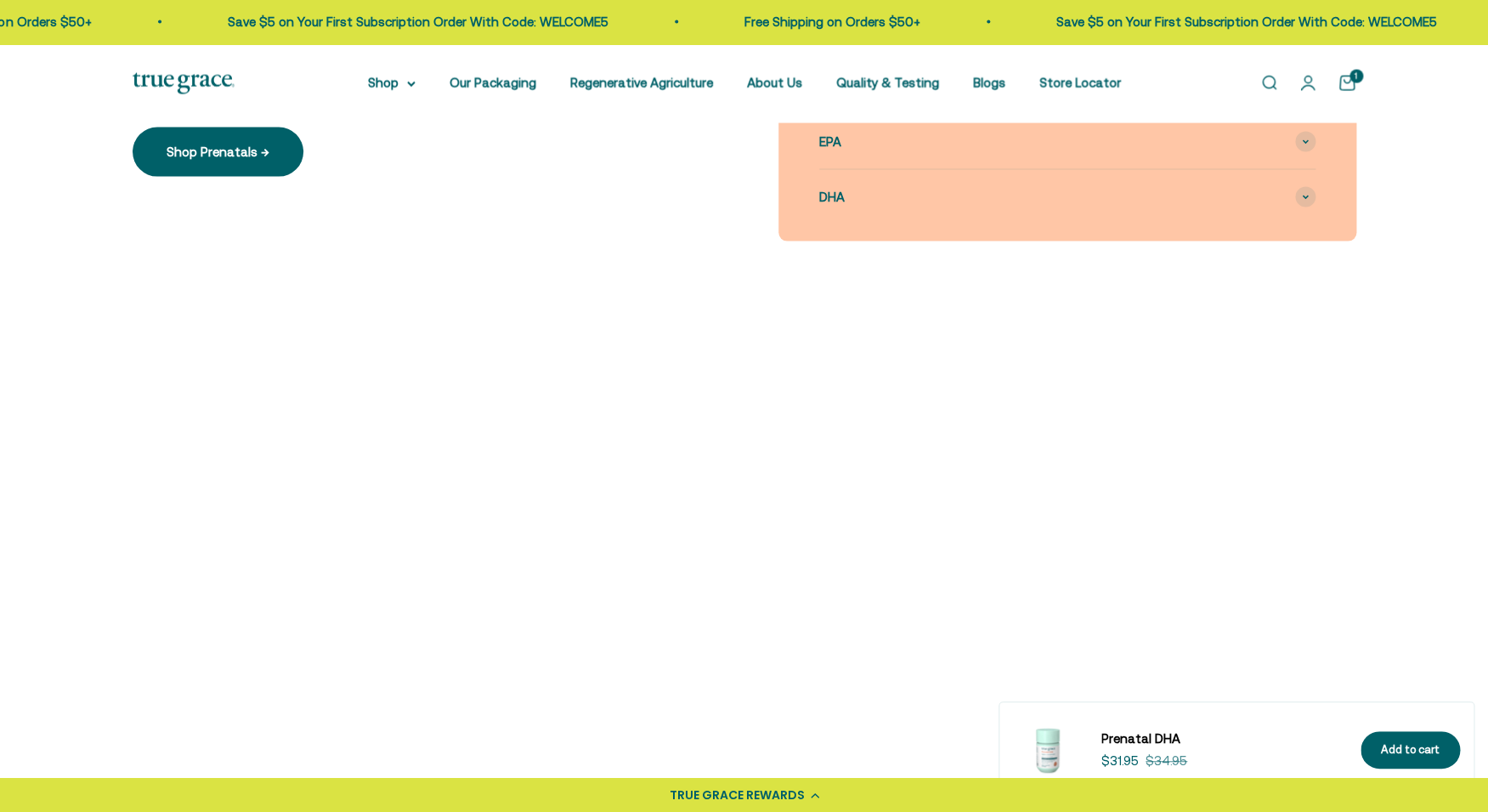
click at [973, 788] on p "With True Grace, you can be confident in the product you’re taking. This is tru…" at bounding box center [1055, 808] width 466 height 41
click at [1029, 725] on img at bounding box center [1047, 750] width 68 height 68
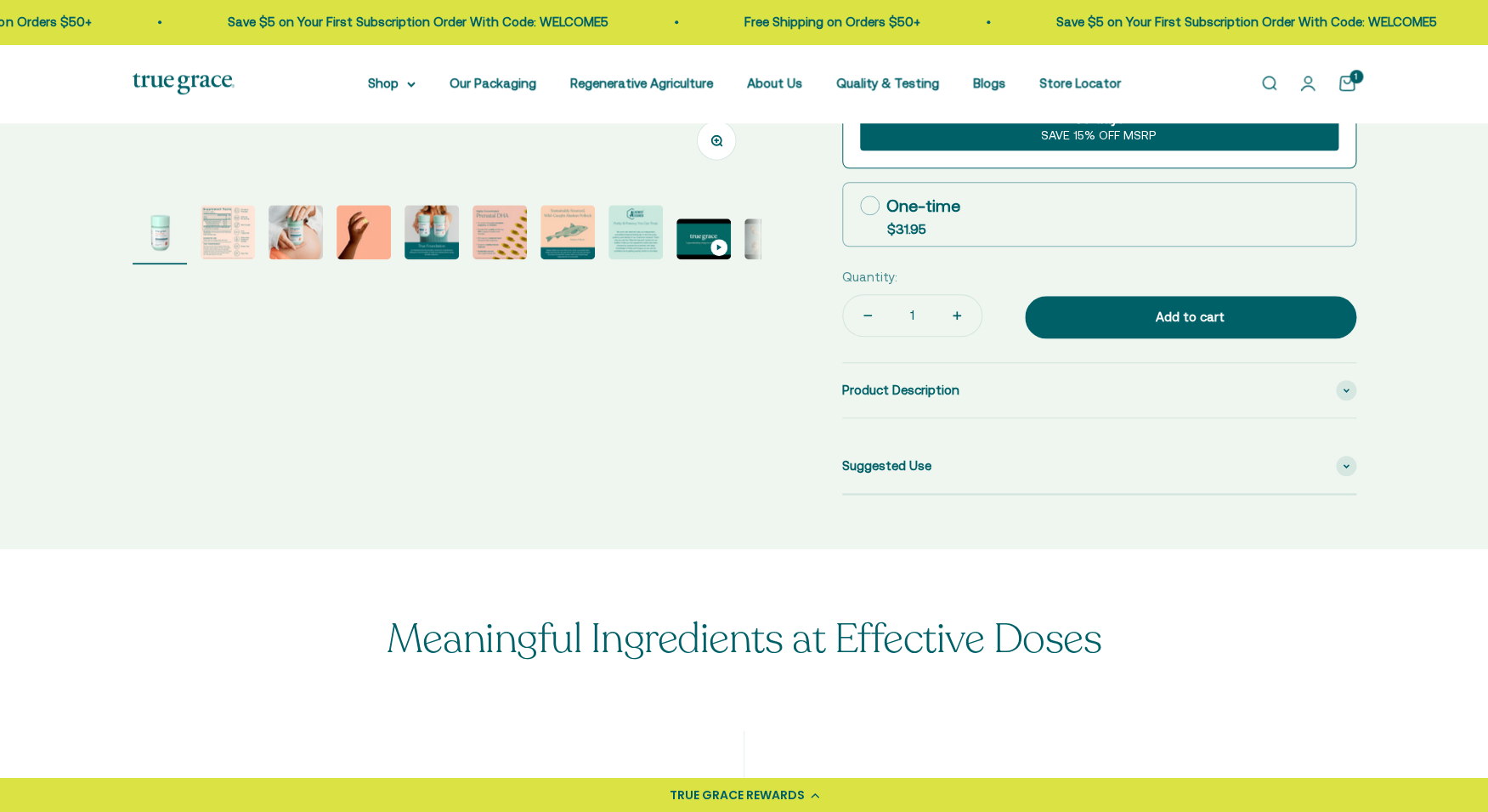
scroll to position [622, 0]
click at [1204, 465] on div "Suggested Use" at bounding box center [1099, 465] width 514 height 54
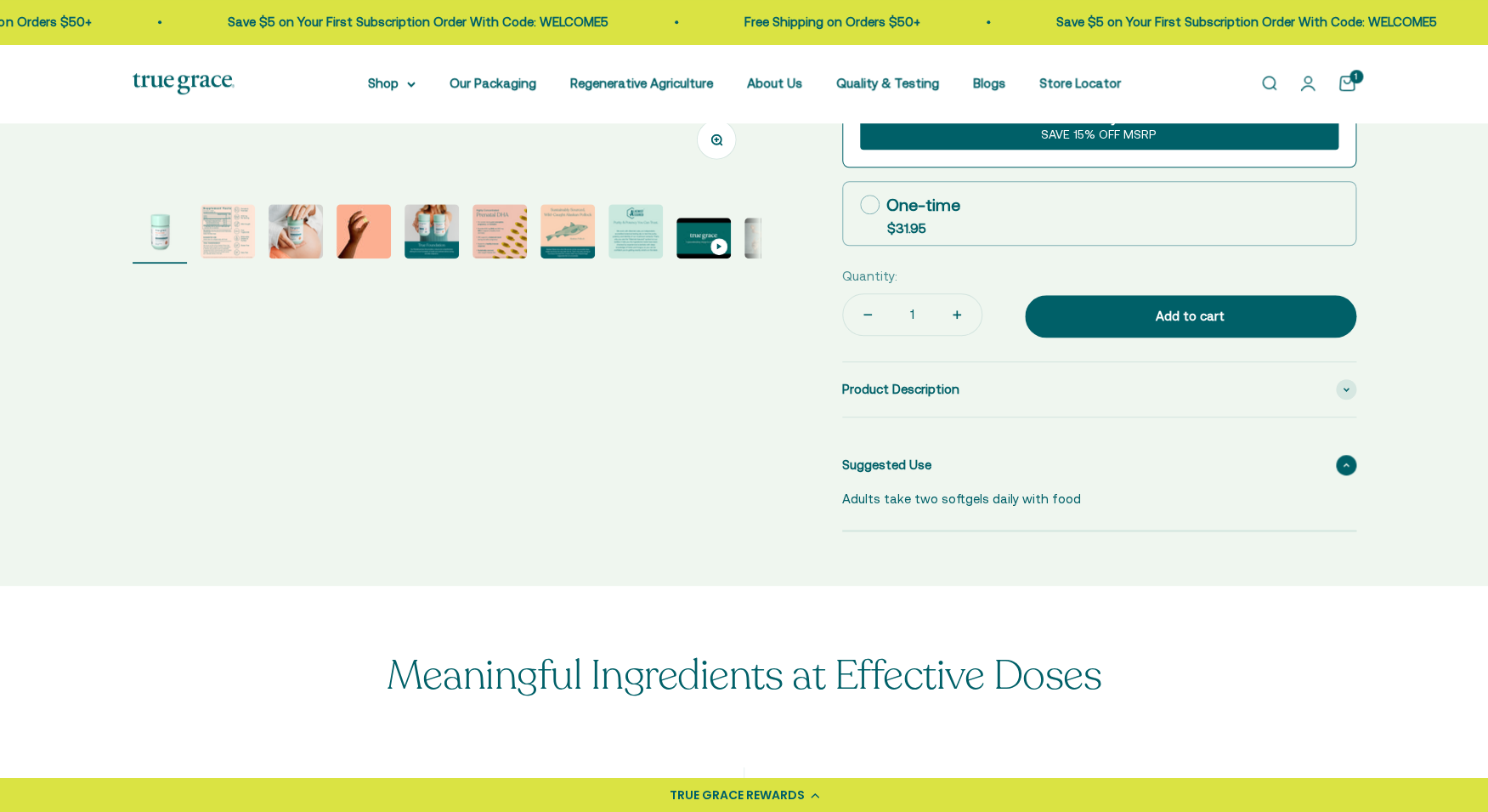
click at [1204, 465] on div "Suggested Use" at bounding box center [1099, 465] width 514 height 54
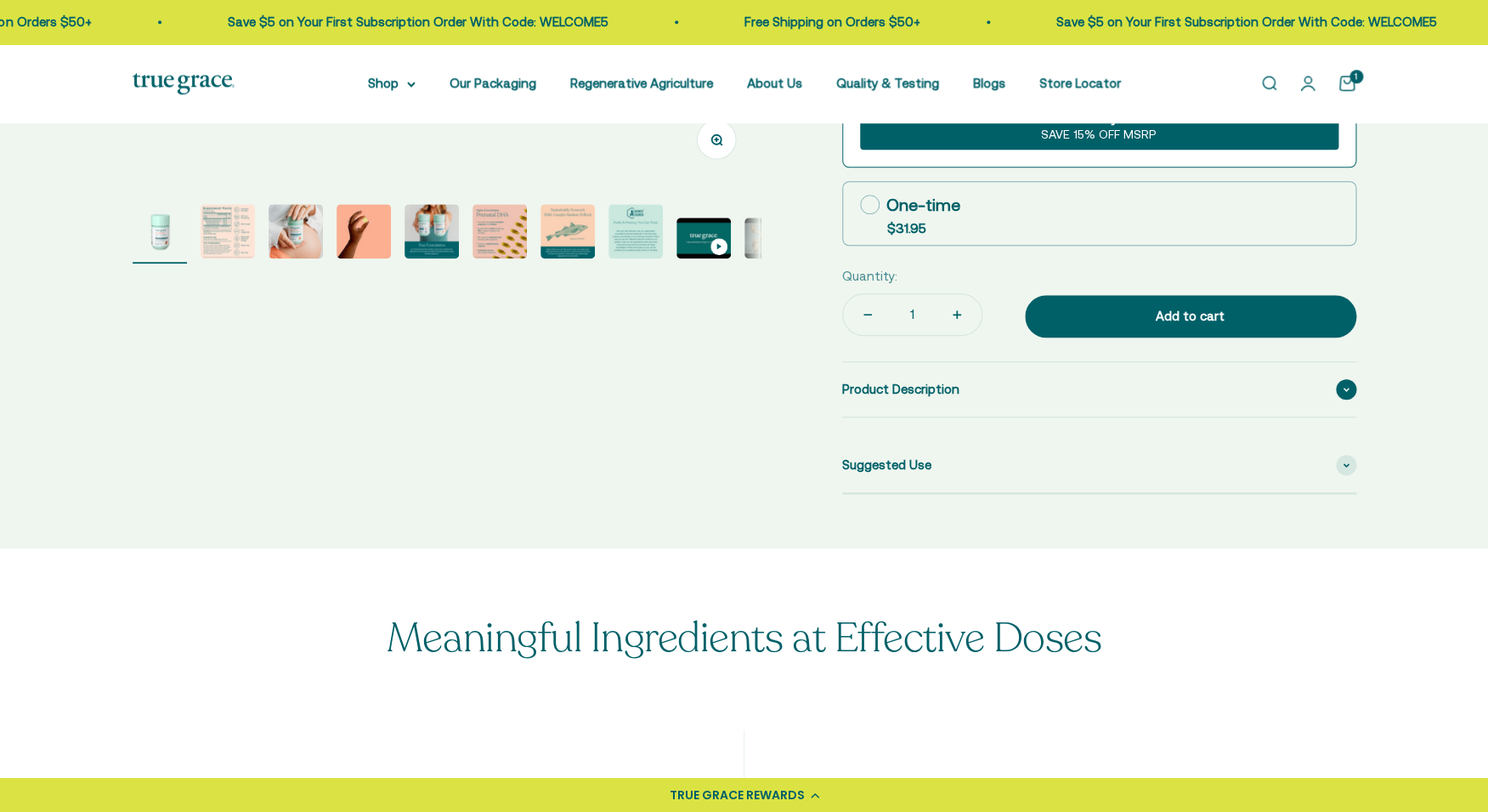
click at [1200, 397] on div "Product Description" at bounding box center [1099, 389] width 514 height 54
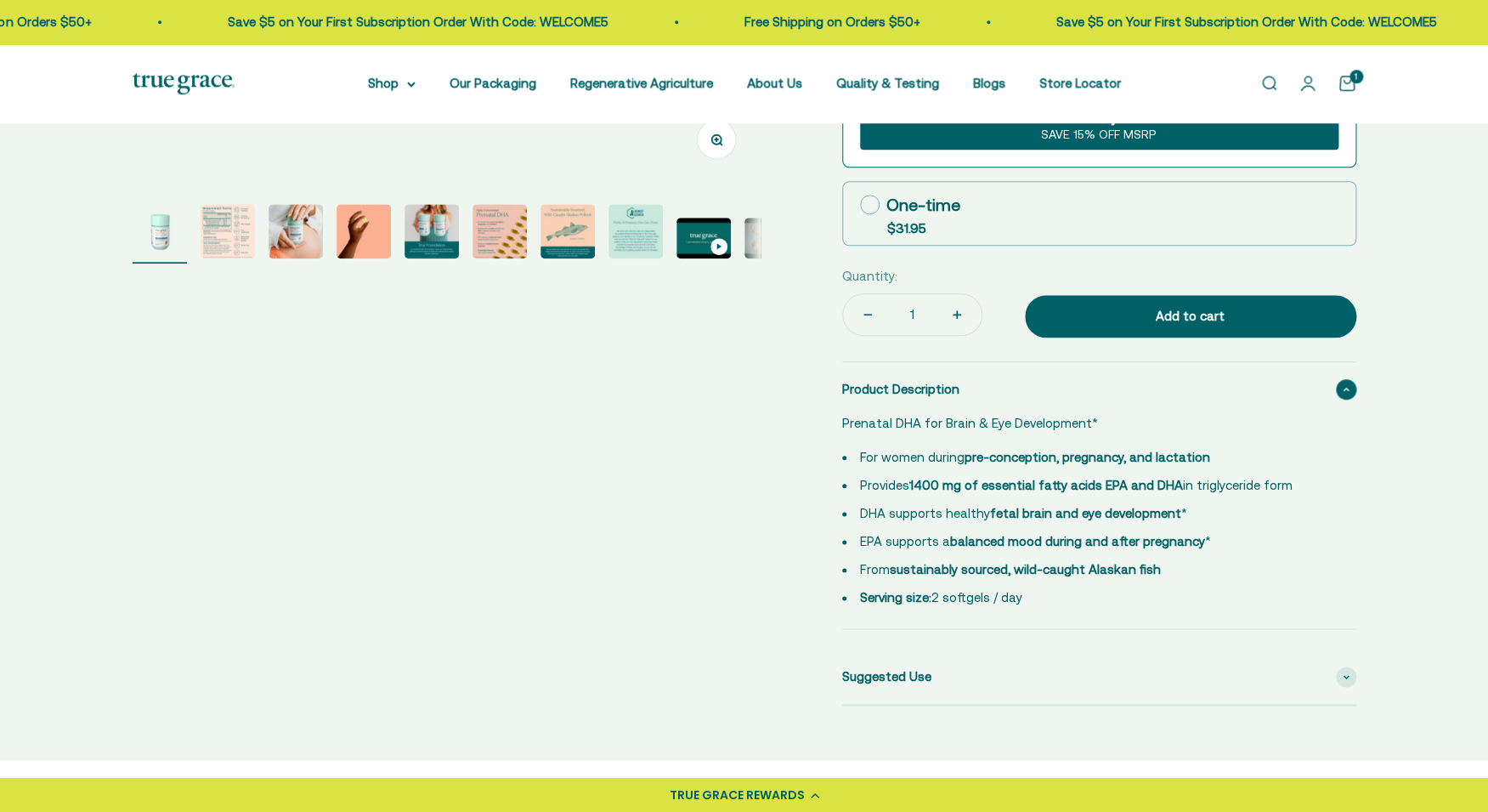
click at [1200, 397] on div "Product Description" at bounding box center [1099, 389] width 514 height 54
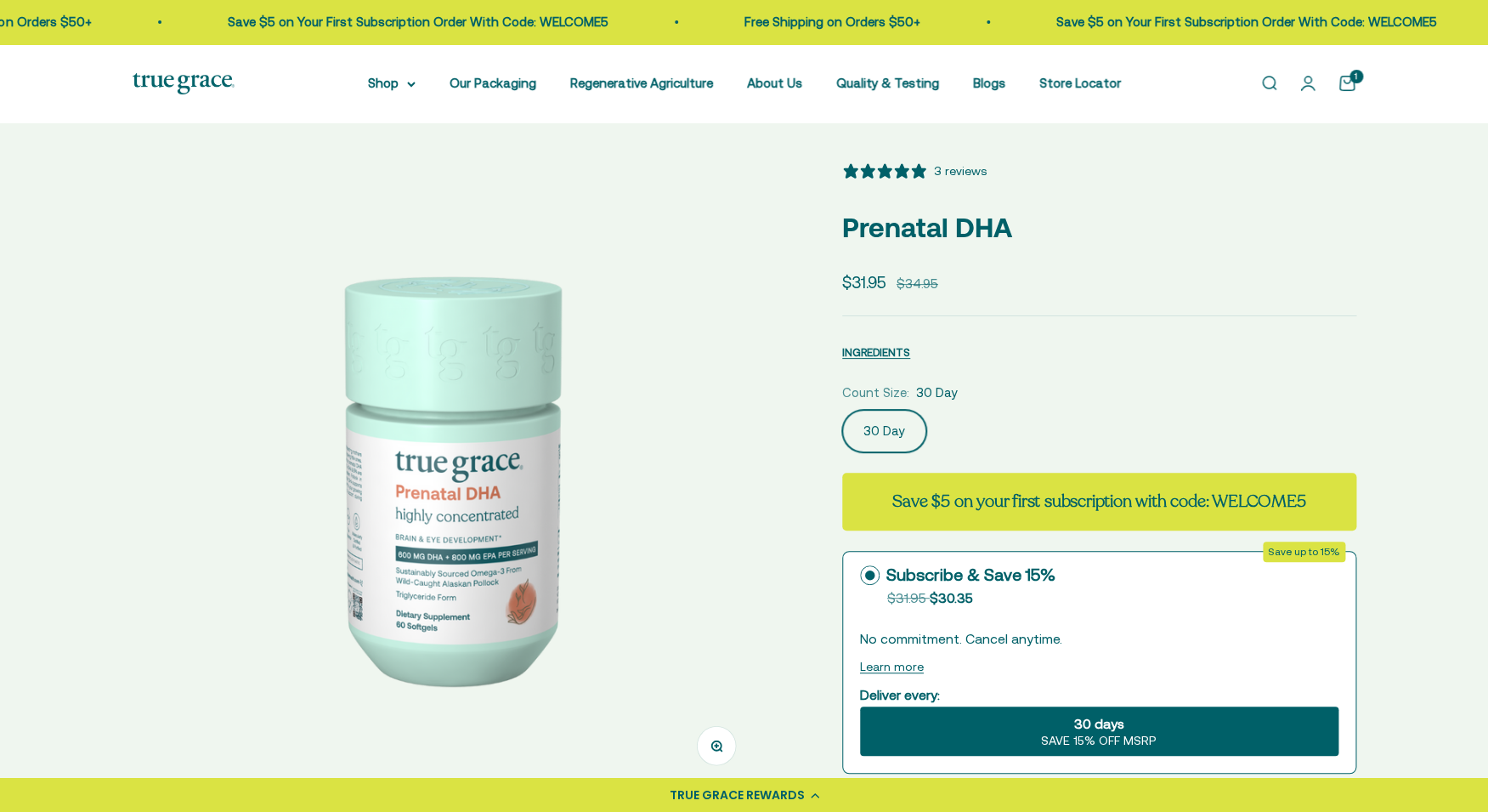
scroll to position [0, 0]
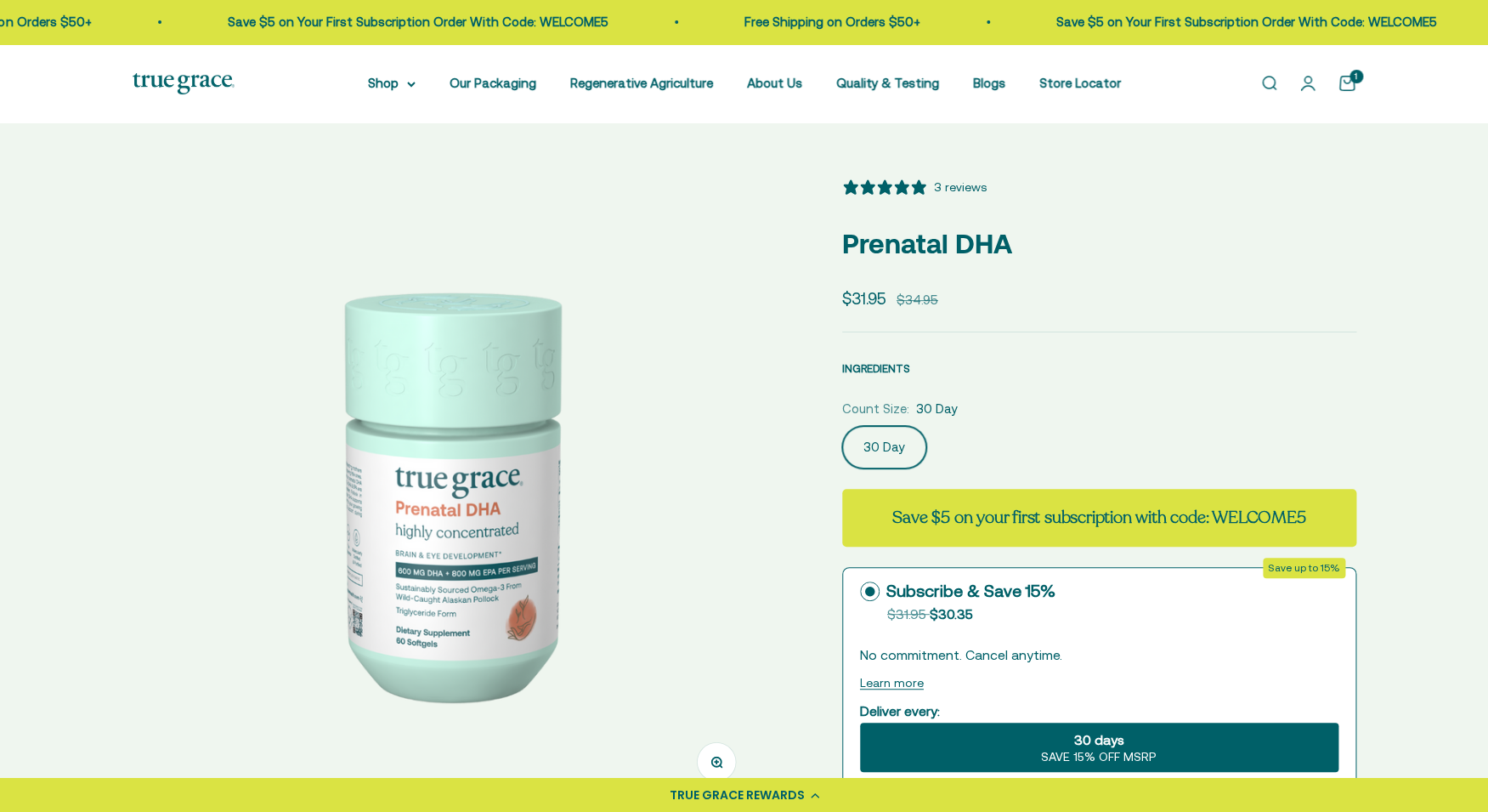
click at [882, 371] on span "INGREDIENTS" at bounding box center [876, 368] width 68 height 13
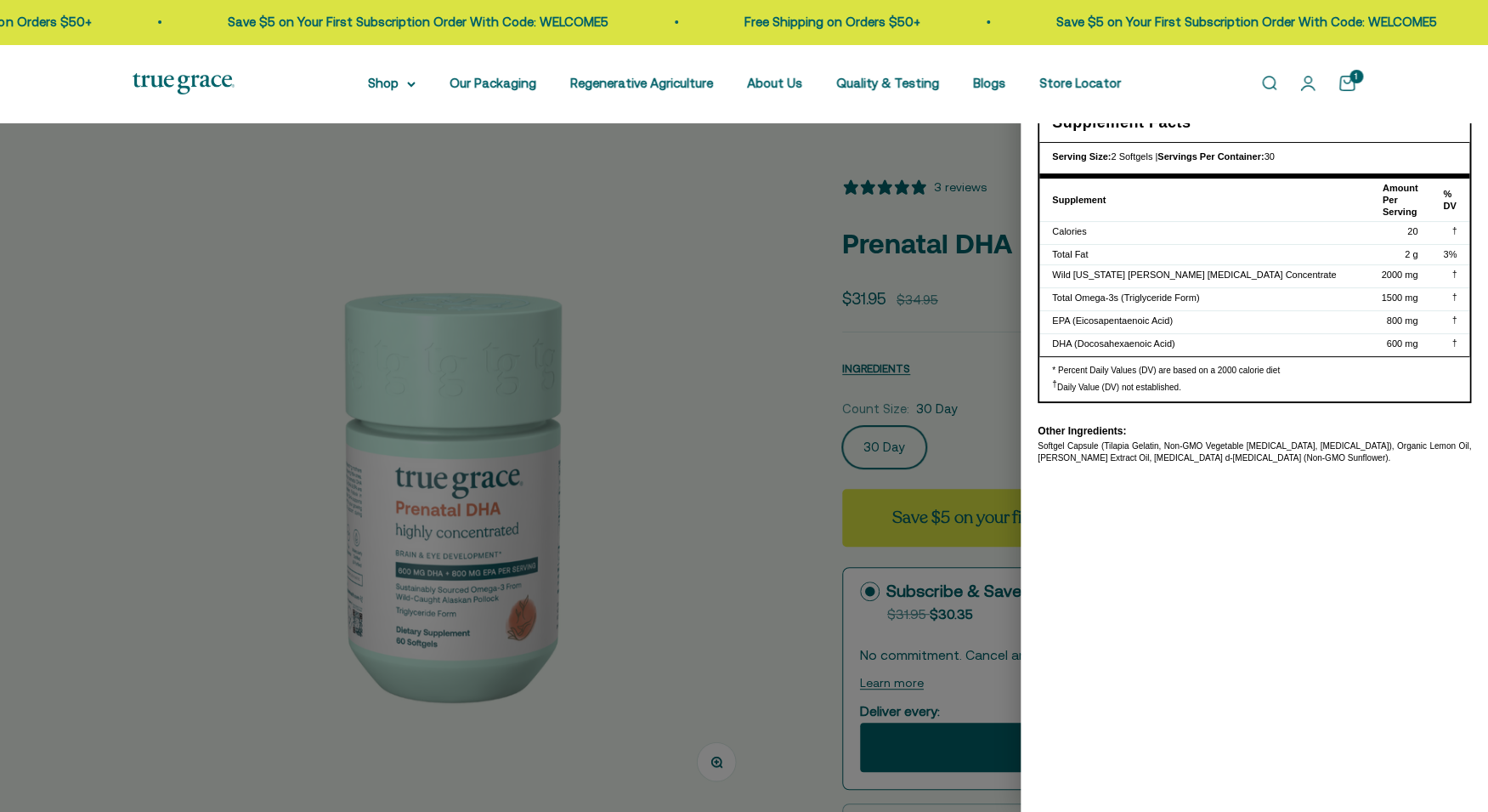
click at [744, 358] on div at bounding box center [744, 406] width 1488 height 812
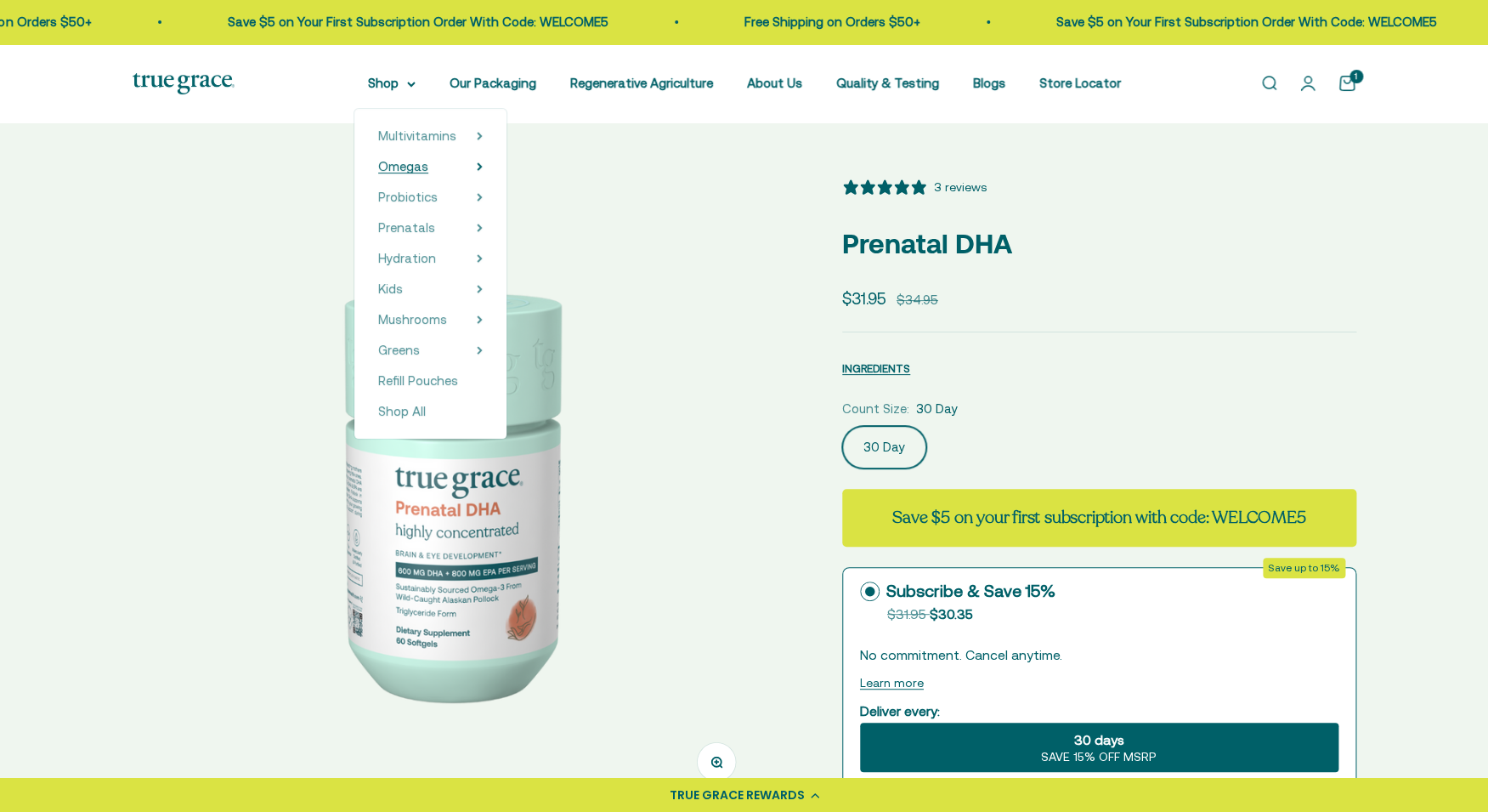
click at [438, 162] on summary "Omegas" at bounding box center [430, 166] width 104 height 20
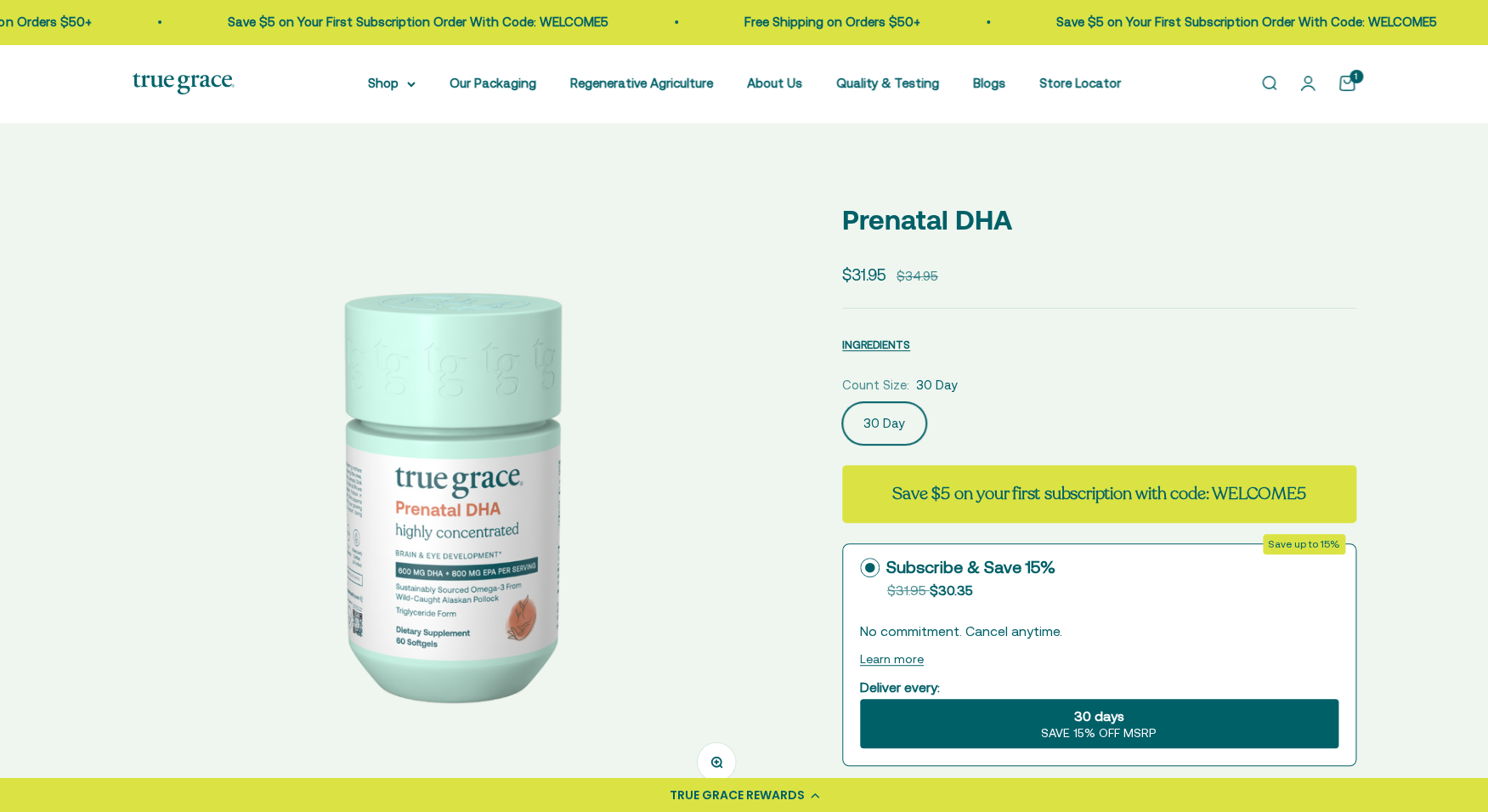
select select "3"
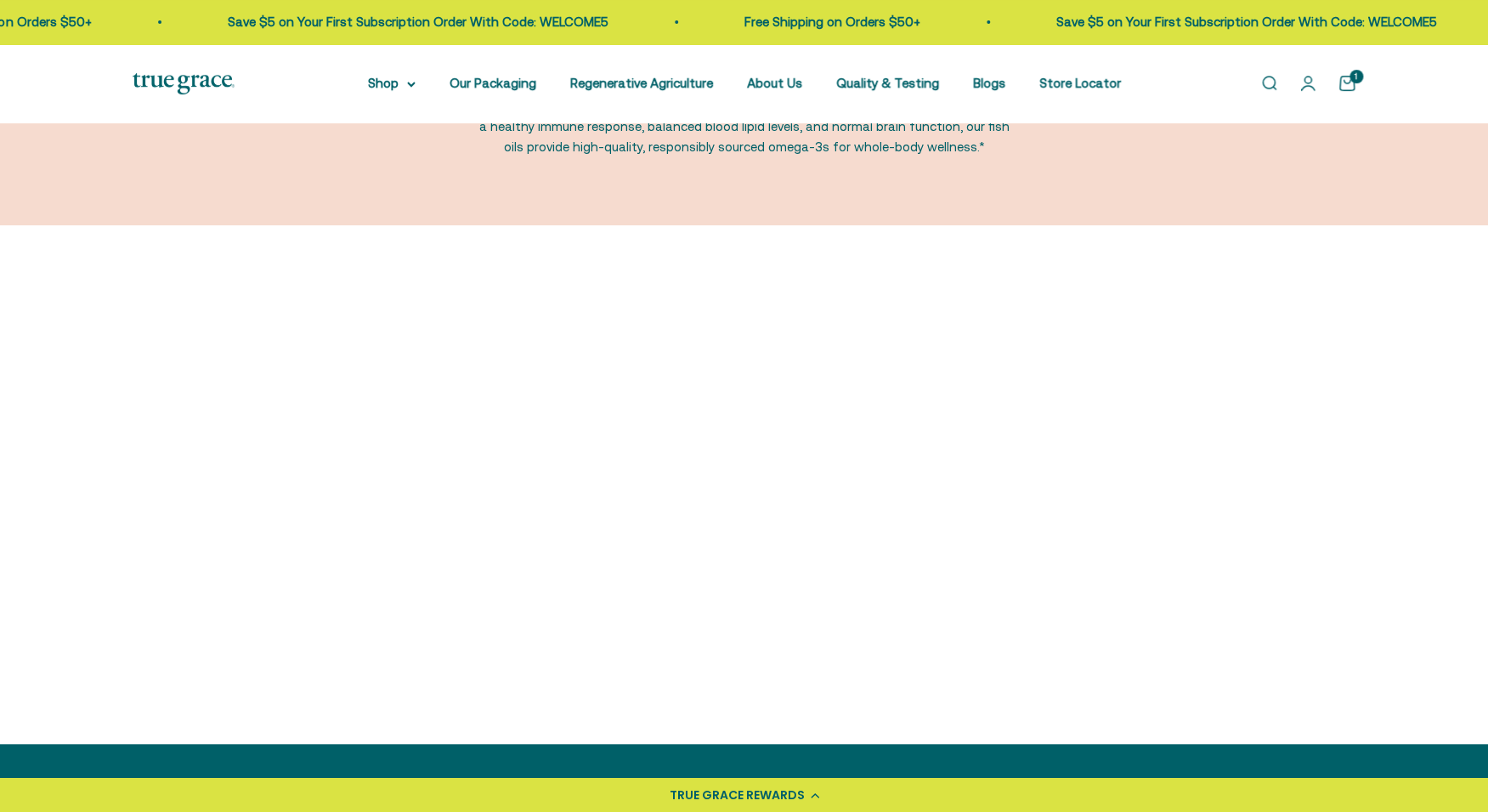
scroll to position [187, 0]
drag, startPoint x: 352, startPoint y: 616, endPoint x: 220, endPoint y: 613, distance: 132.0
click at [220, 613] on div "Omega-3 [MEDICAL_DATA] 5 out of 5 star rating 5 Sale price From $31.95 Regular …" at bounding box center [277, 639] width 290 height 71
drag, startPoint x: 220, startPoint y: 613, endPoint x: 308, endPoint y: 602, distance: 88.7
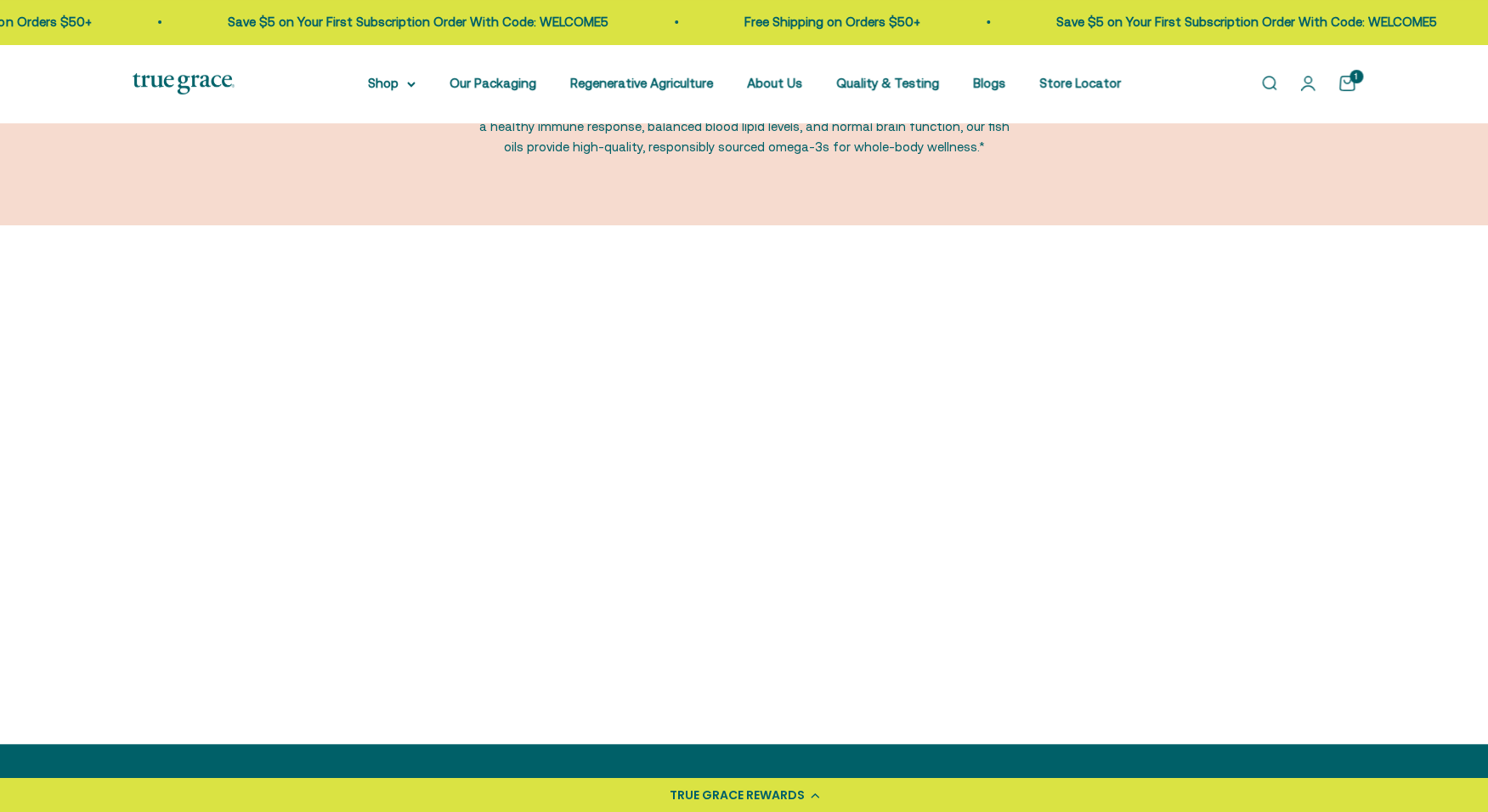
click at [308, 602] on div "Omega-3 [MEDICAL_DATA] 5 out of 5 star rating 5 Sale price From $31.95 Regular …" at bounding box center [277, 630] width 290 height 92
click at [331, 603] on div "Omega-3 [MEDICAL_DATA] 5 out of 5 star rating 5 Sale price From $31.95 Regular …" at bounding box center [277, 630] width 290 height 92
click at [331, 604] on div "Omega-3 [MEDICAL_DATA] 5 out of 5 star rating 5 Sale price From $31.95 Regular …" at bounding box center [277, 630] width 290 height 92
click at [324, 613] on link "Omega-3 [MEDICAL_DATA]" at bounding box center [277, 613] width 159 height 14
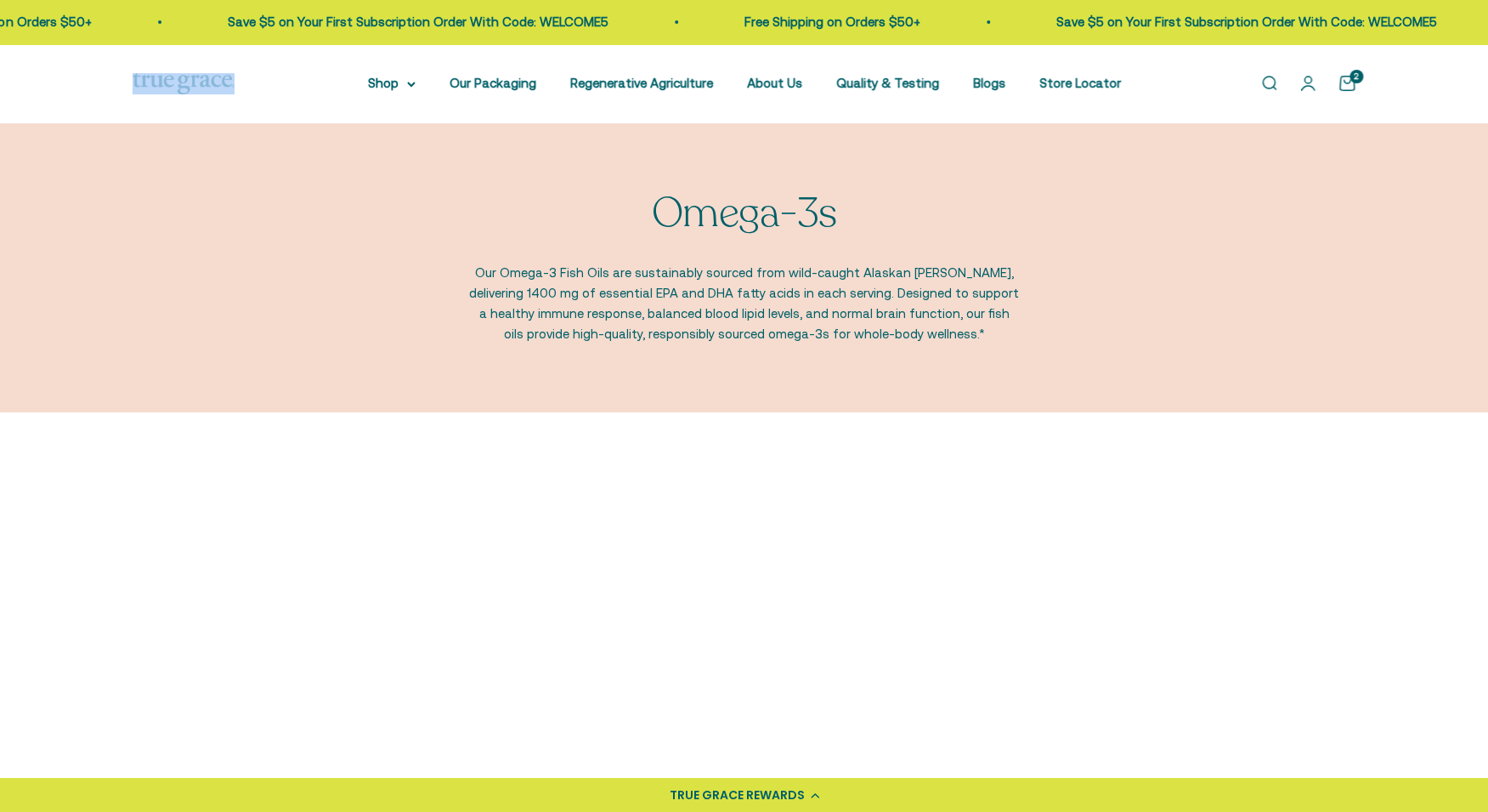
drag, startPoint x: 238, startPoint y: 80, endPoint x: 132, endPoint y: 82, distance: 106.0
click at [132, 82] on div "Open navigation menu Open search Shop Multivitamins Women's Multivitamin Women'…" at bounding box center [744, 83] width 1488 height 79
copy span "True Grace"
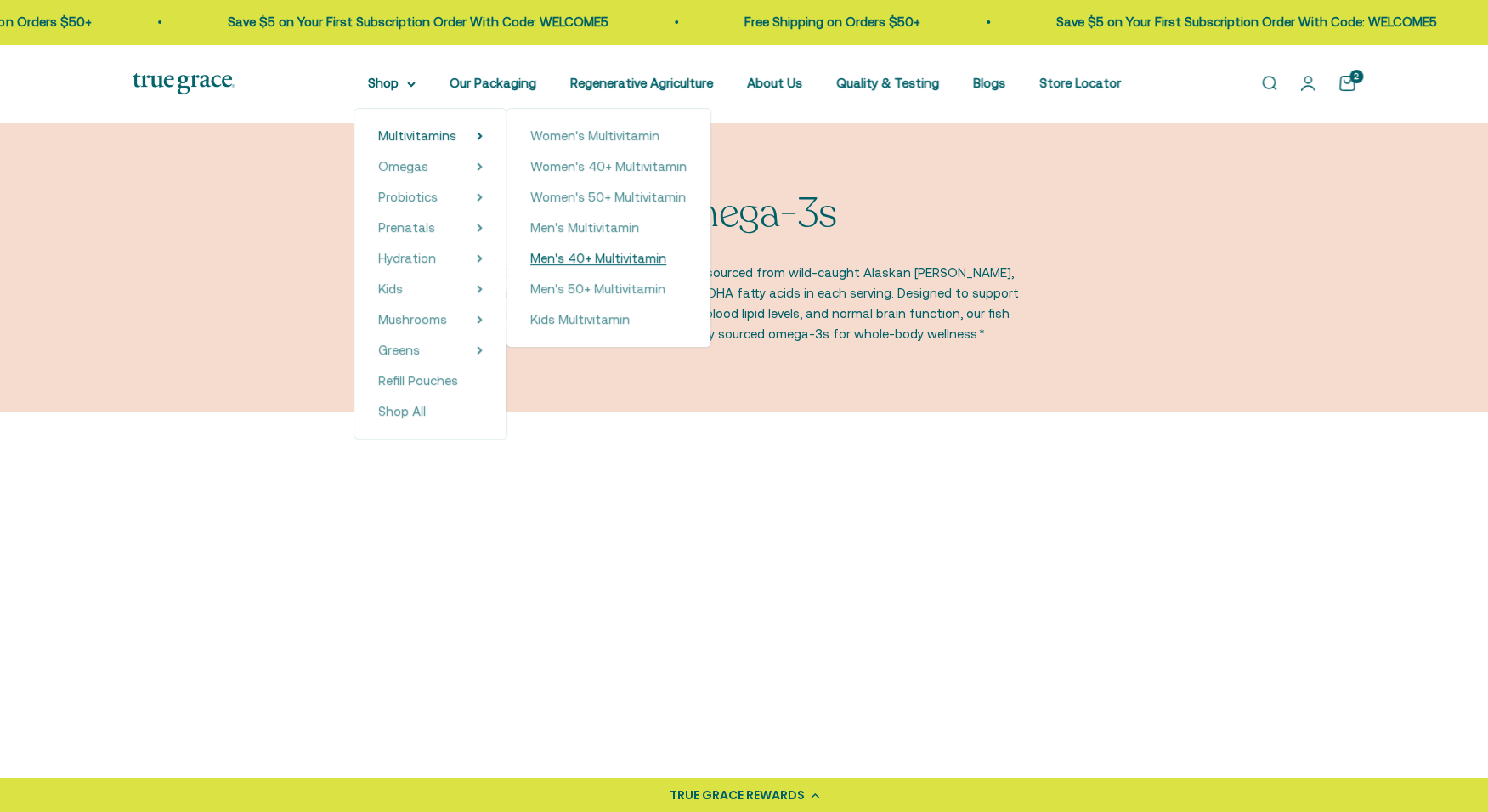
click at [545, 265] on span "Men's 40+ Multivitamin" at bounding box center [598, 258] width 136 height 14
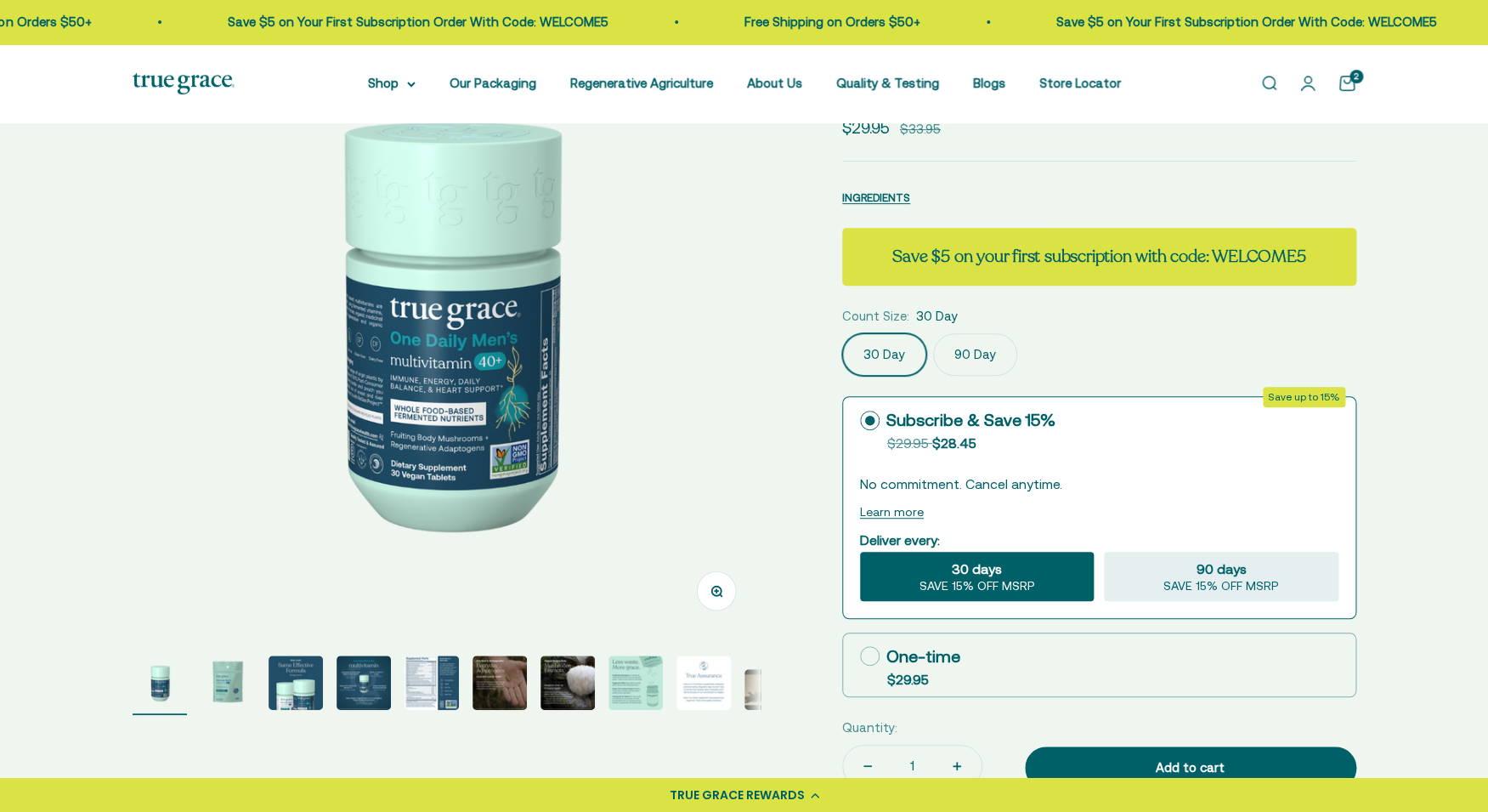
select select "3"
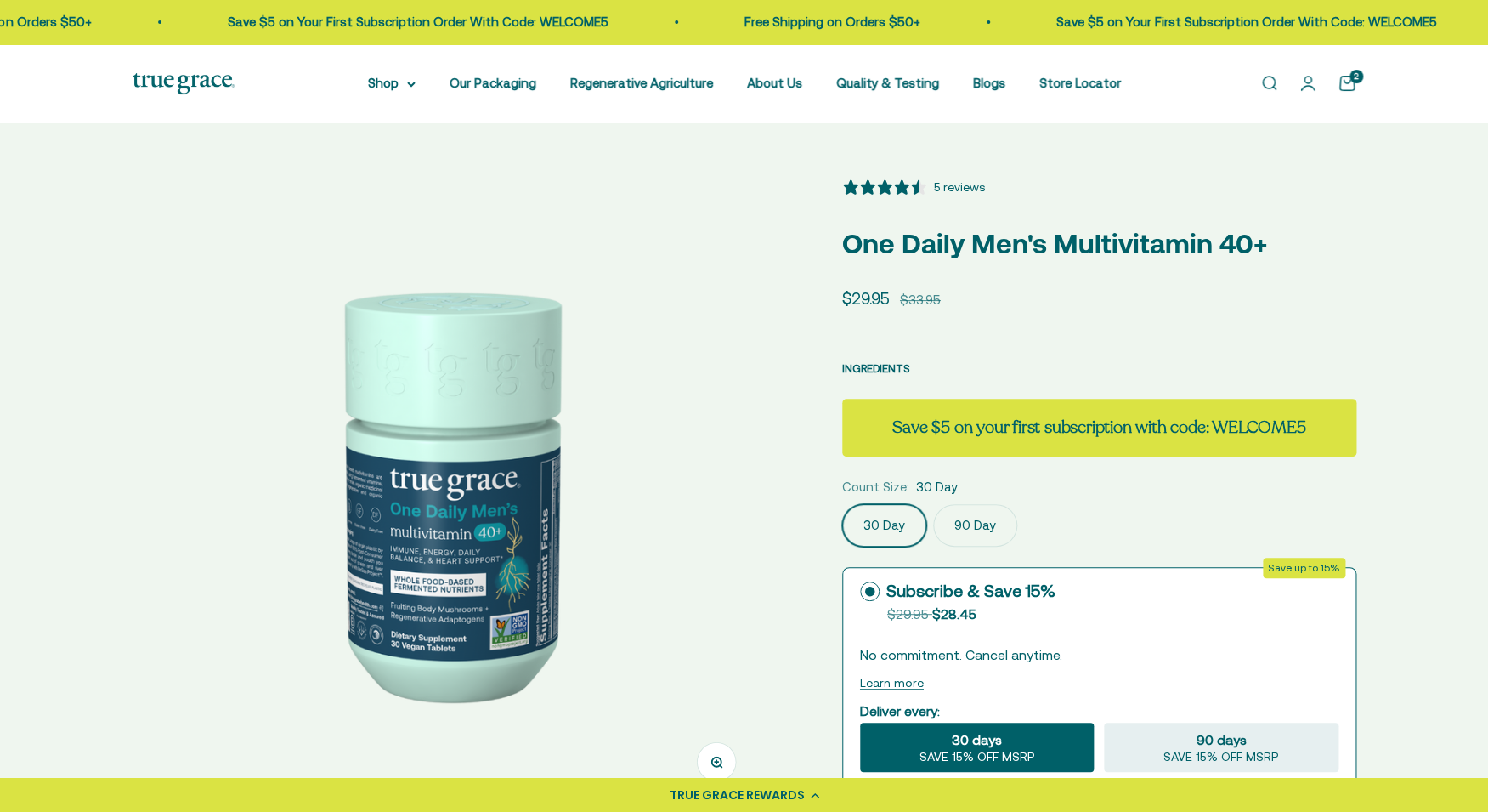
click at [892, 369] on span "INGREDIENTS" at bounding box center [876, 368] width 68 height 13
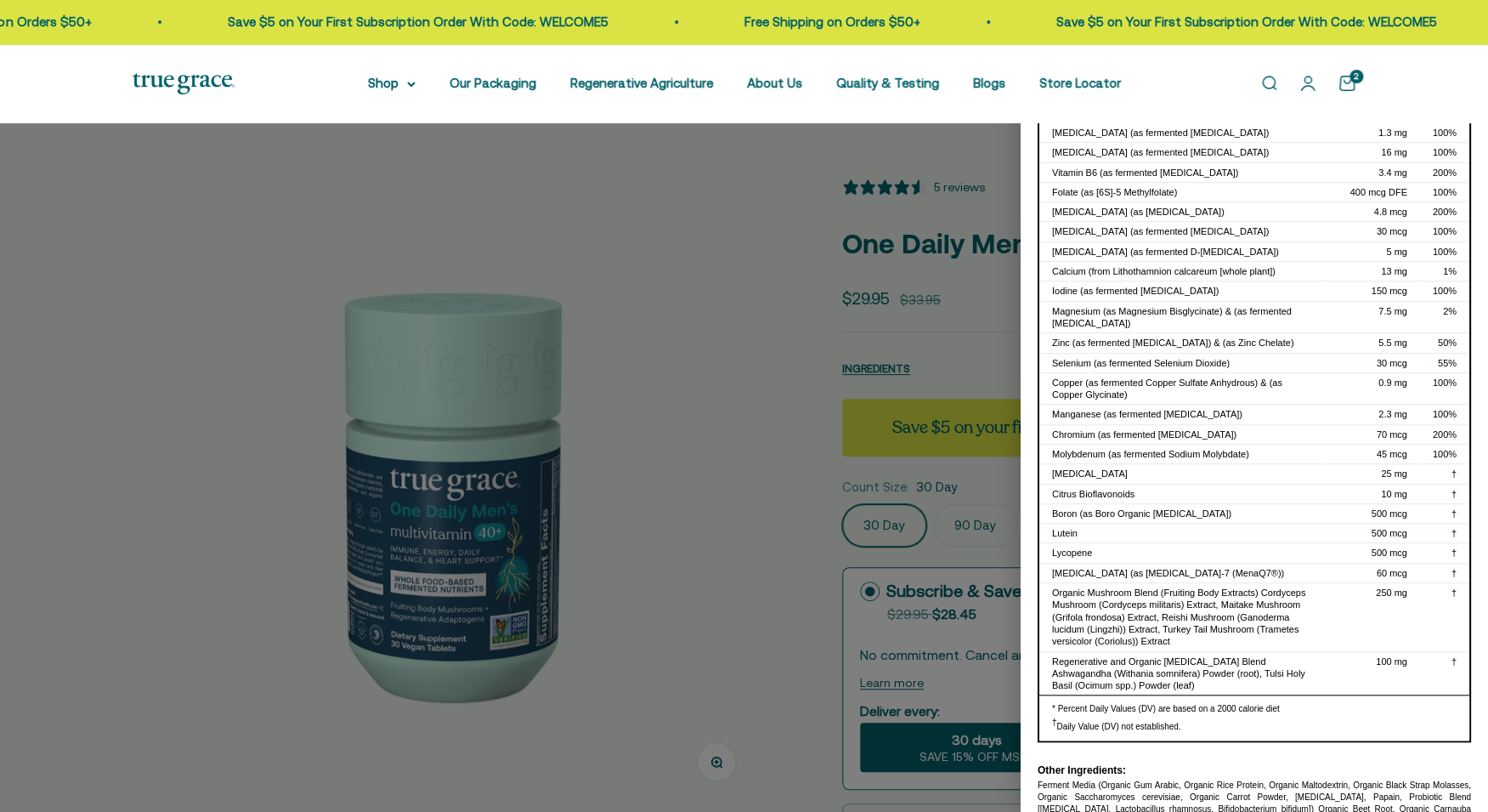
scroll to position [226, 0]
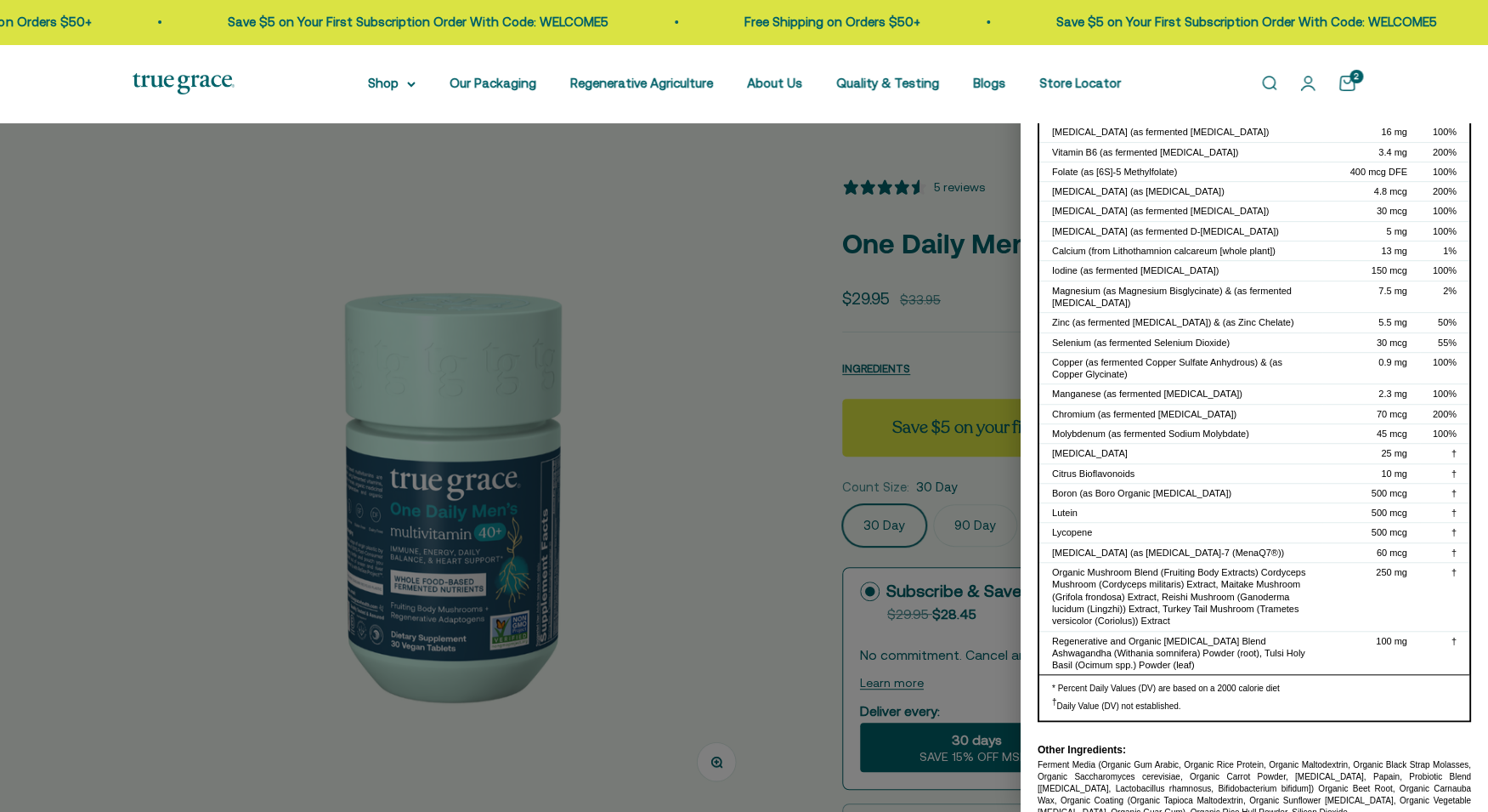
click at [925, 266] on div at bounding box center [744, 406] width 1488 height 812
